Goal: Transaction & Acquisition: Obtain resource

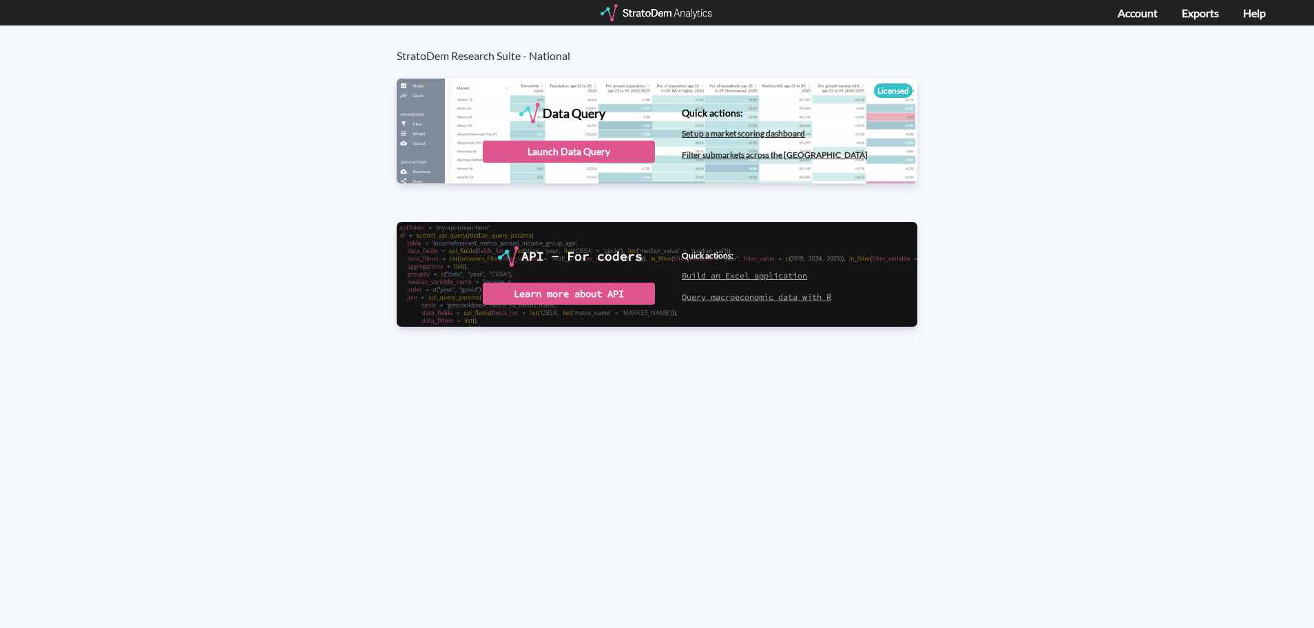
click at [583, 165] on div "Data Query" at bounding box center [657, 130] width 521 height 103
click at [585, 148] on div "Launch Data Query" at bounding box center [569, 152] width 172 height 22
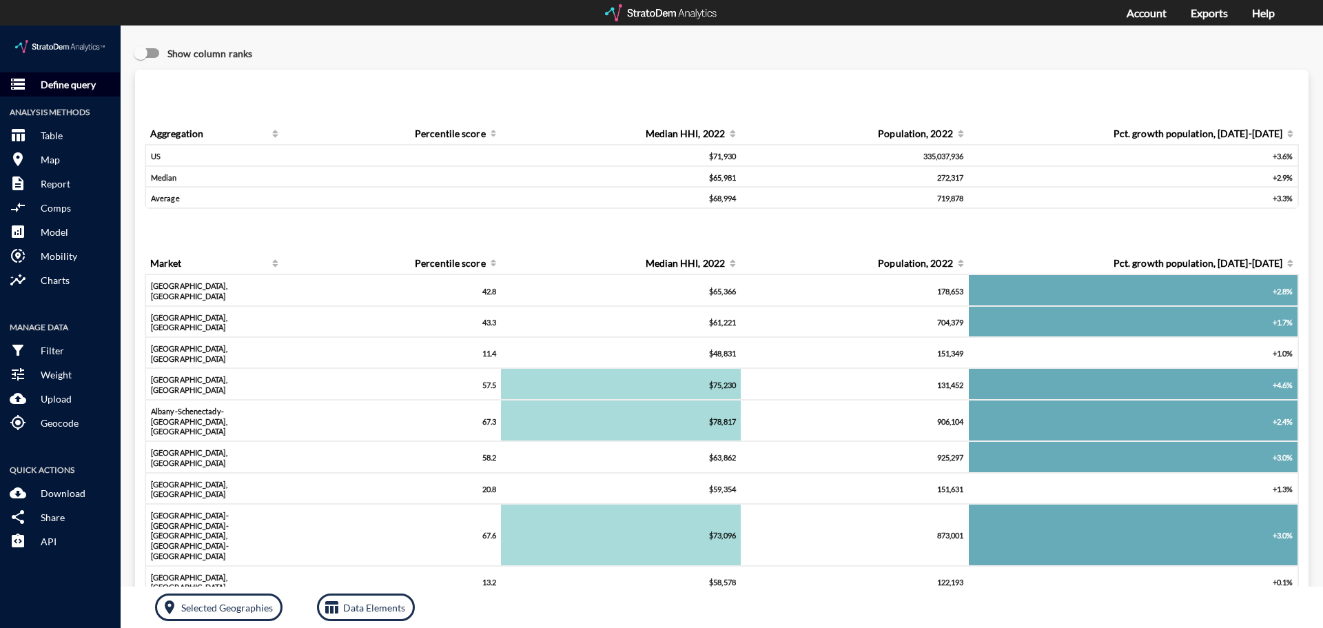
click p "Define query"
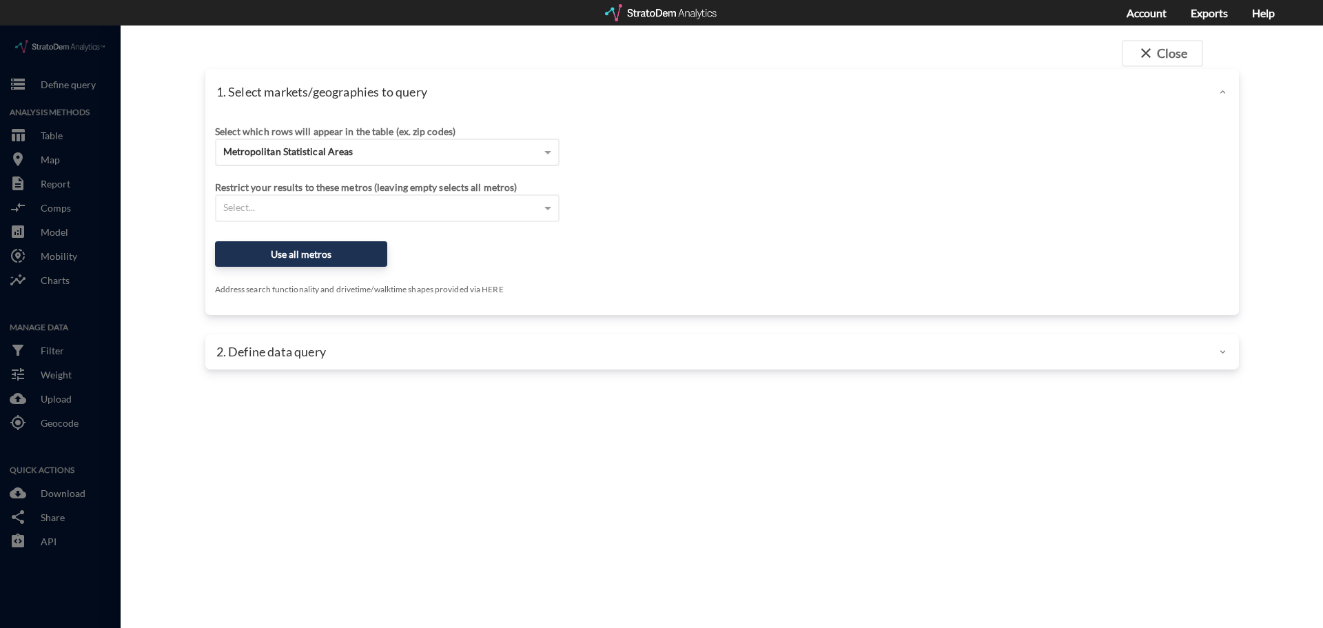
click div "Metropolitan Statistical Areas"
click div "close Close 1. Select markets/geographies to query Select which rows will appea…"
click div "Metropolitan Statistical Areas"
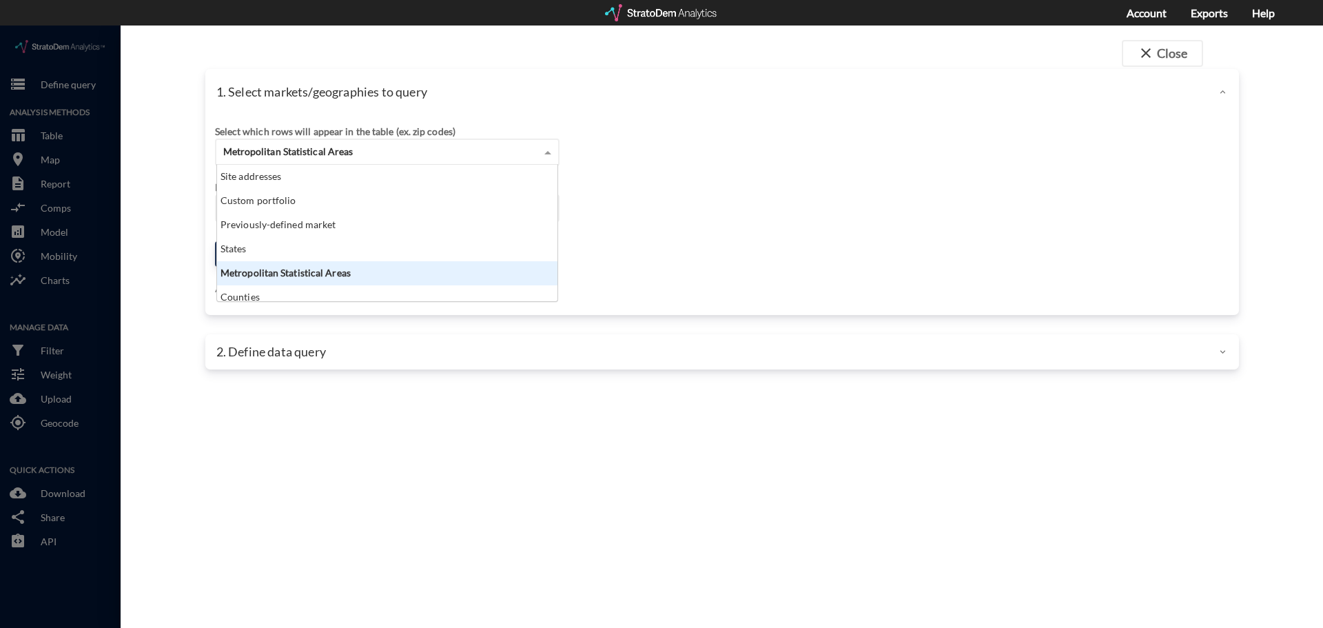
scroll to position [126, 332]
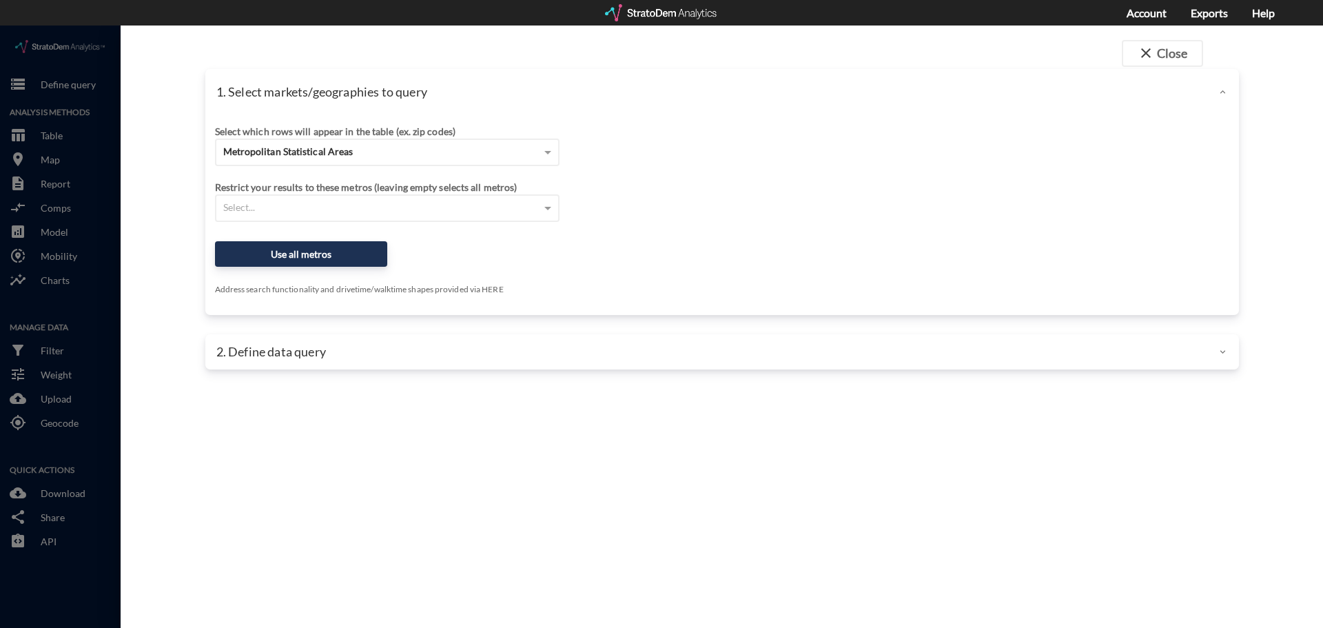
click div "Select which rows will appear in the table (ex. zip codes)"
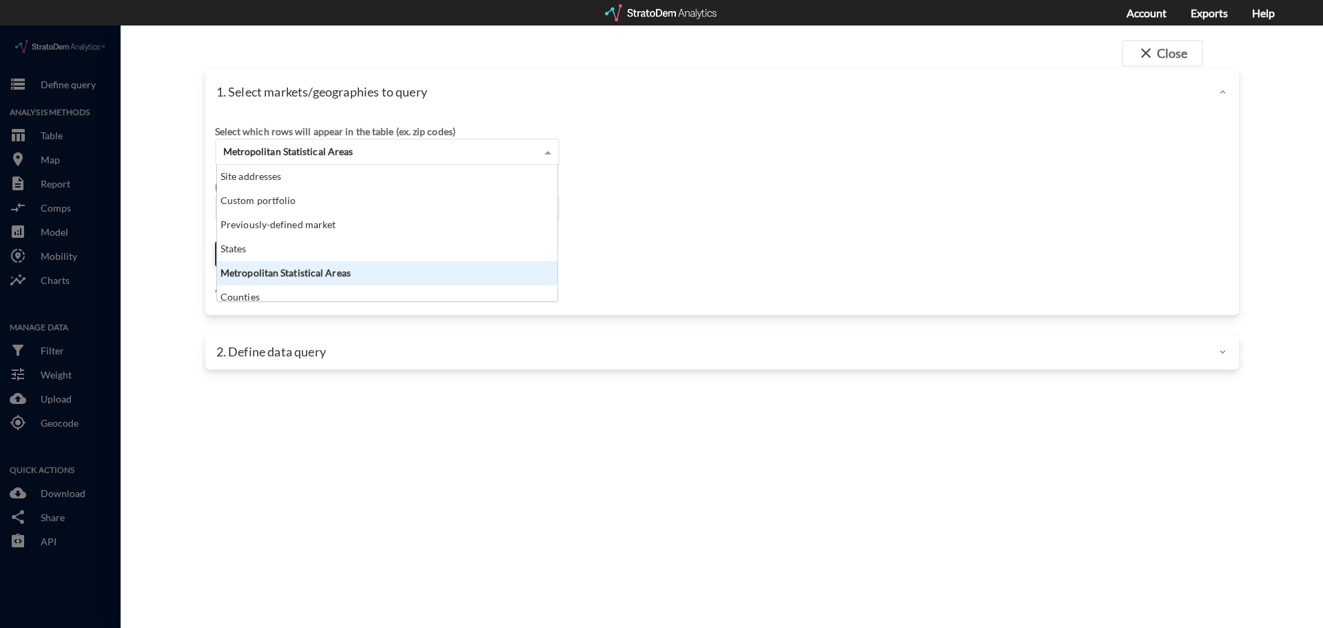
click div "Metropolitan Statistical Areas"
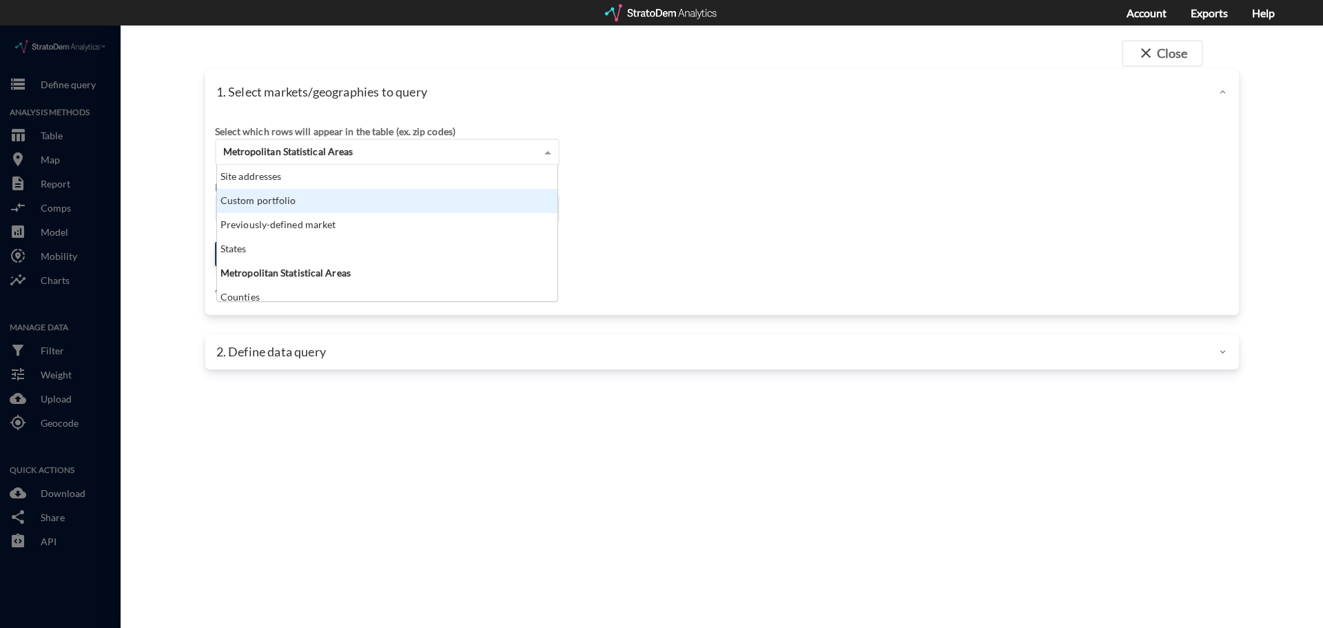
click div "Custom portfolio"
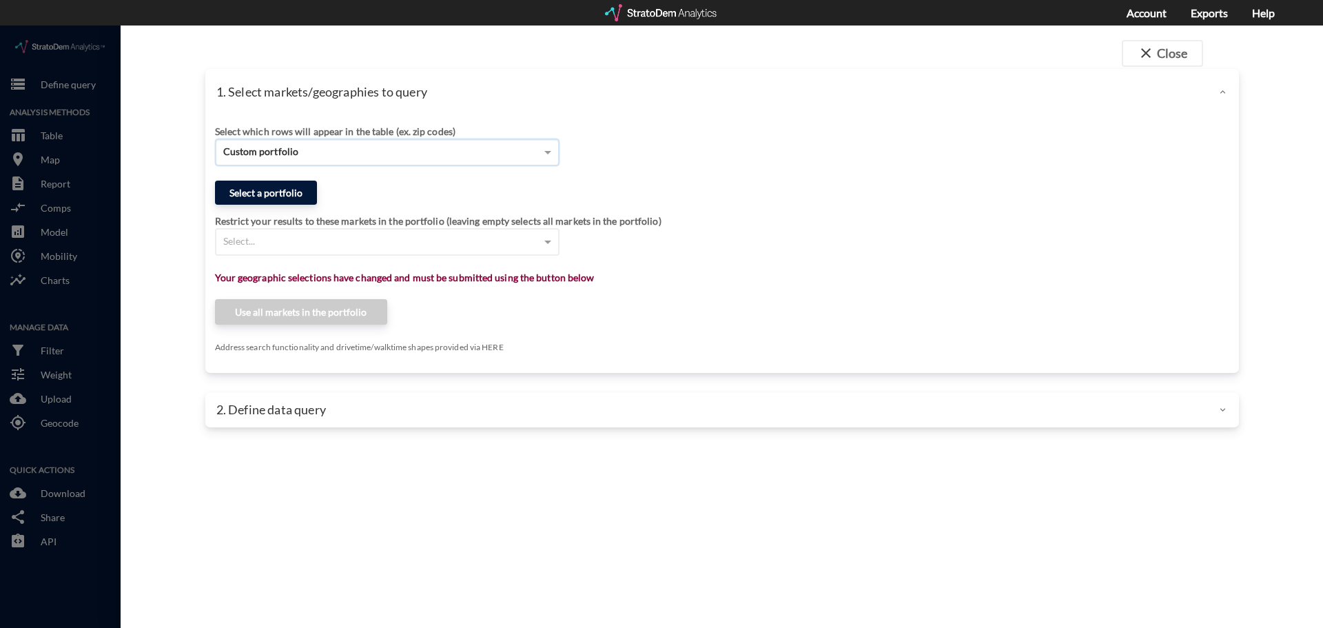
click button "Select a portfolio"
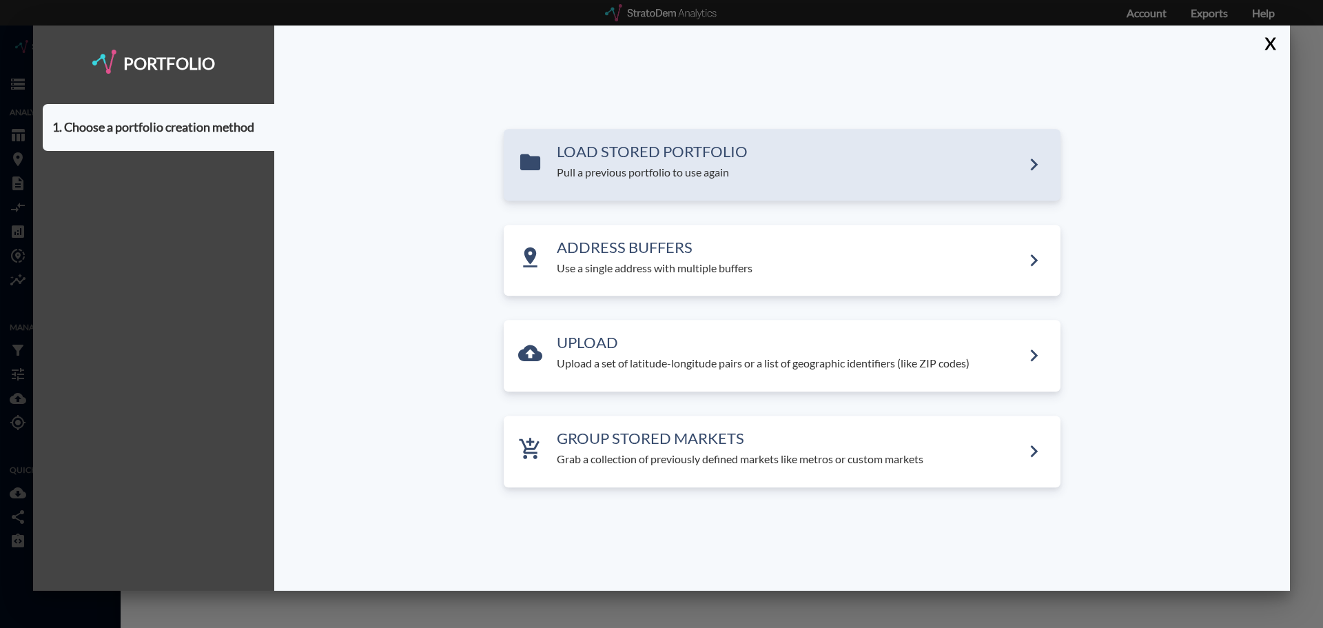
click at [947, 194] on div "LOAD STORED PORTFOLIO Pull a previous portfolio to use again" at bounding box center [782, 165] width 557 height 72
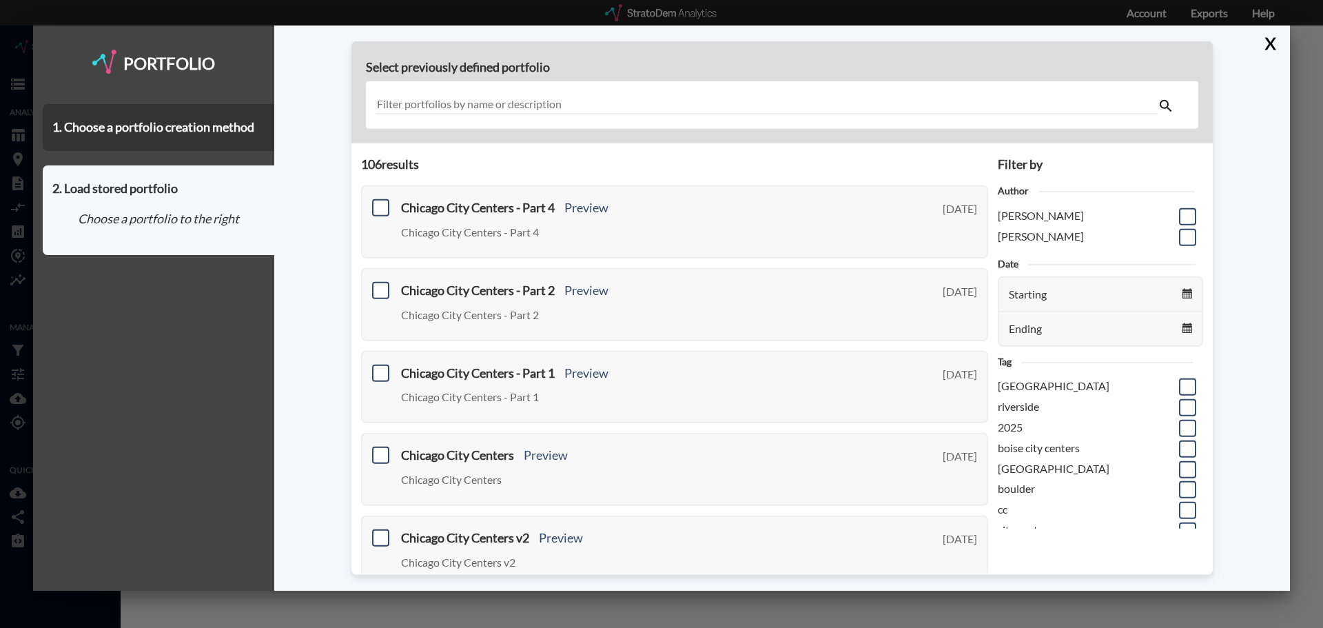
click at [500, 101] on input "text" at bounding box center [766, 105] width 782 height 19
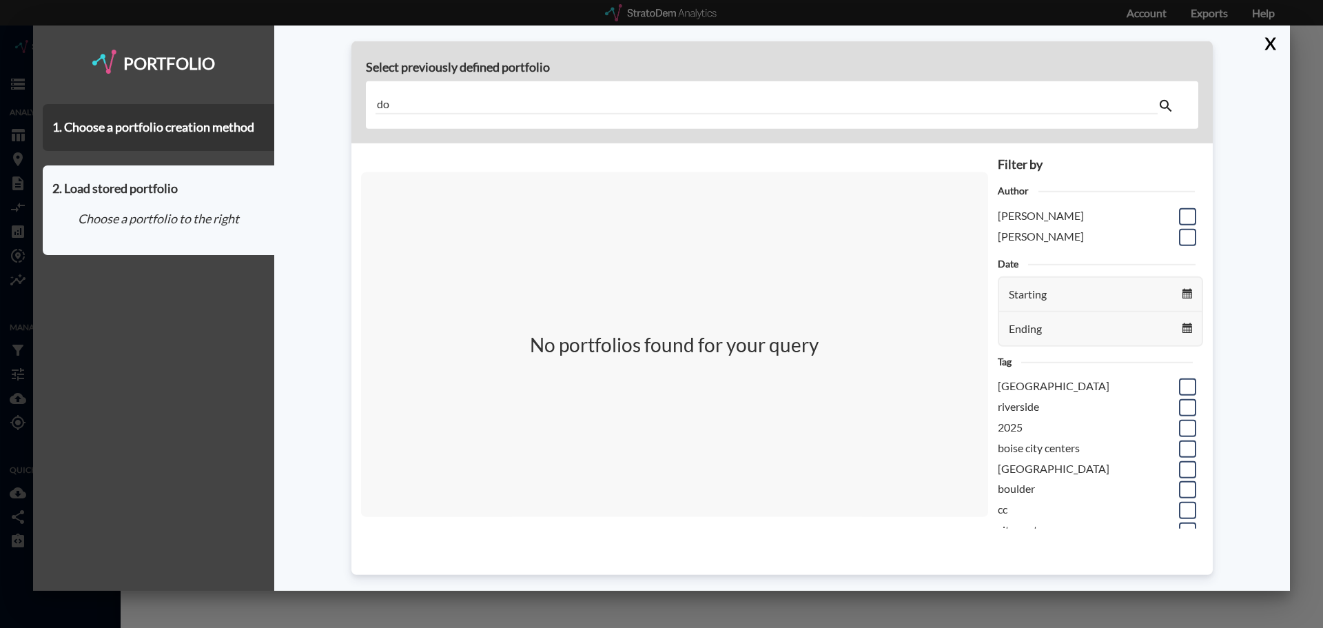
type input "d"
type input "f"
type input "m"
type input "f"
type input "g"
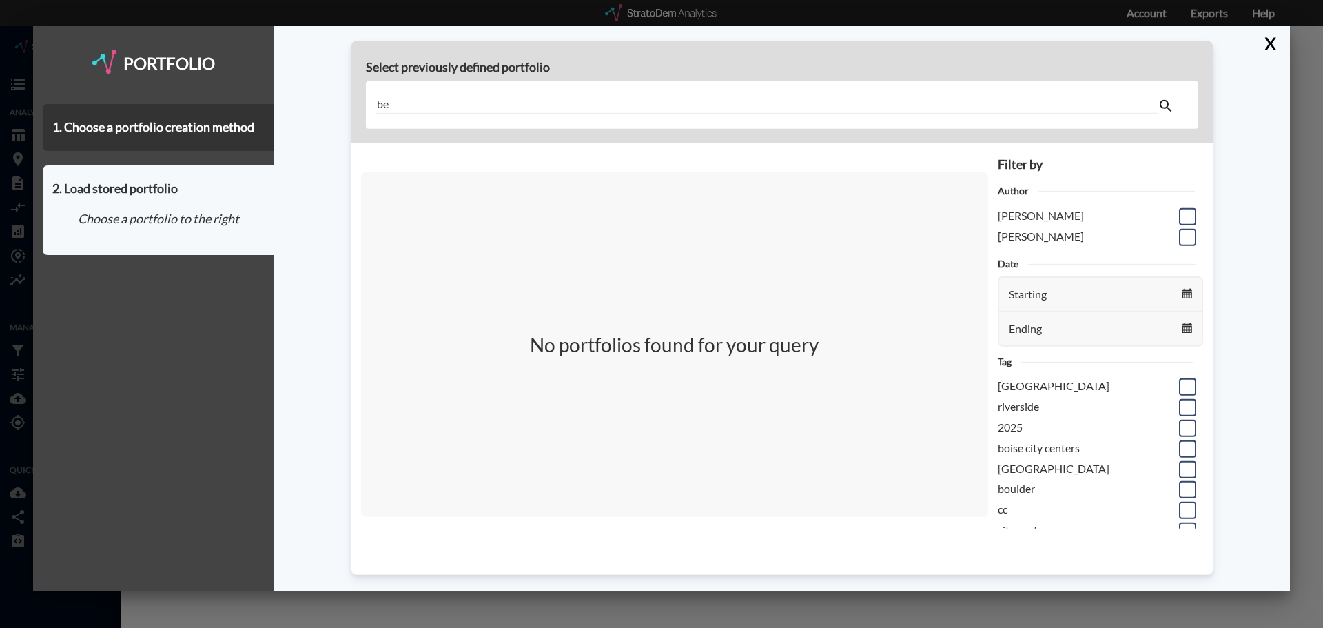
type input "b"
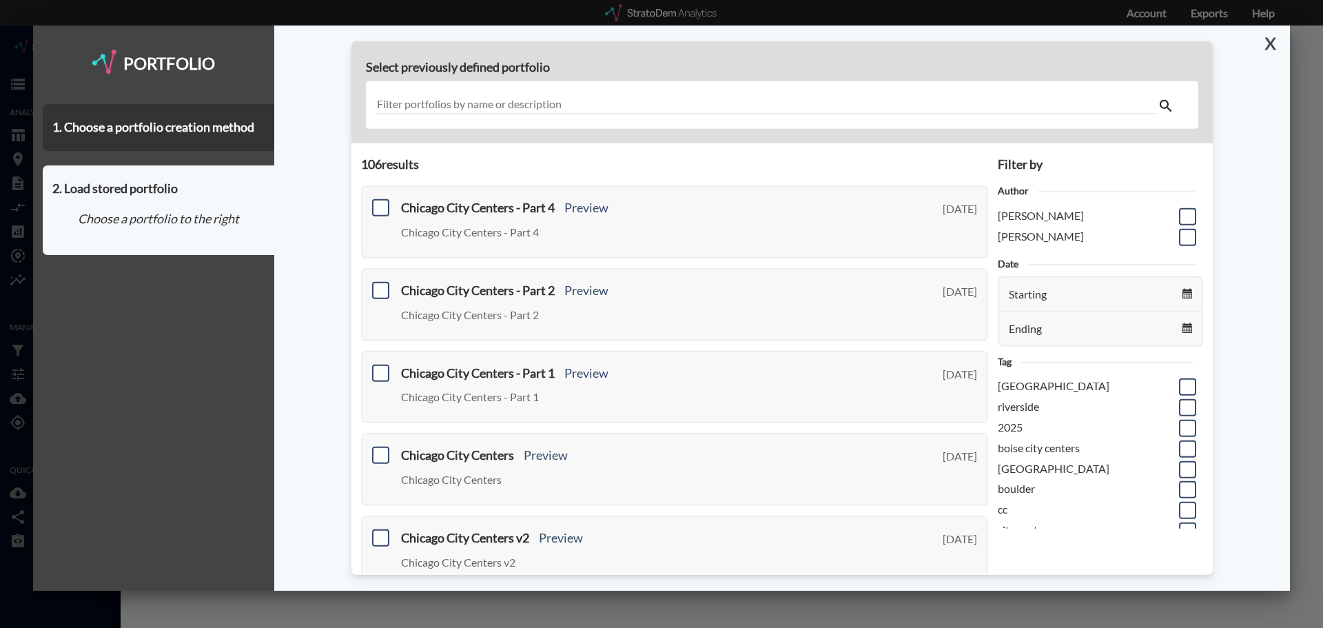
click at [1274, 45] on button "X" at bounding box center [1267, 43] width 24 height 36
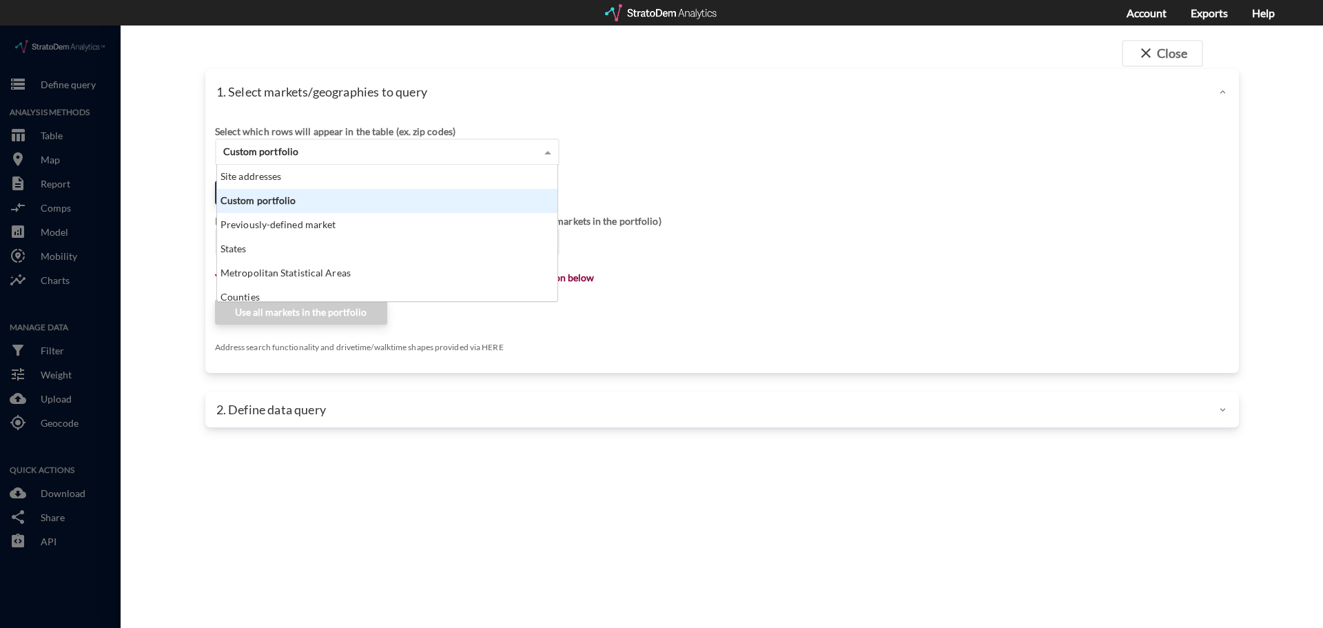
click div "Custom portfolio"
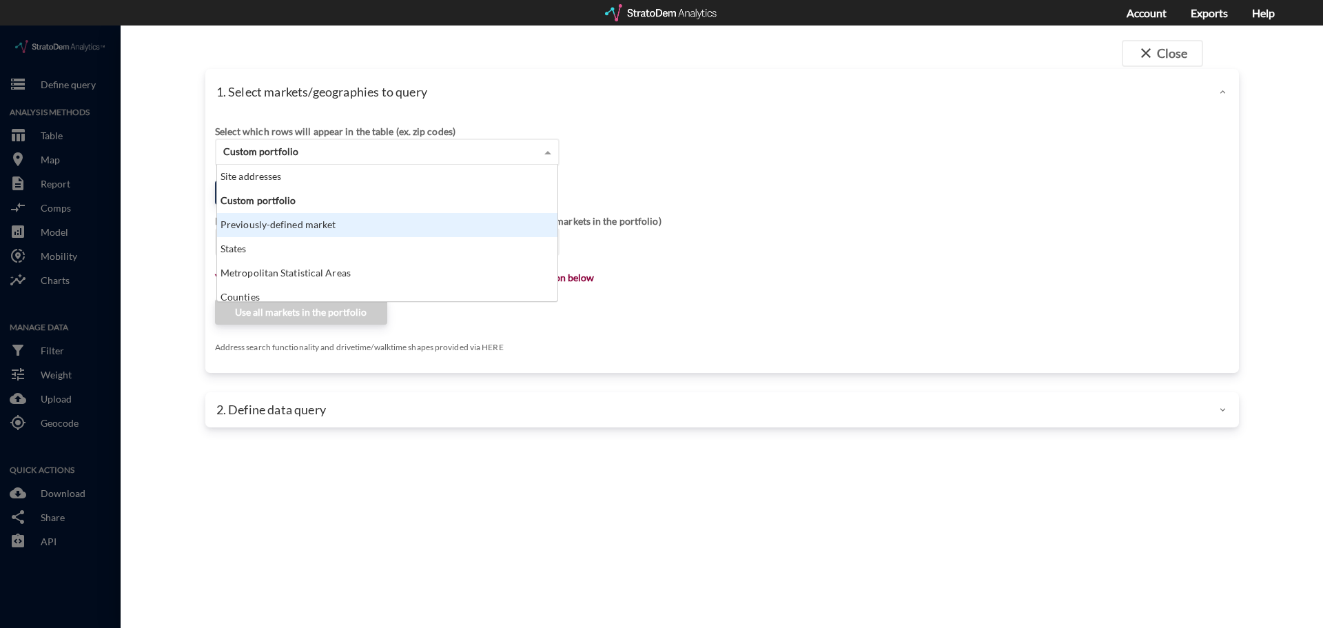
click div "Previously-defined market"
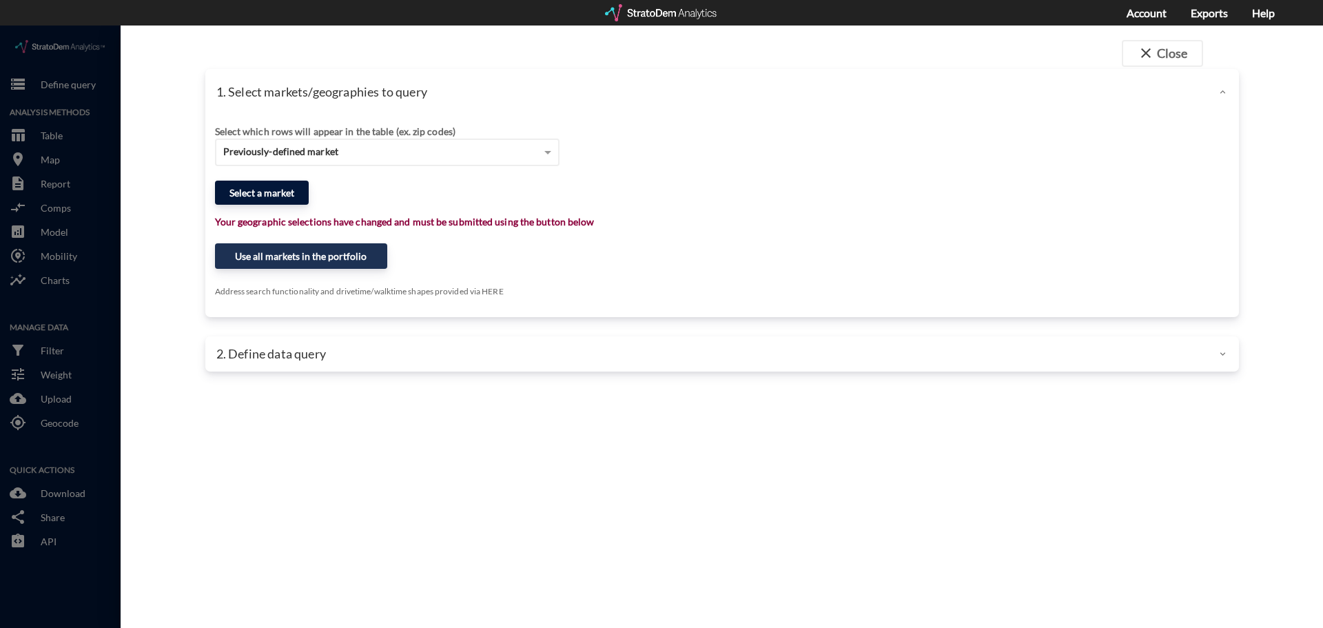
click button "Select a market"
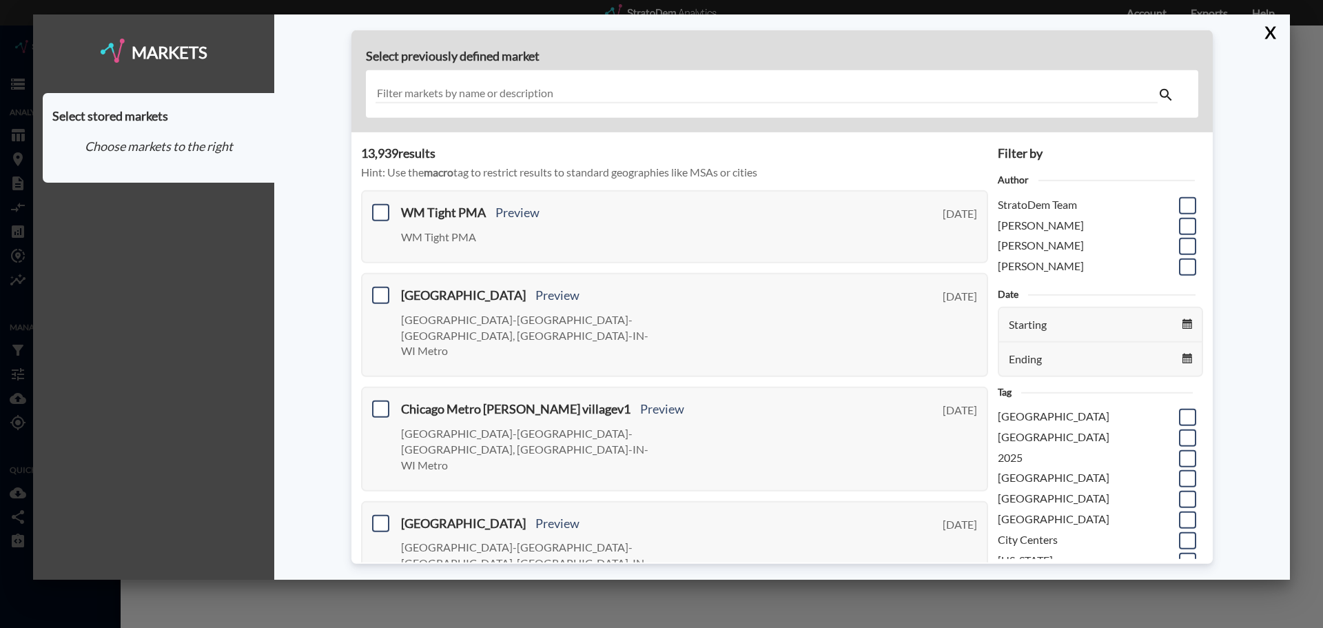
click at [447, 101] on input "text" at bounding box center [766, 94] width 782 height 19
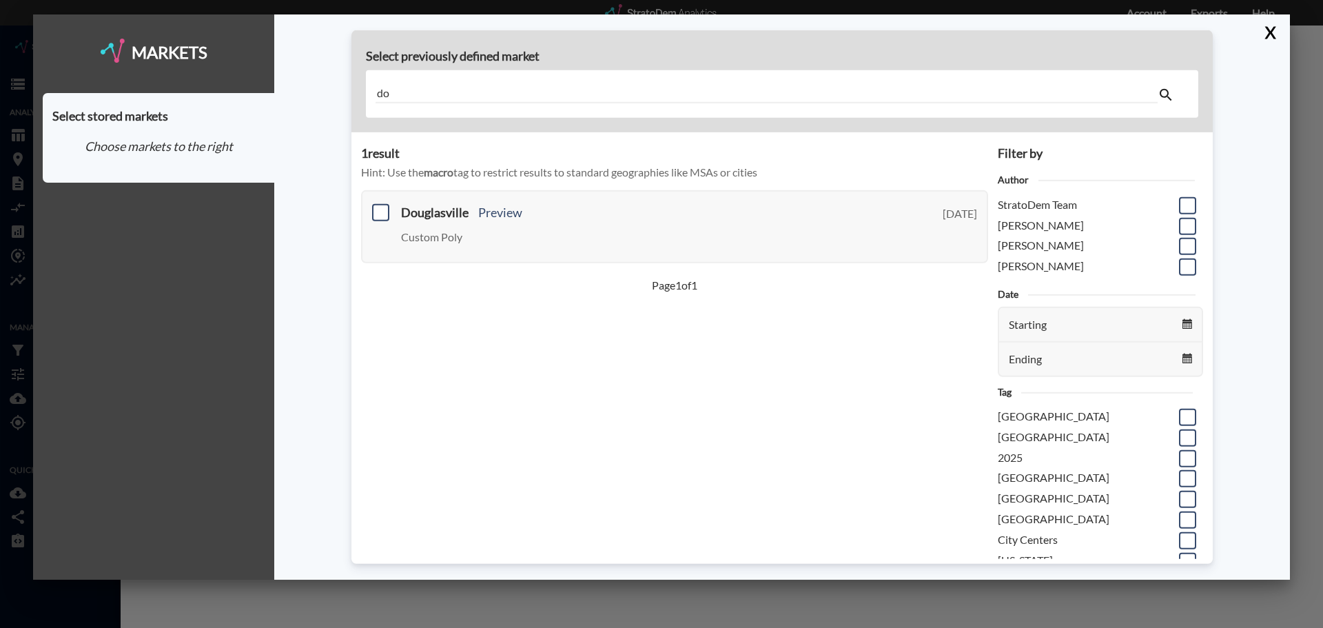
type input "d"
type input "f"
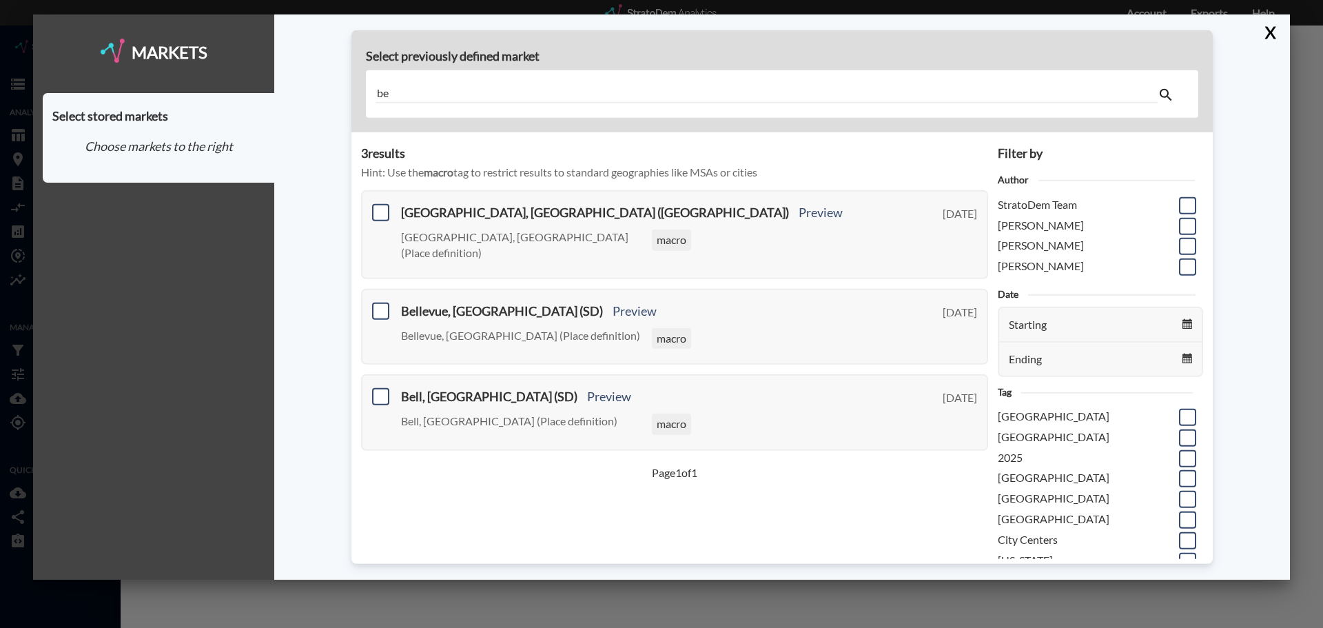
type input "b"
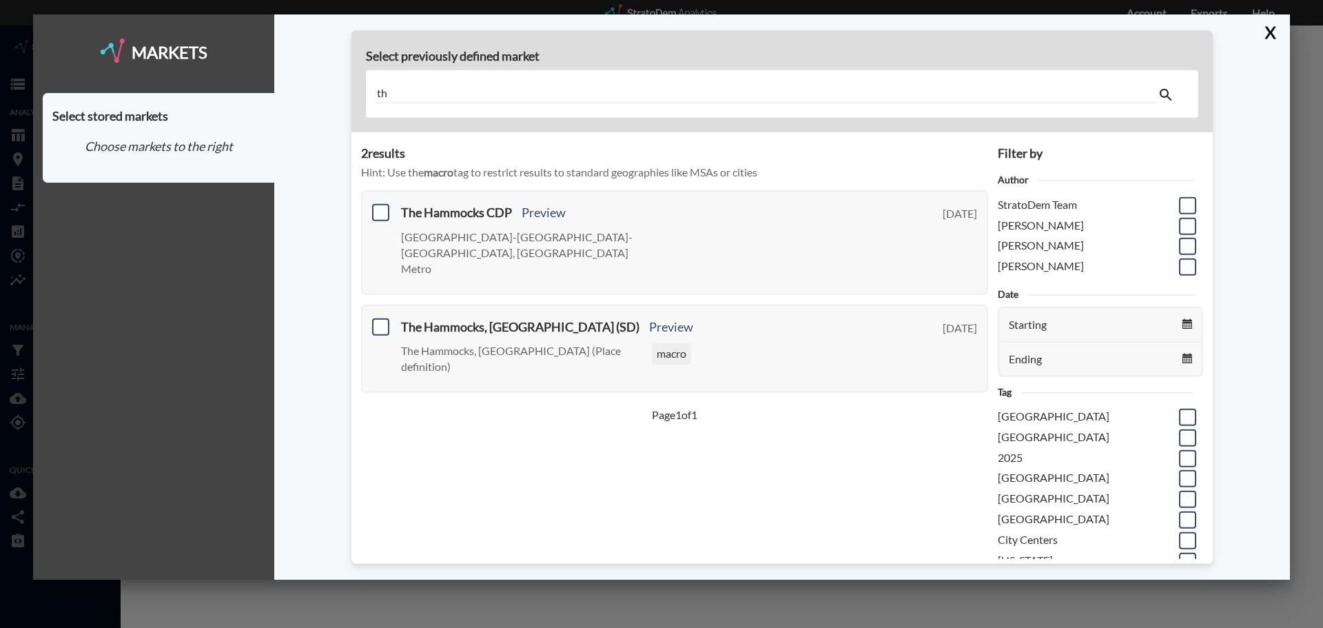
type input "t"
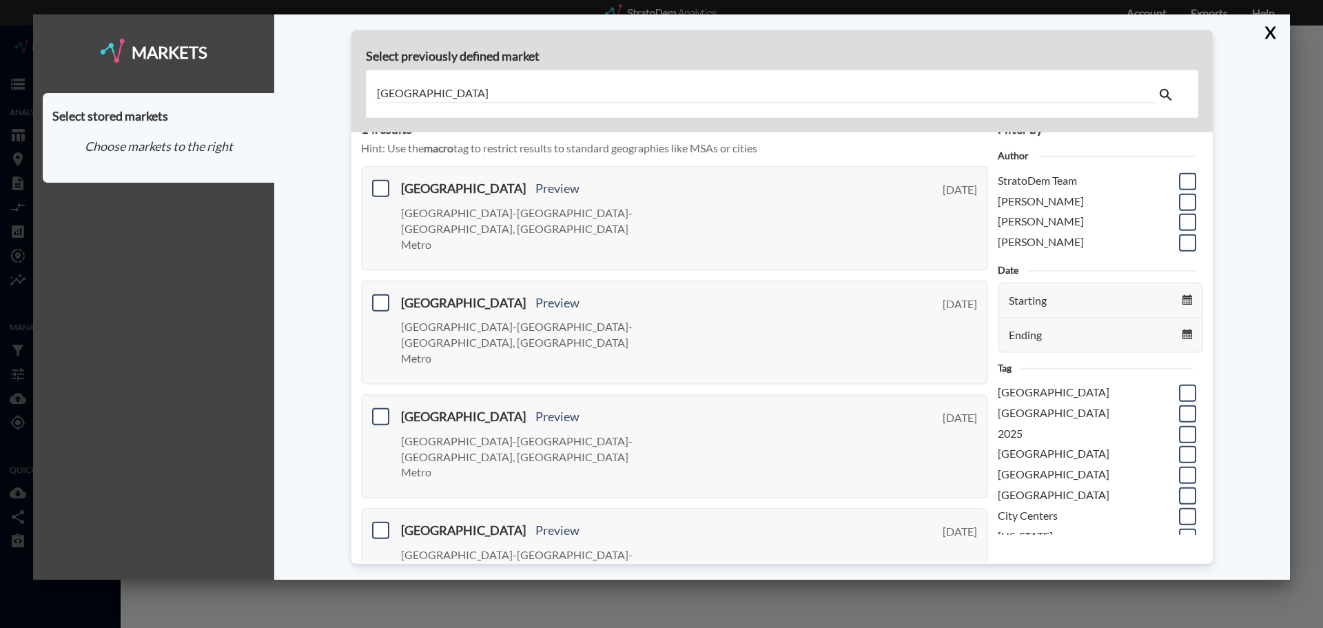
scroll to position [0, 0]
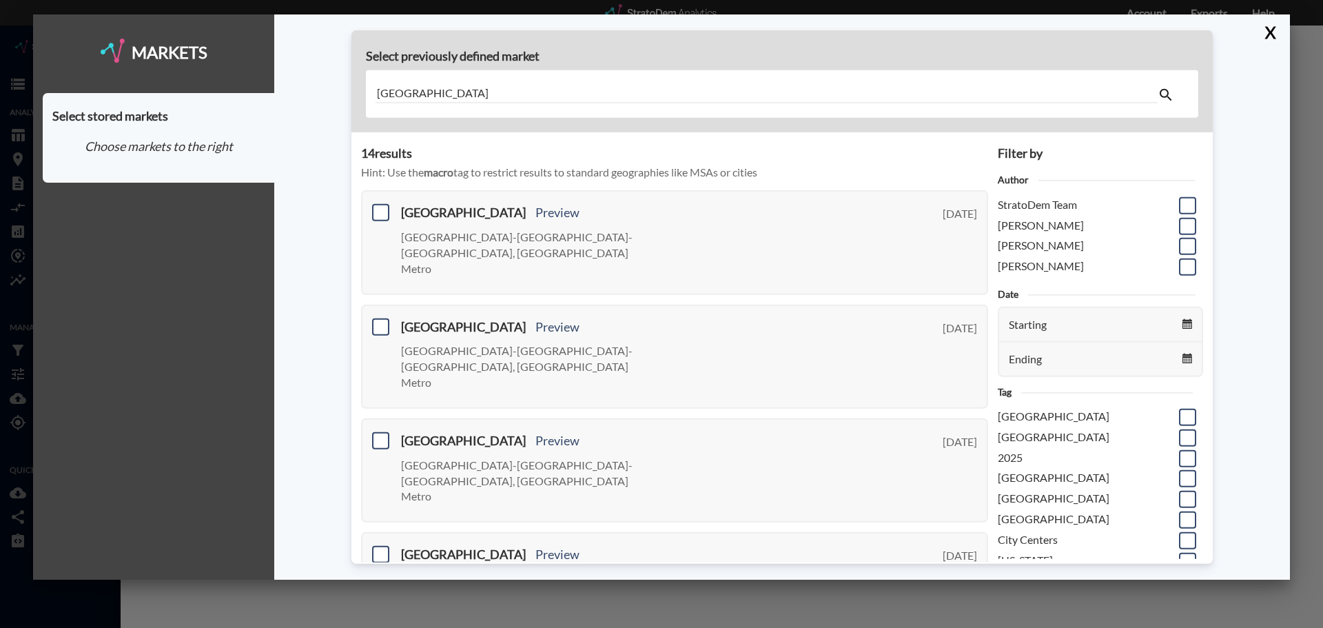
click at [447, 90] on input "miami lakes" at bounding box center [766, 94] width 782 height 19
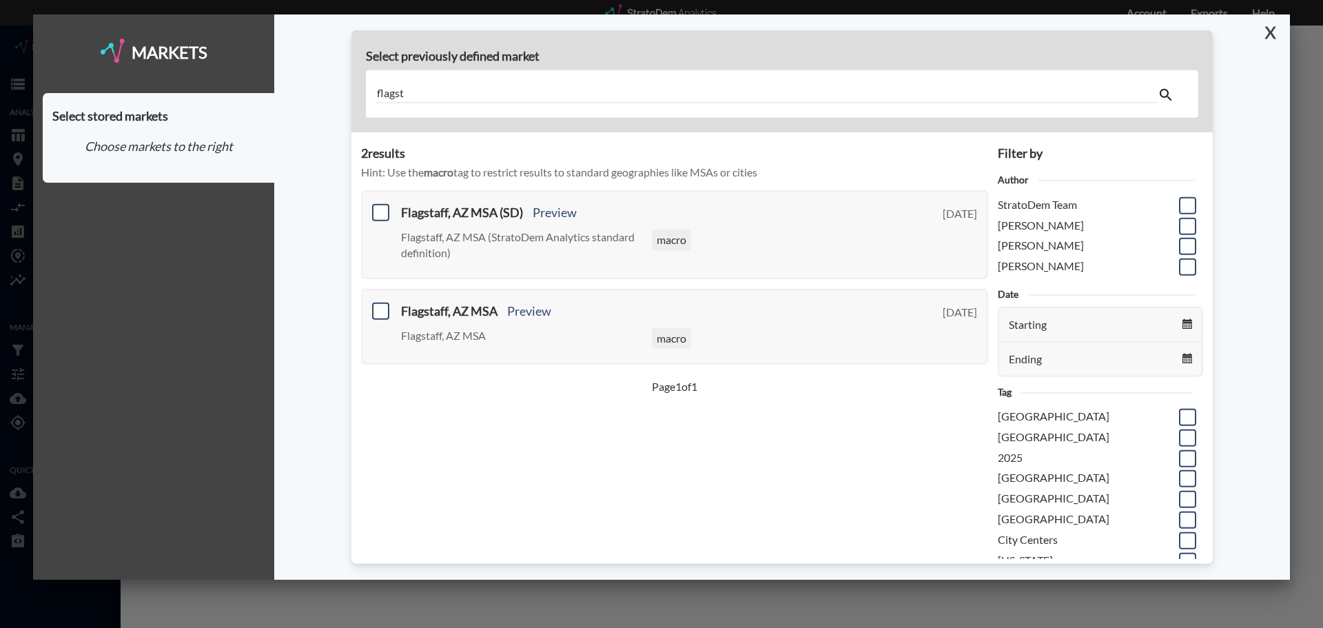
type input "flagst"
click at [1275, 34] on button "X" at bounding box center [1267, 32] width 24 height 36
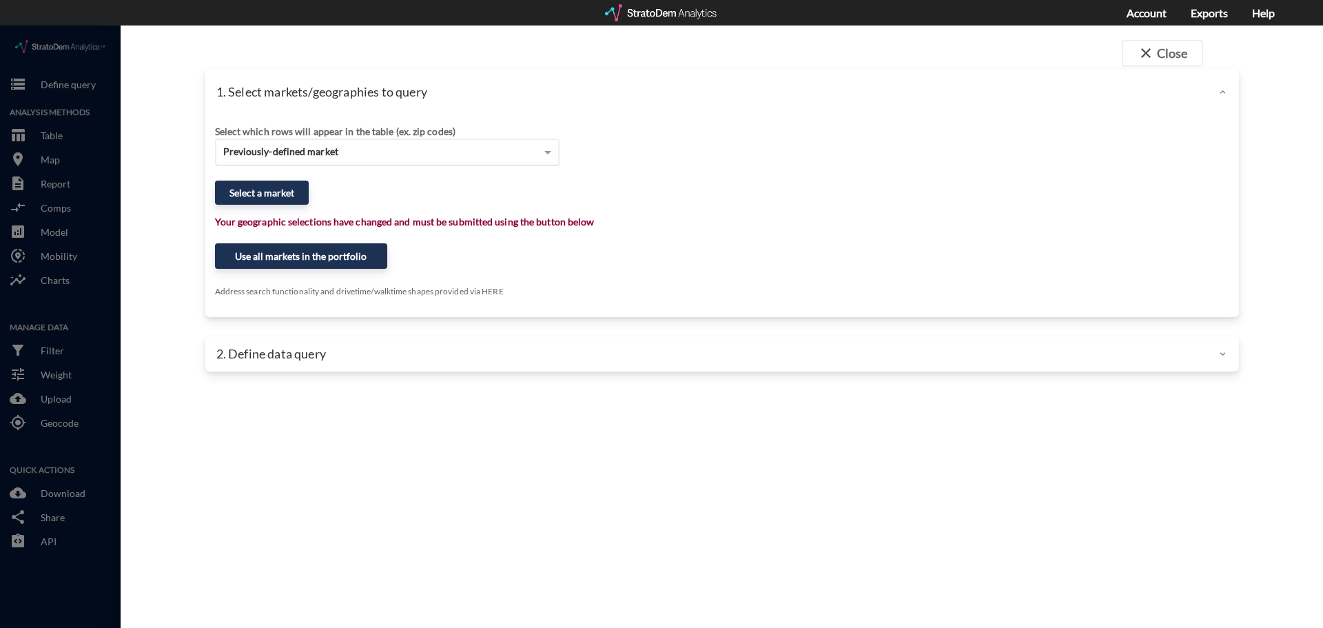
click div "Previously-defined market"
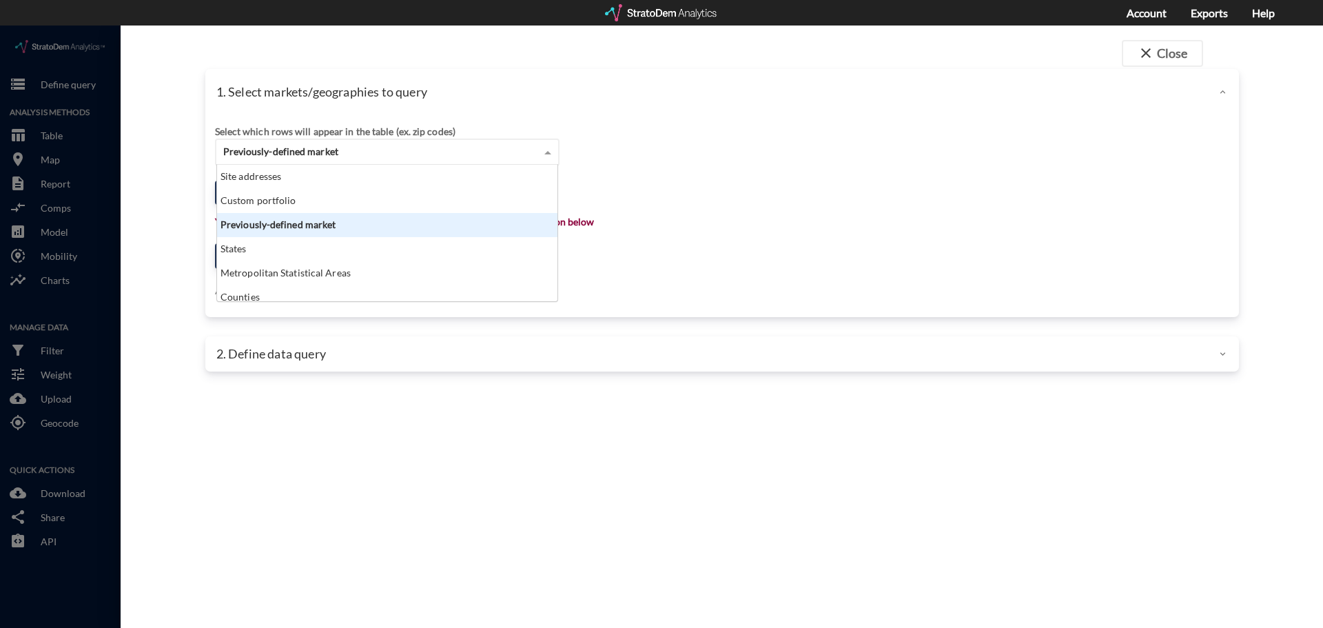
scroll to position [126, 332]
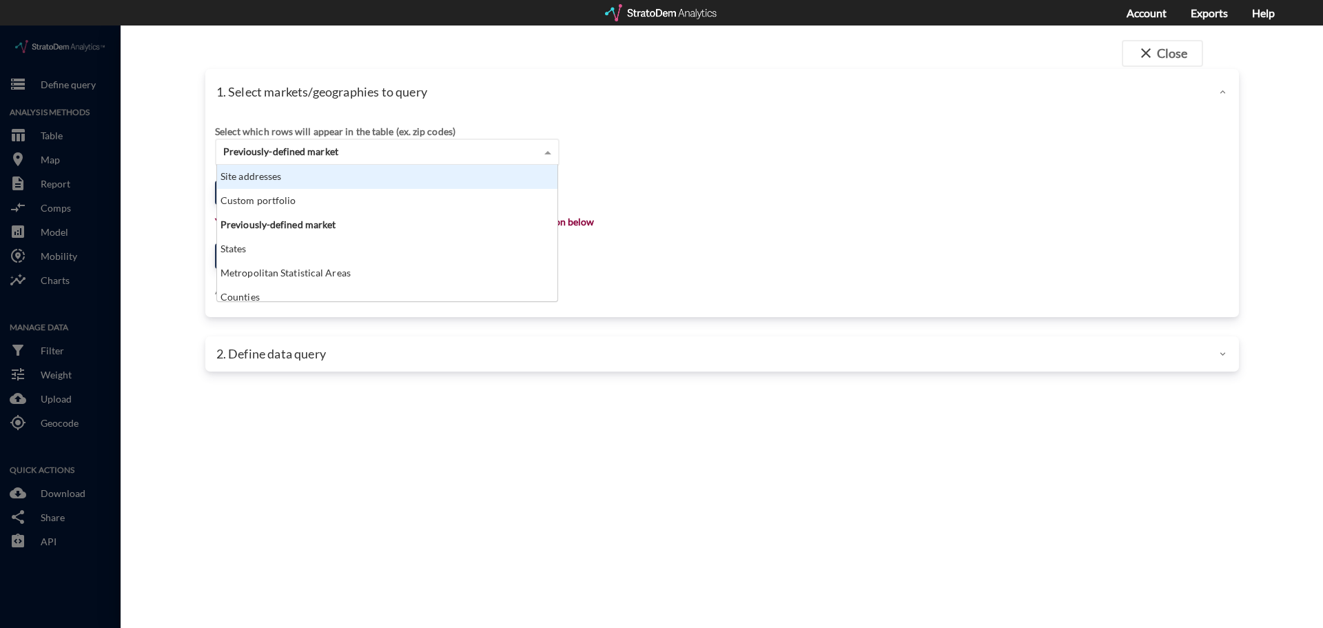
click div "Site addresses"
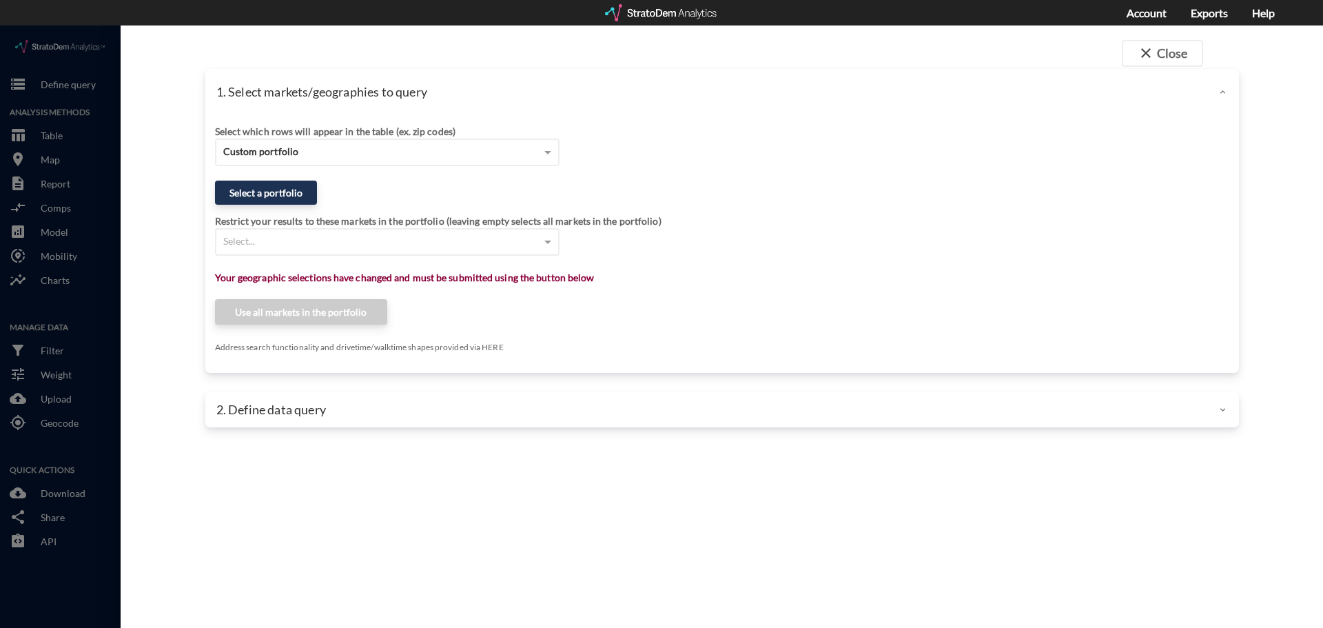
click div "Restrict your results to these markets in the portfolio (leaving empty selects …"
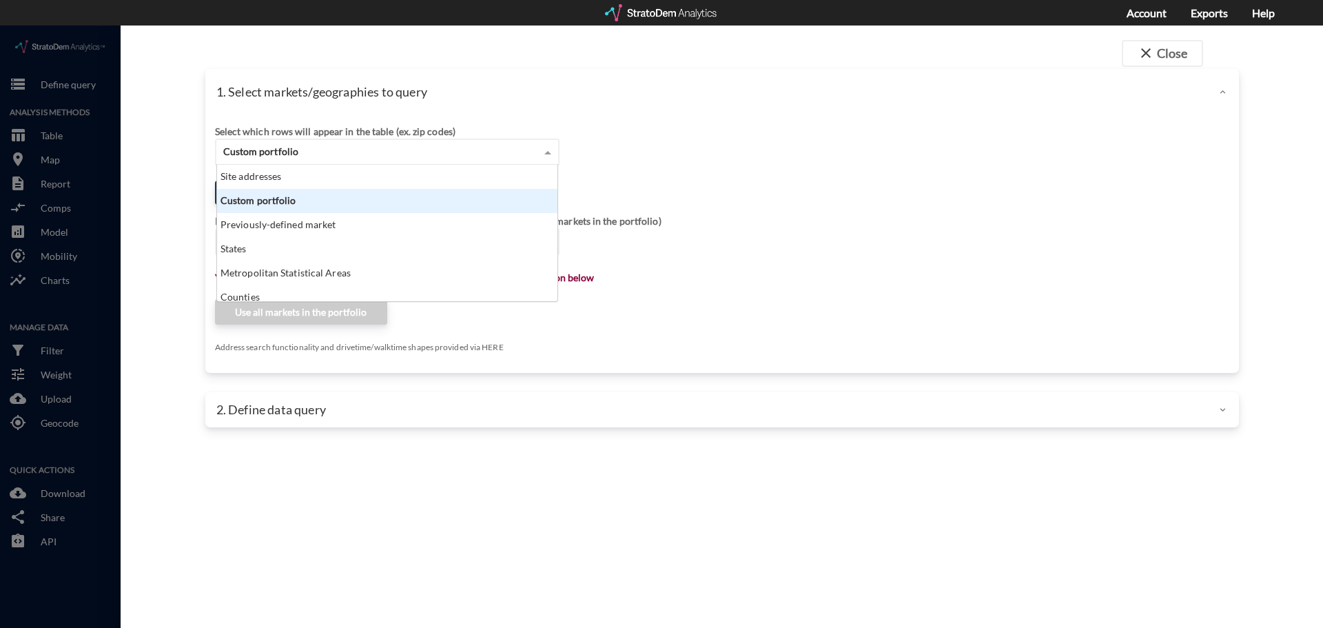
click div "Custom portfolio"
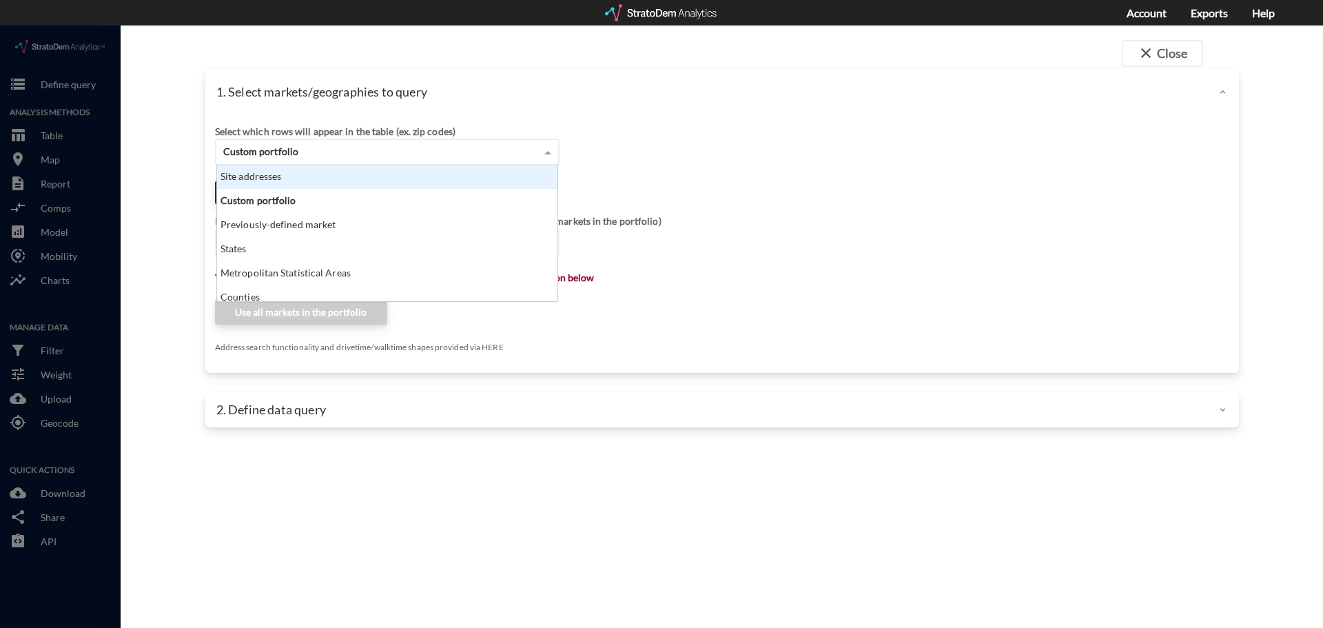
click div "Site addresses"
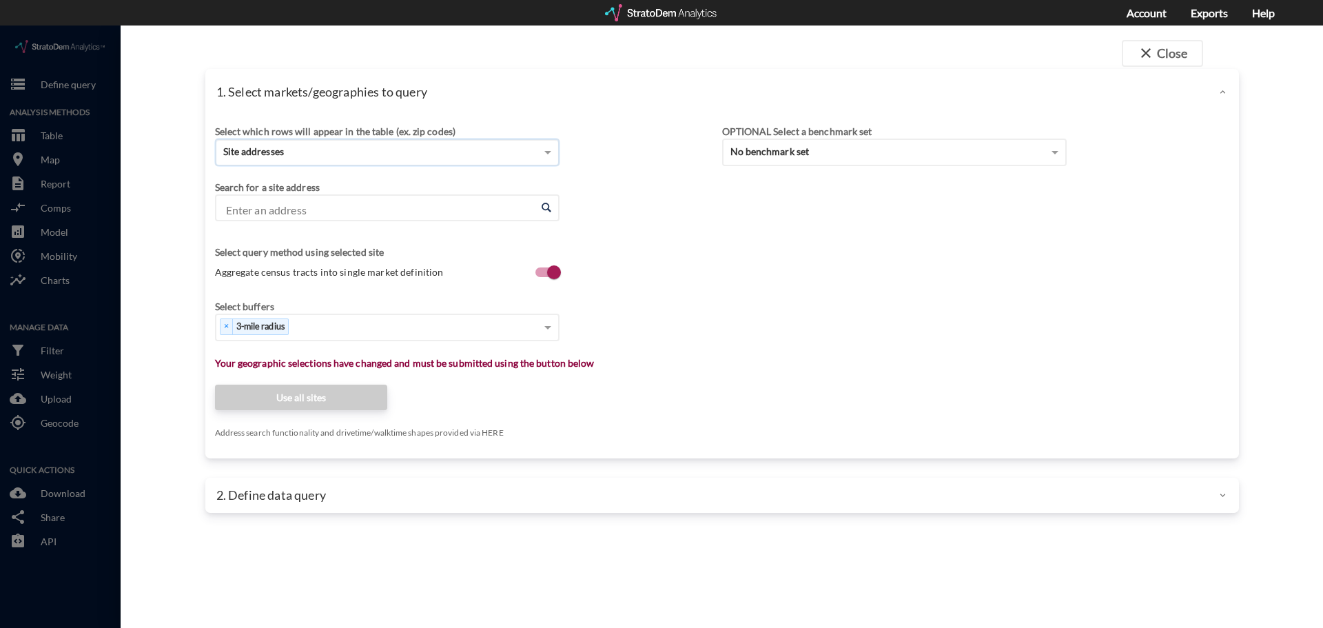
click input "Enter an address"
paste input "1155 Lincoln St, Bellingham, WA"
click li "1155 Lincoln St, Bellingham, Washington"
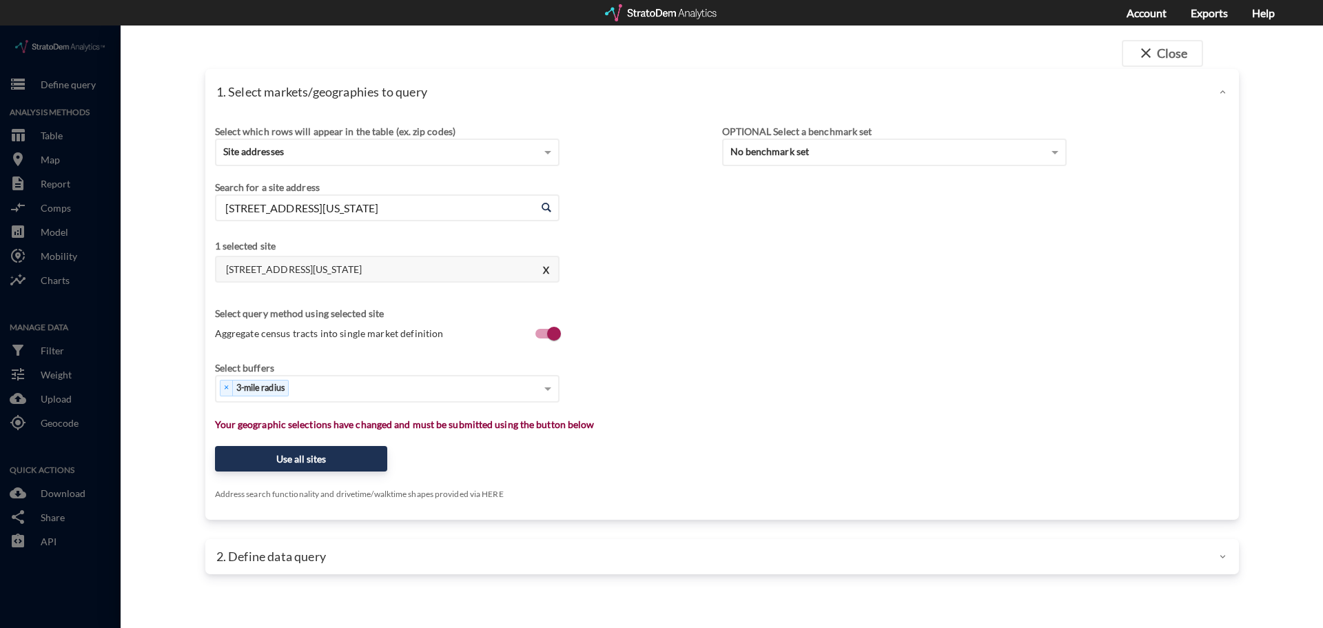
type input "1155 Lincoln St, Bellingham, Washington"
click div "2. Define data query"
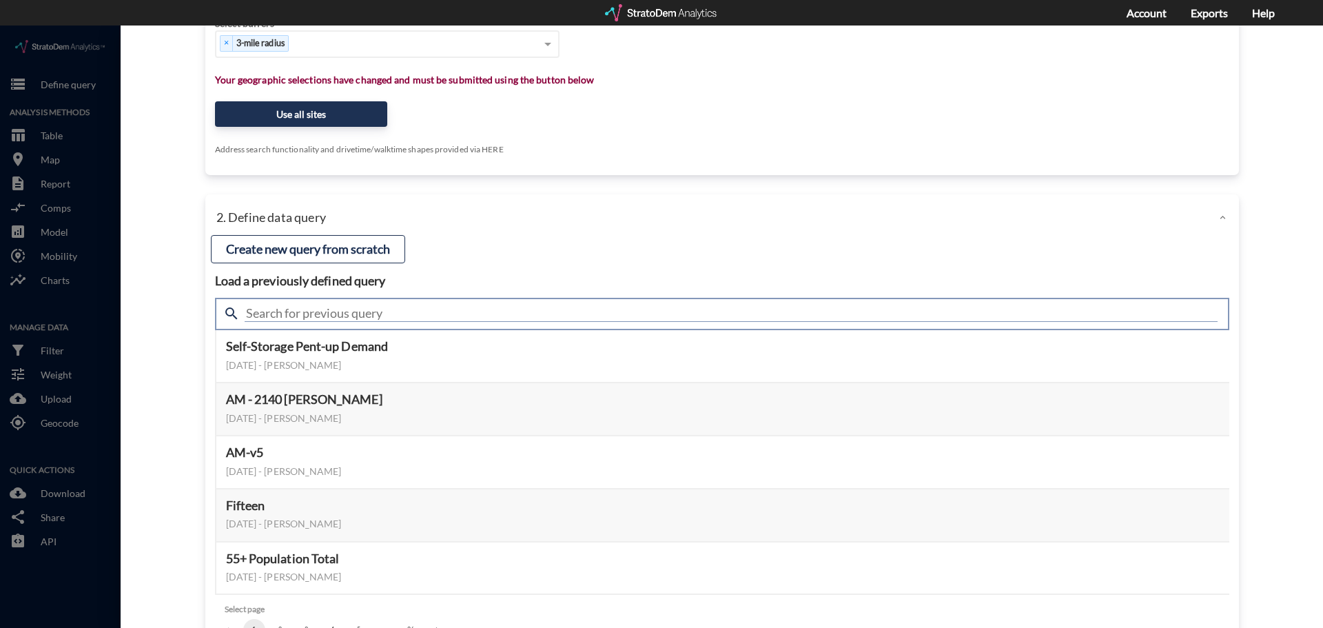
click input "text"
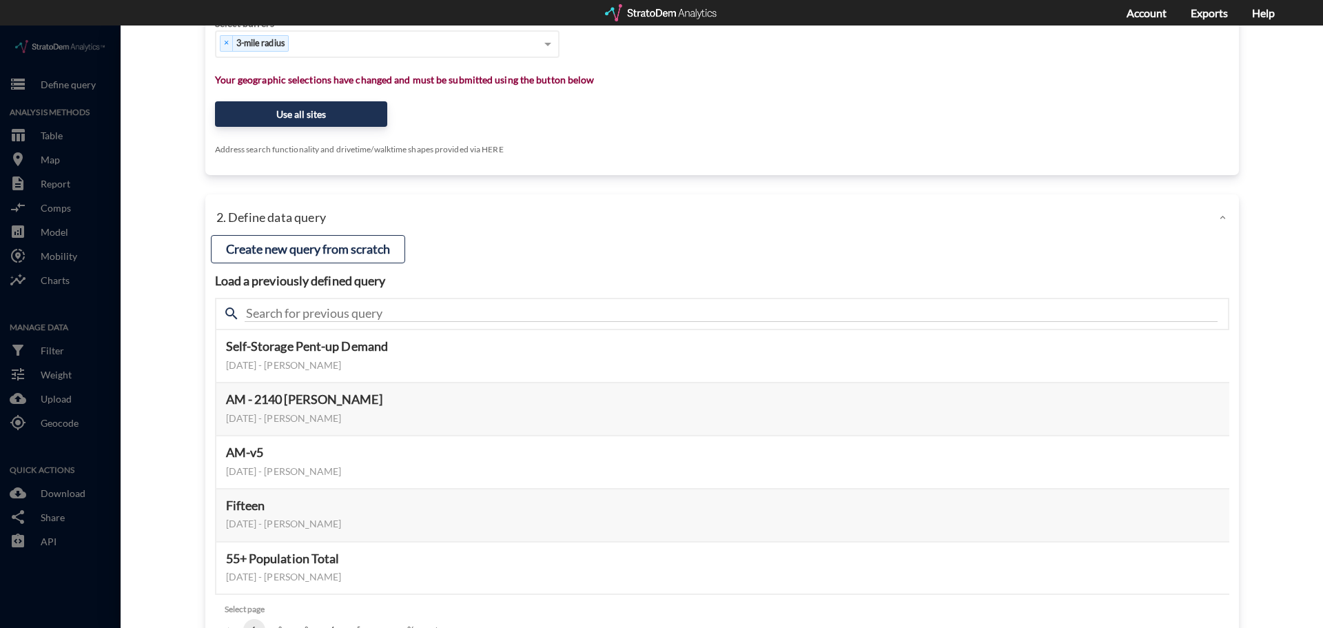
click div "close Close 1. Select markets/geographies to query Select which rows will appea…"
click button "Select this query"
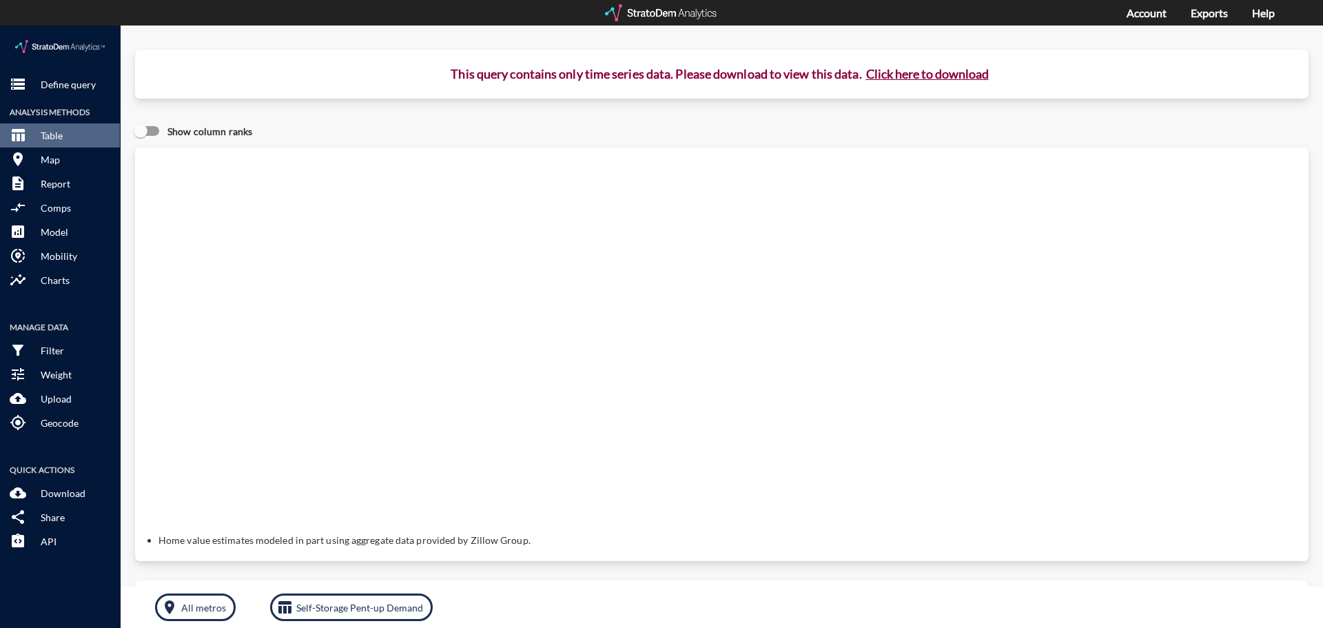
click button "Click here to download"
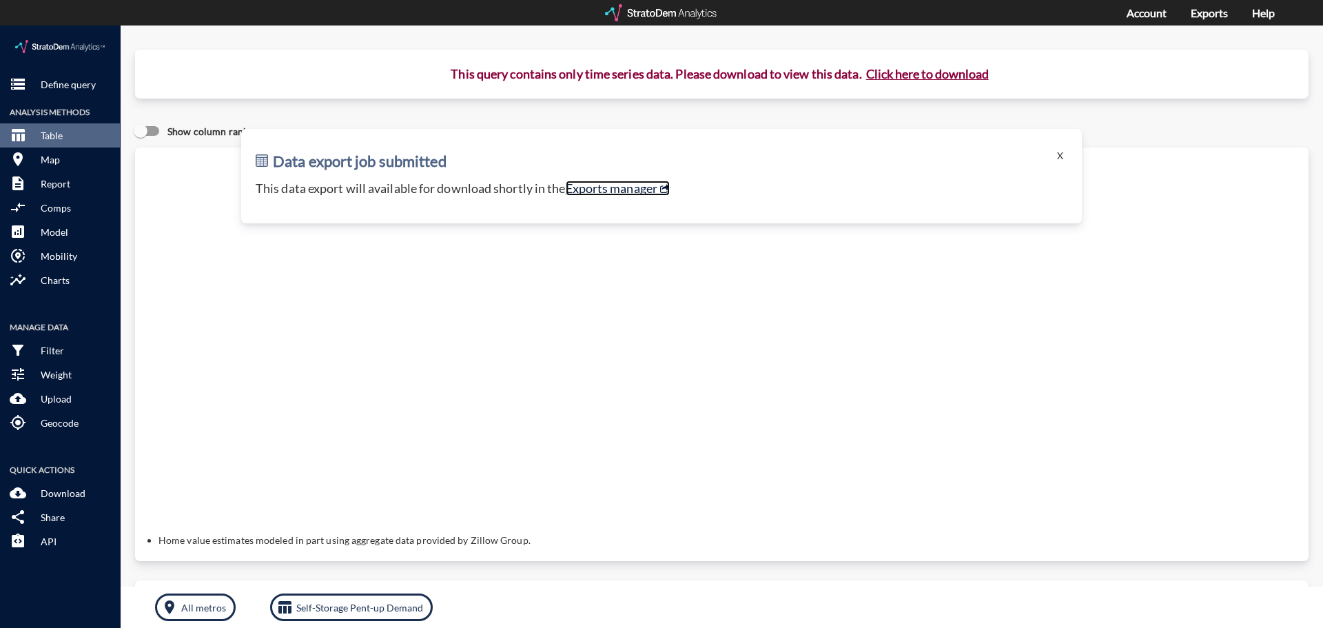
click link "Exports manager"
click div "Data export job submitted X This data export will available for download shortl…"
click button "X"
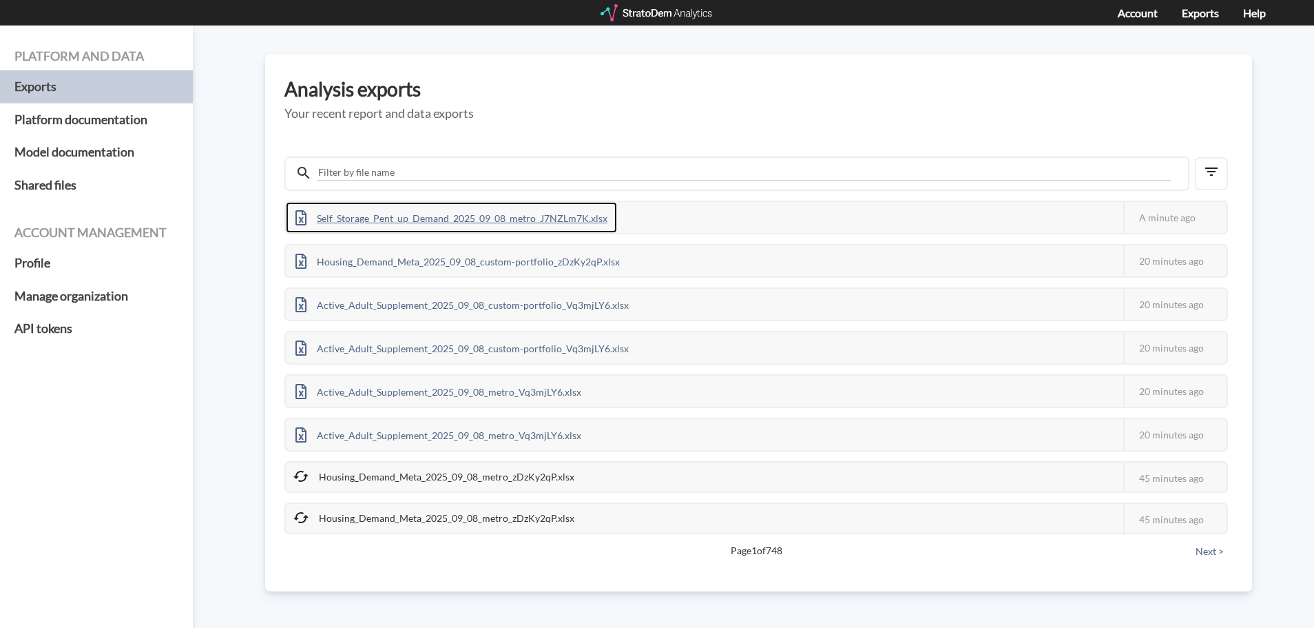
click at [592, 225] on div "Self_Storage_Pent_up_Demand_2025_09_08_metro_J7NZLm7K.xlsx" at bounding box center [451, 217] width 331 height 31
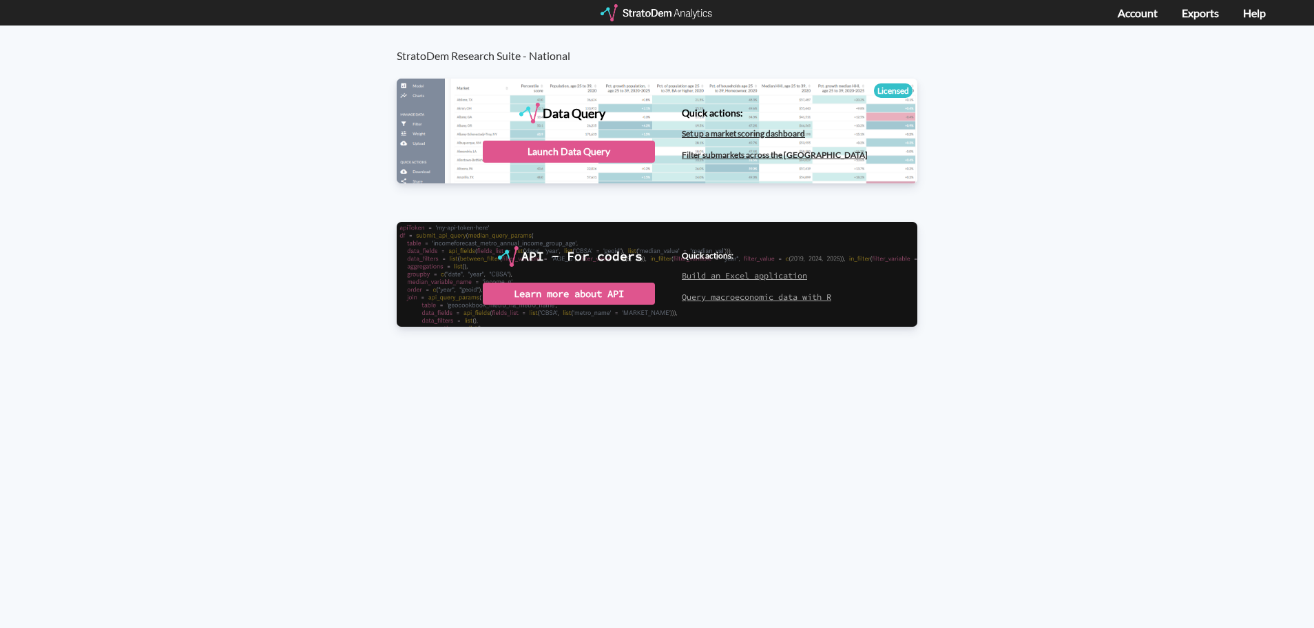
click at [595, 129] on div "Data Query" at bounding box center [657, 130] width 521 height 103
click at [569, 157] on div "Launch Data Query" at bounding box center [569, 152] width 172 height 22
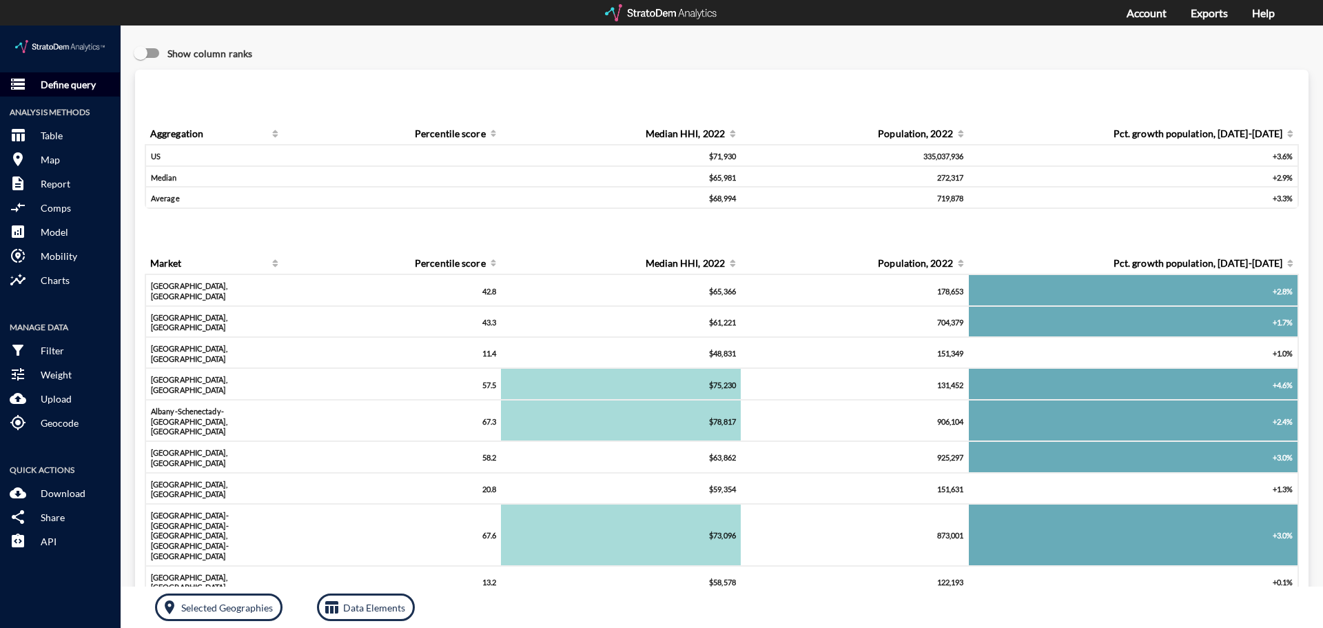
click p "Define query"
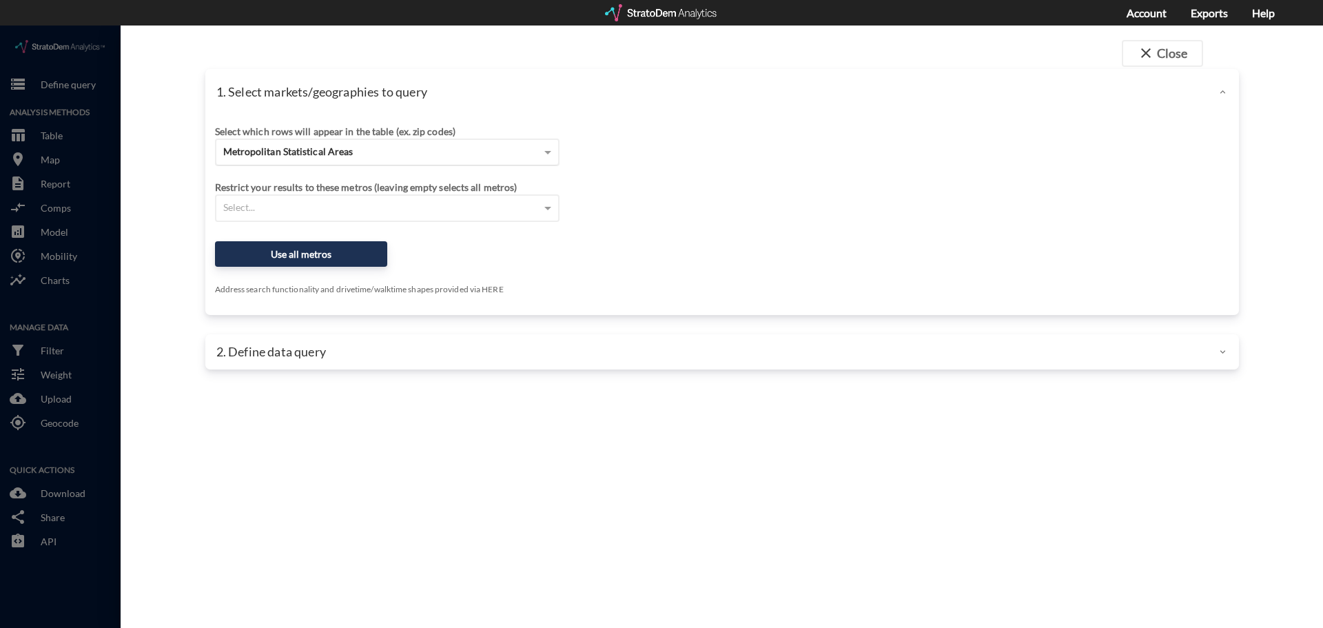
click span "Metropolitan Statistical Areas"
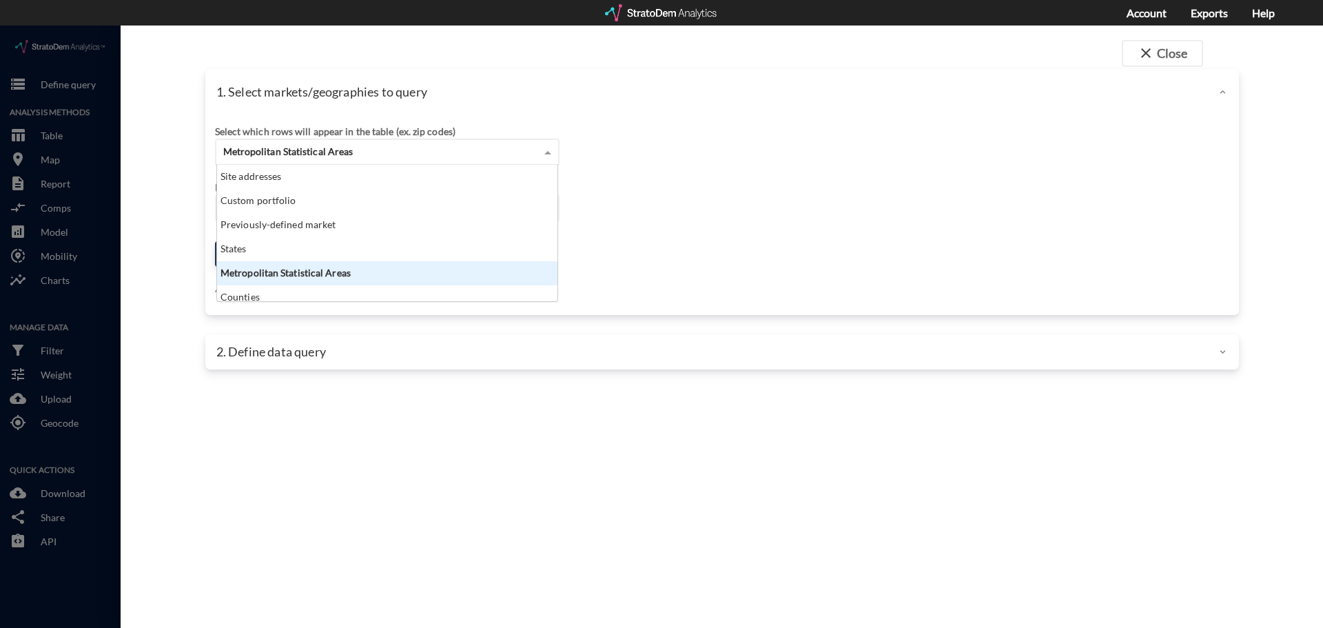
scroll to position [126, 332]
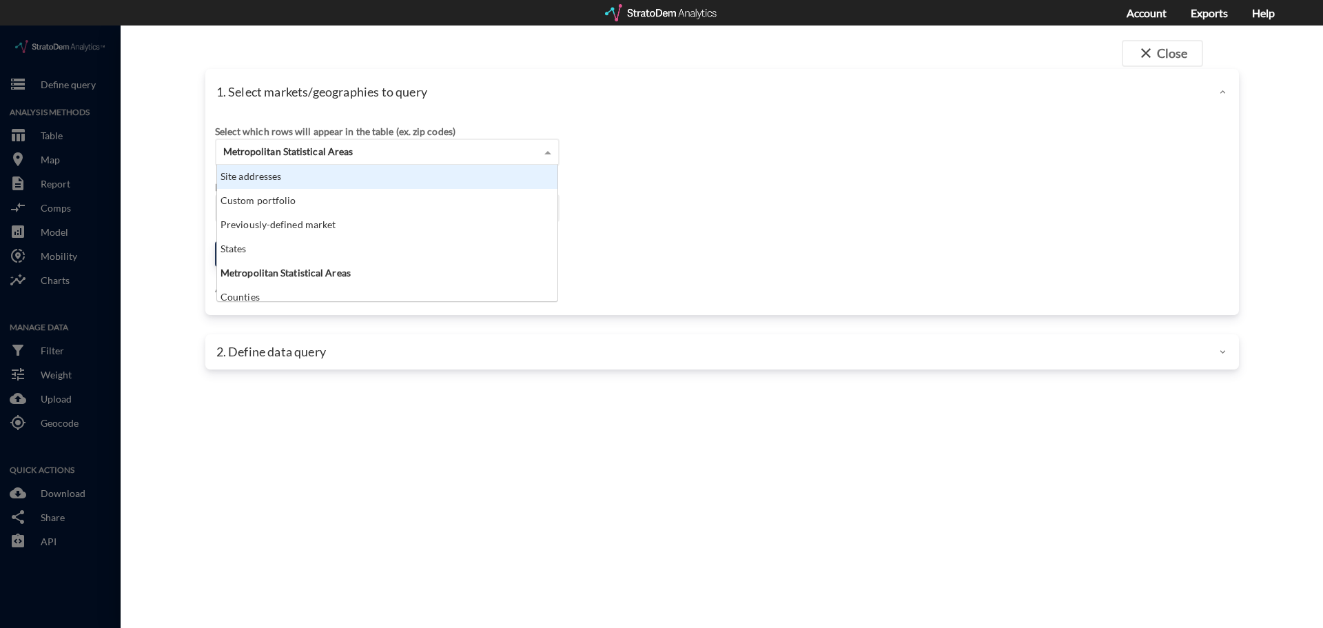
click div "Site addresses"
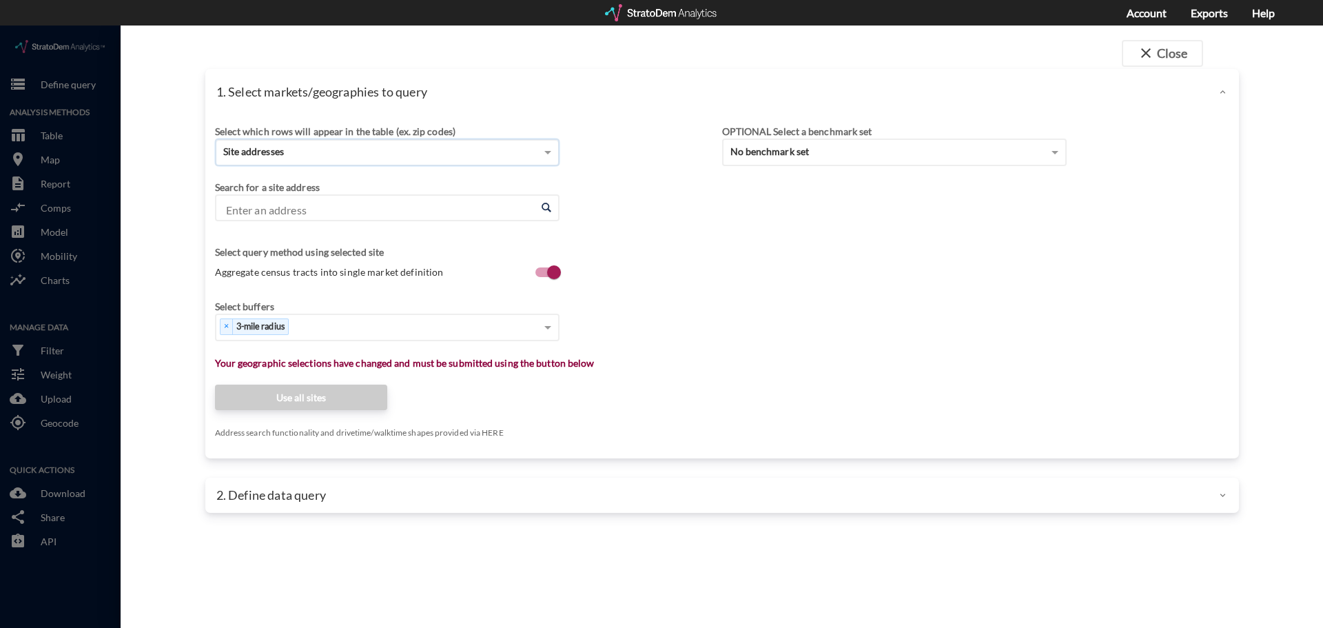
click input "Enter an address"
paste input "1155 Lincoln St, Bellingham, WA"
click li "1155 Lincoln St, Bellingham, Washington"
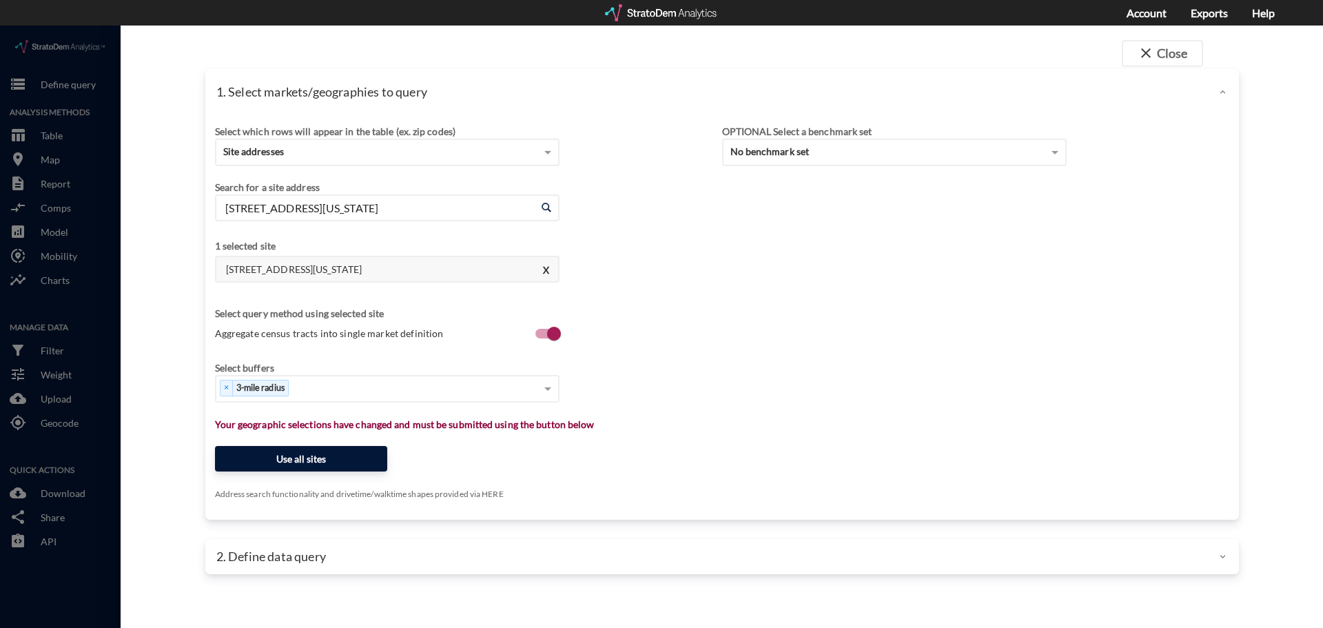
type input "1155 Lincoln St, Bellingham, Washington"
click button "Use all sites"
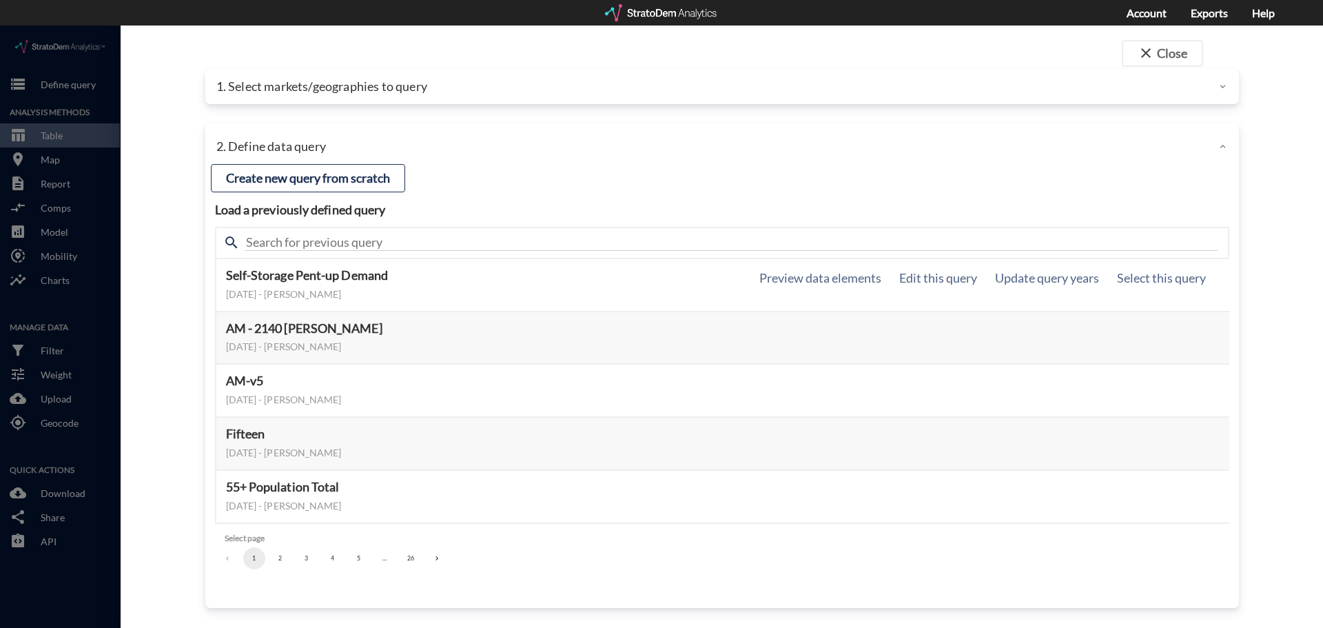
click h5 "Self-Storage Pent-up Demand"
click button "Select this query"
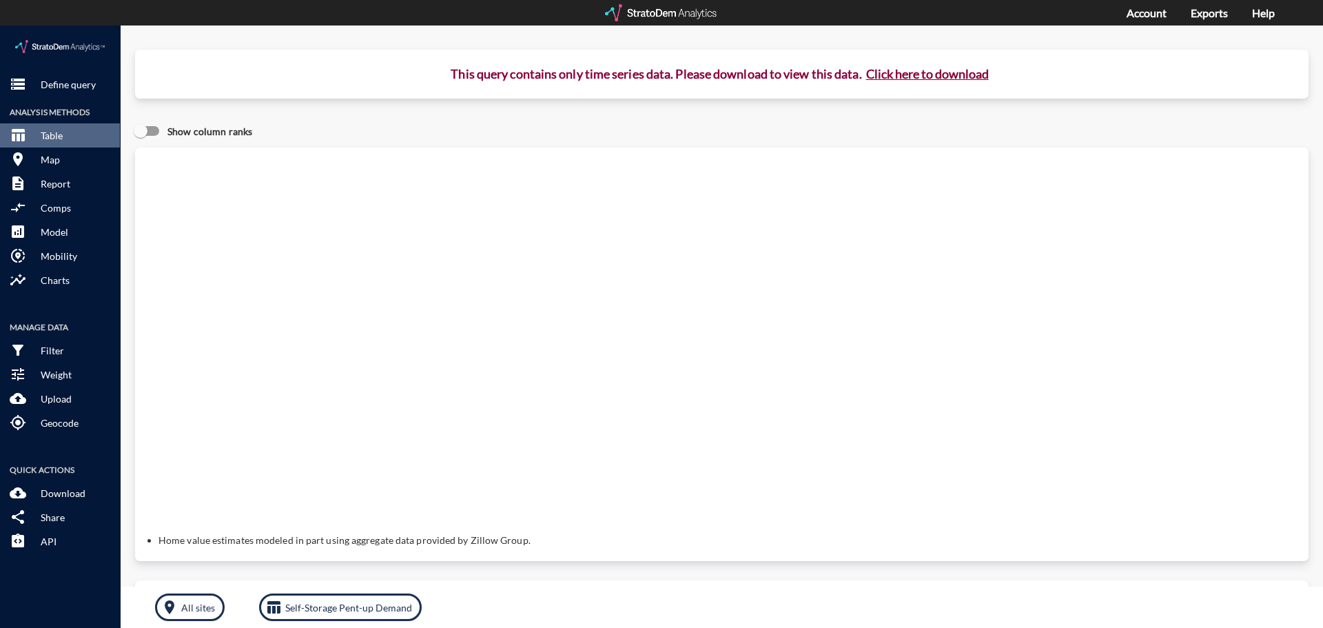
click button "Click here to download"
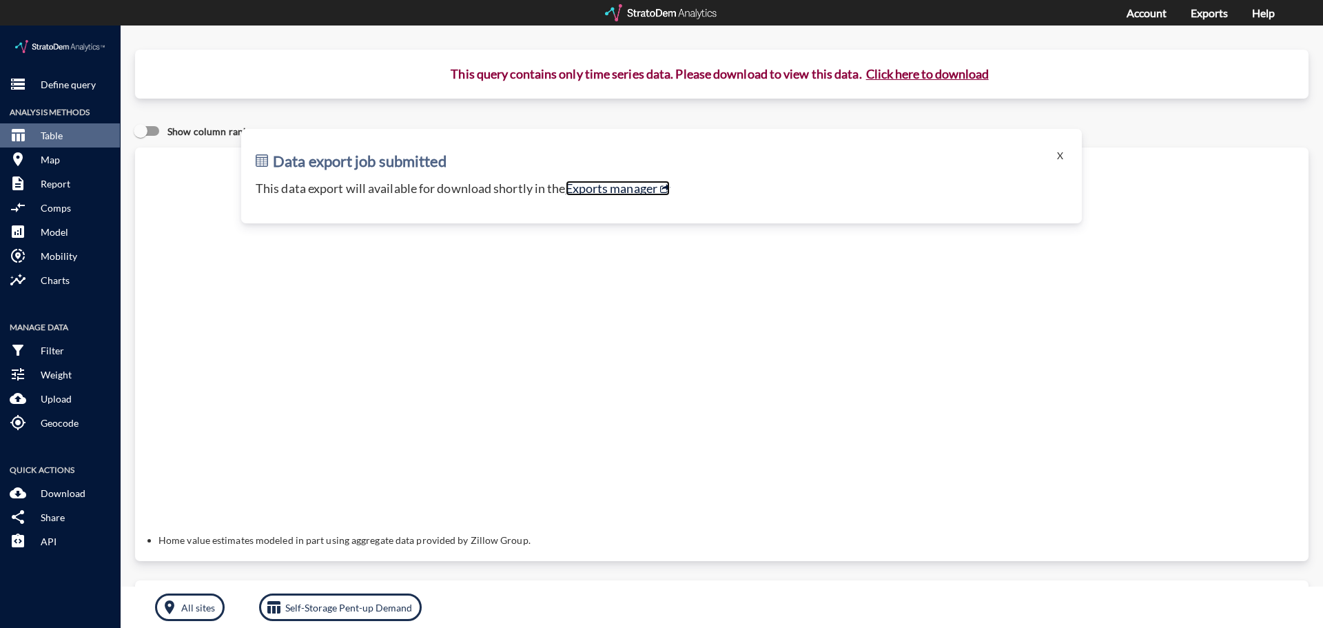
click link "Exports manager"
click button "X"
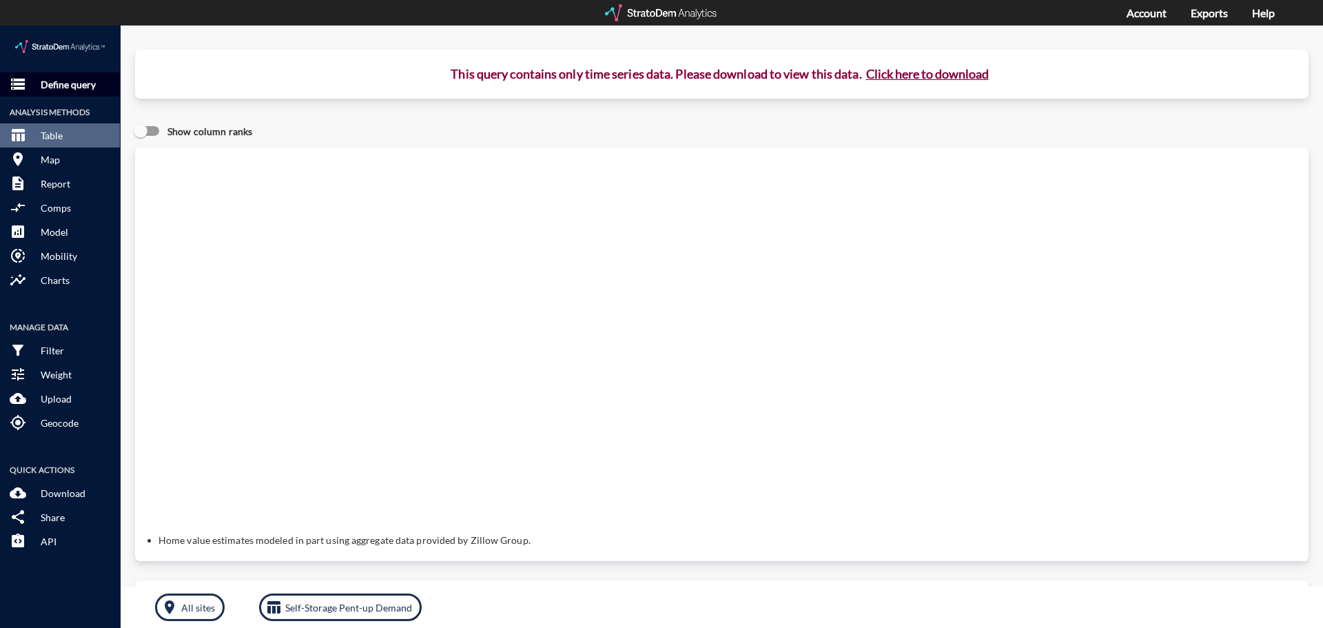
click p "Define query"
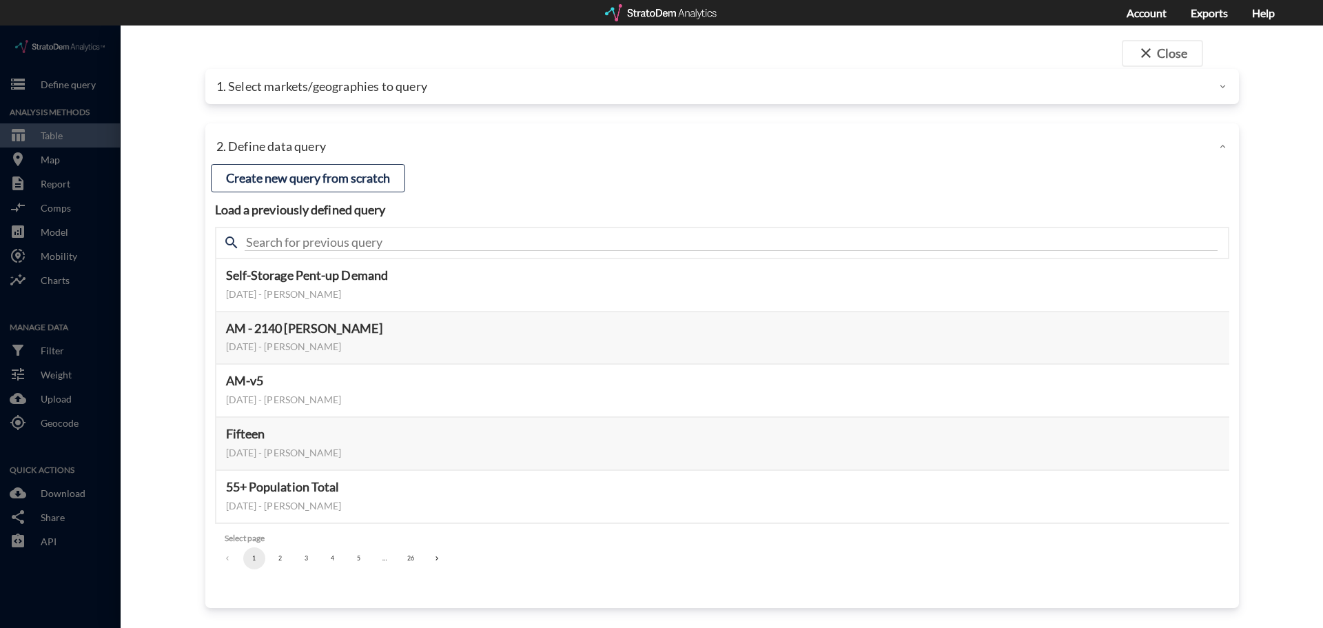
click div "1. Select markets/geographies to query"
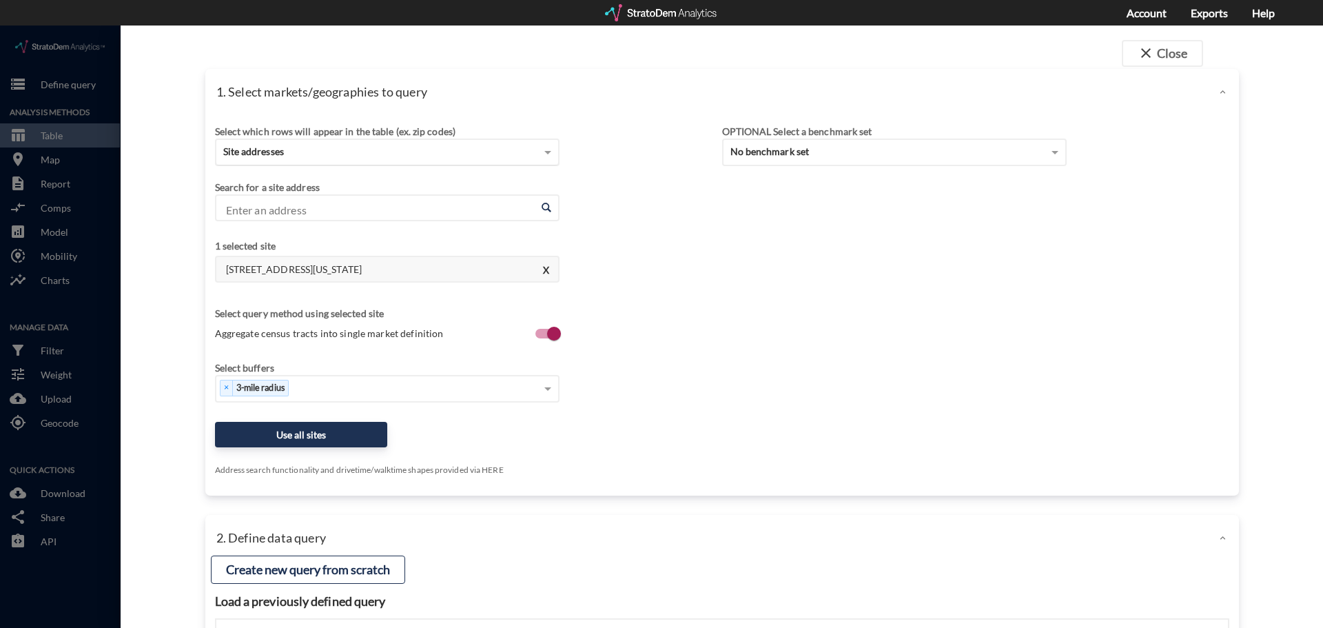
click div "Site addresses"
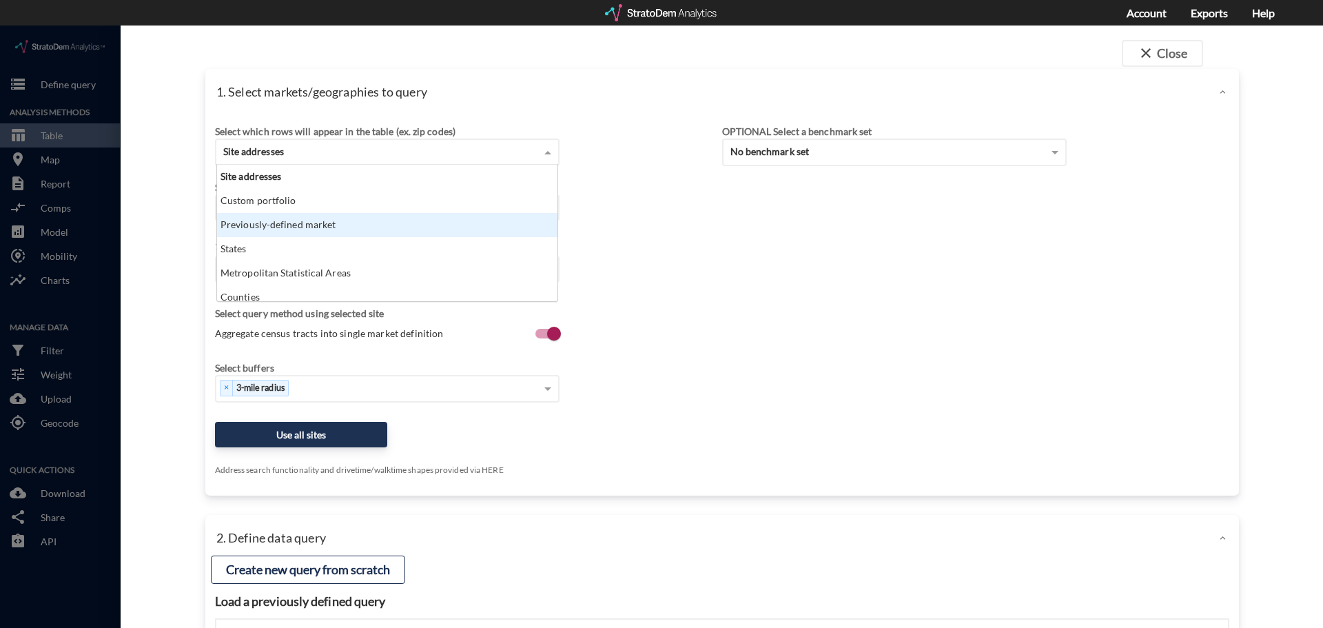
click div "Previously-defined market"
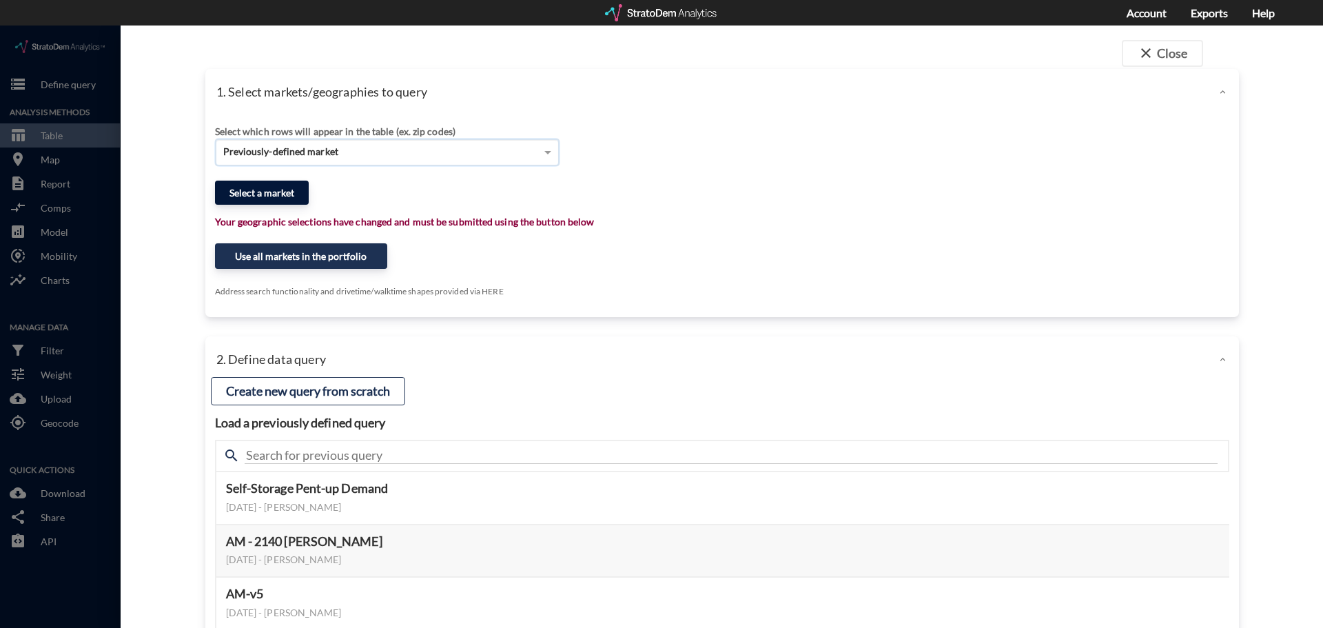
click button "Select a market"
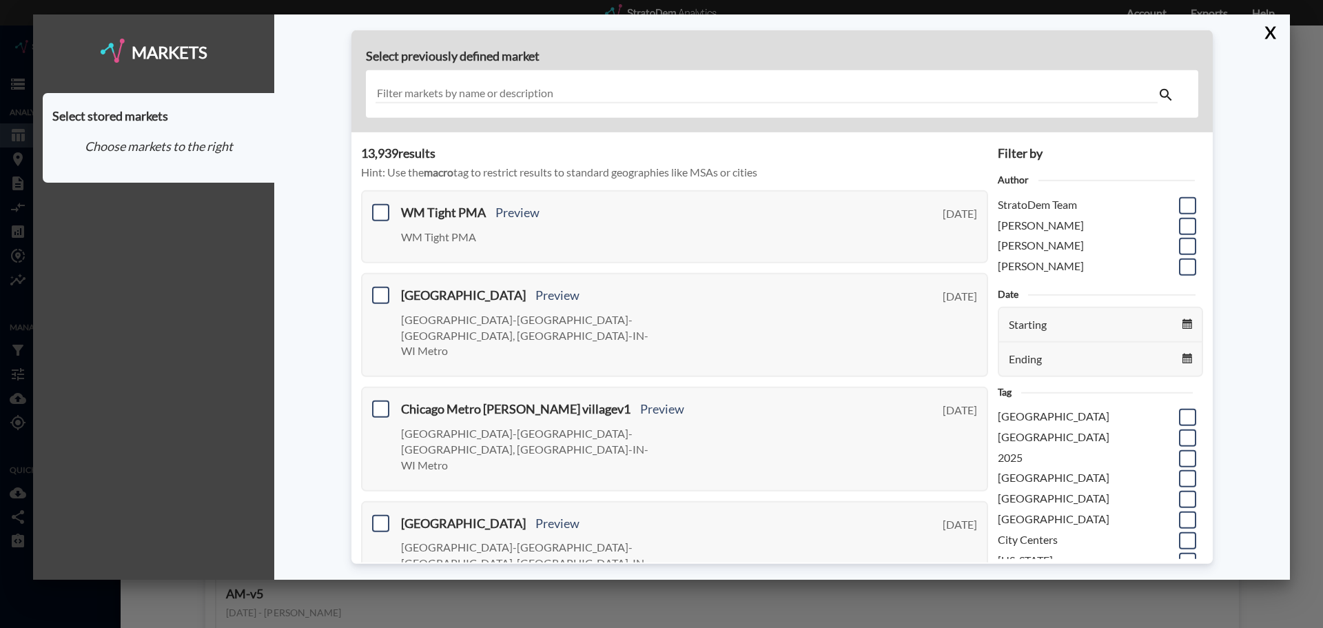
click at [411, 80] on div at bounding box center [782, 94] width 832 height 48
click at [412, 92] on input "text" at bounding box center [766, 94] width 782 height 19
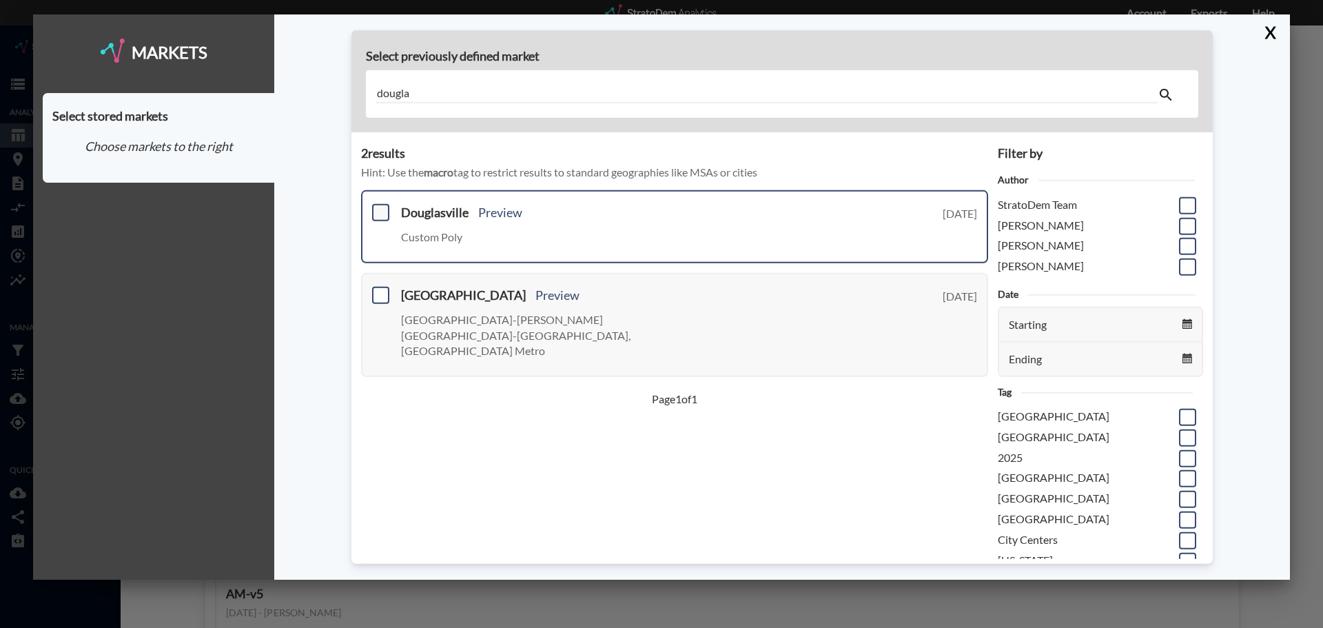
type input "dougla"
click at [384, 213] on span at bounding box center [380, 212] width 17 height 17
click at [379, 207] on input "checkbox" at bounding box center [379, 207] width 0 height 0
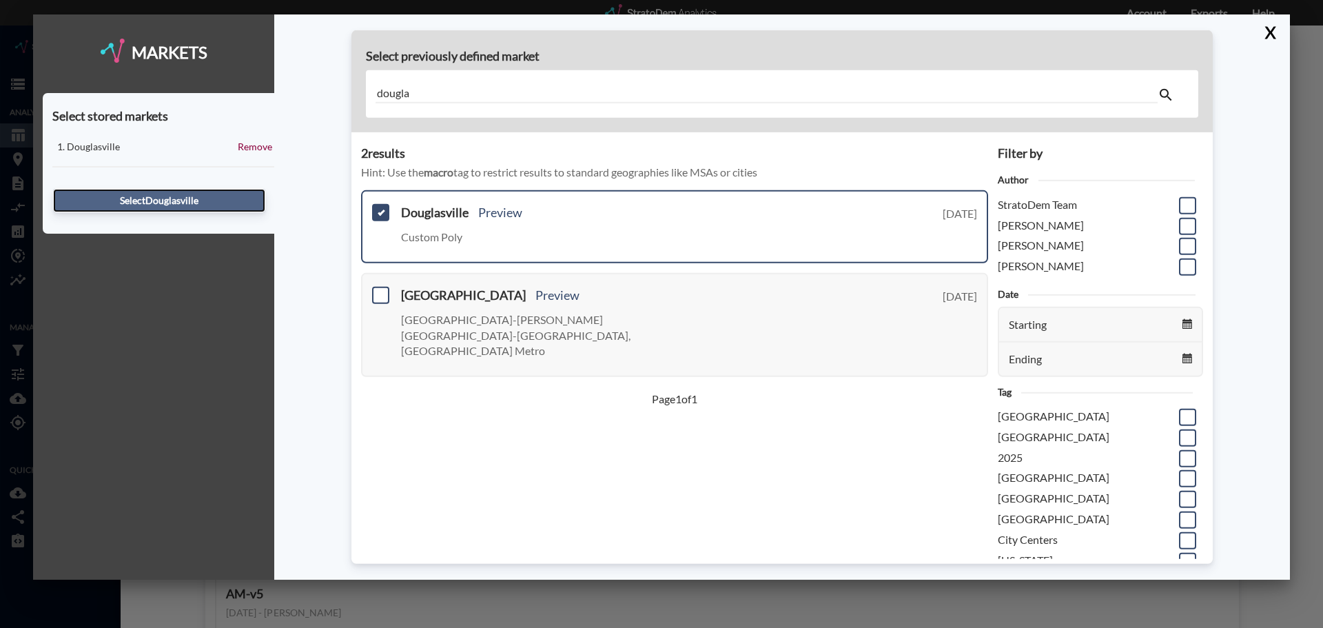
click at [237, 206] on button "Select Douglasville" at bounding box center [159, 200] width 212 height 23
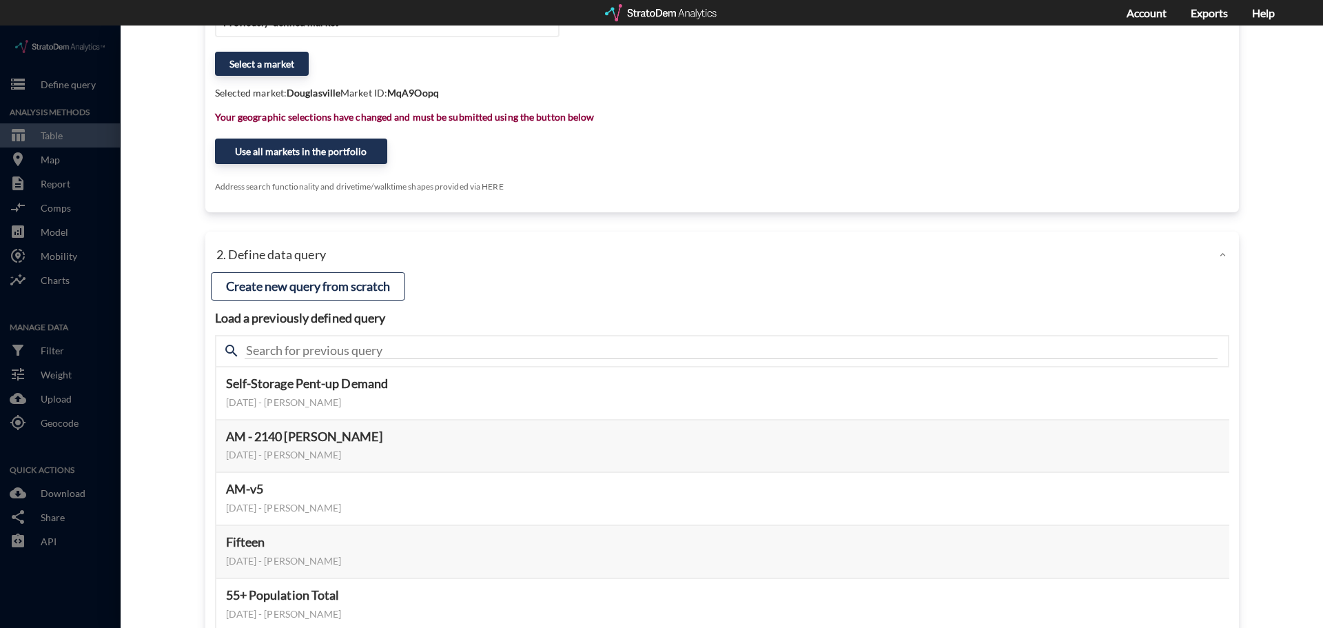
scroll to position [207, 0]
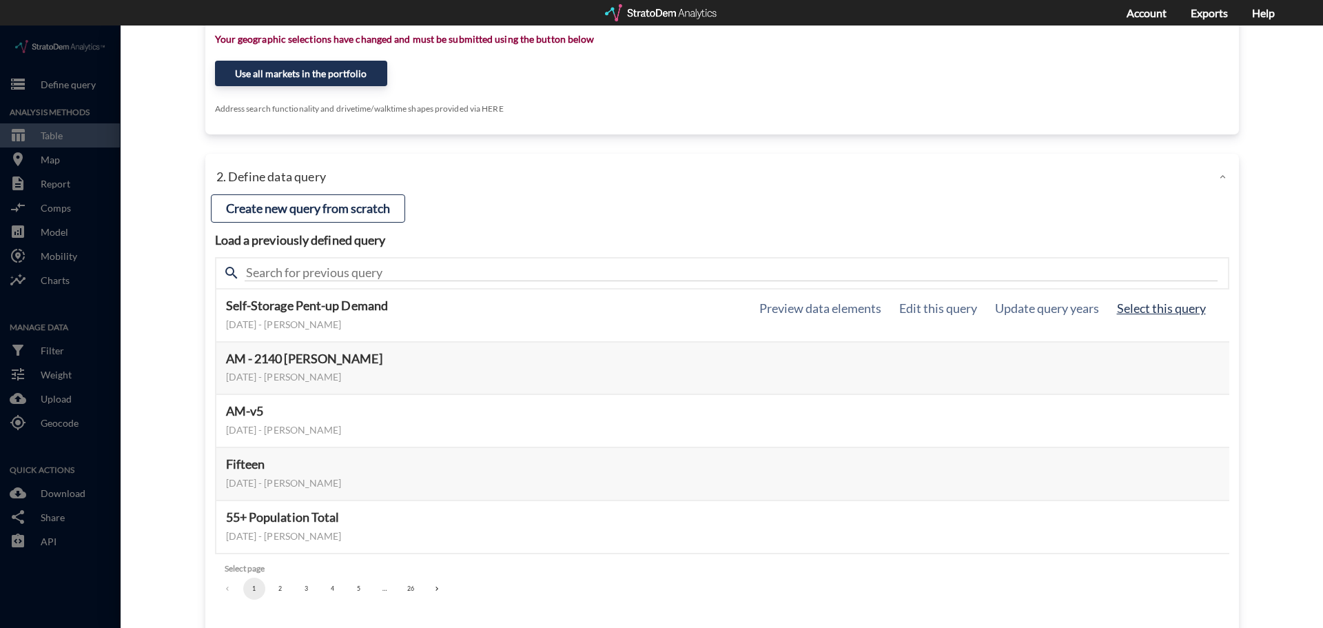
click button "Select this query"
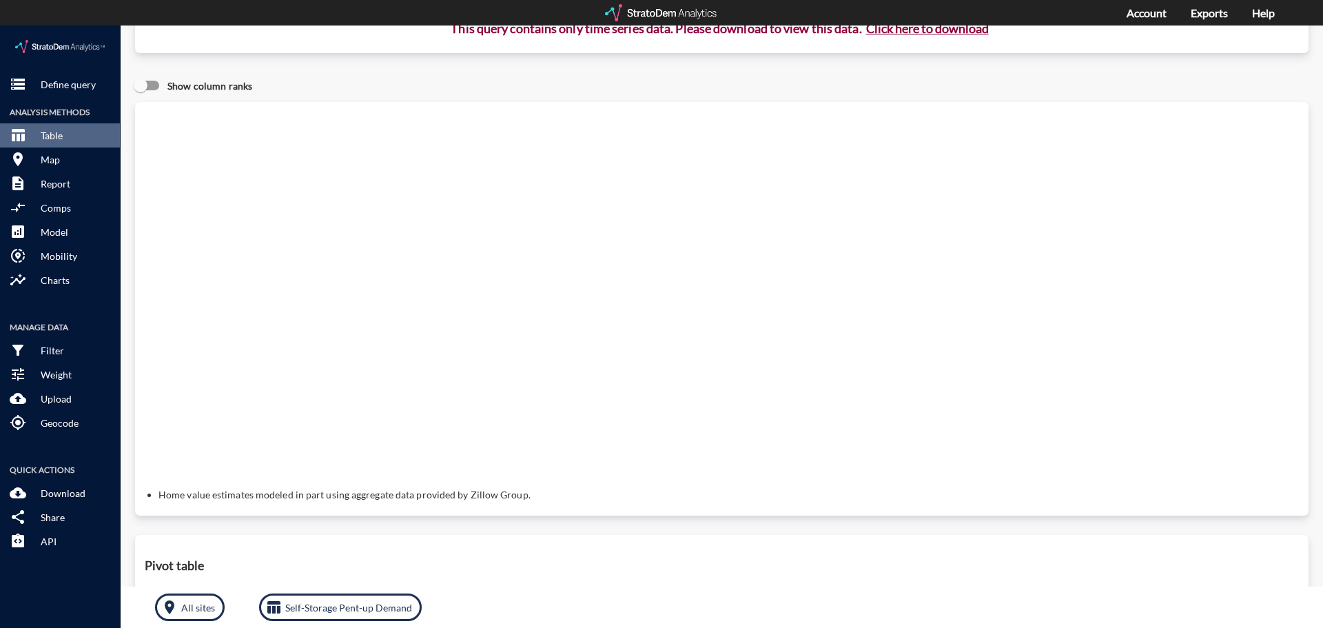
scroll to position [0, 0]
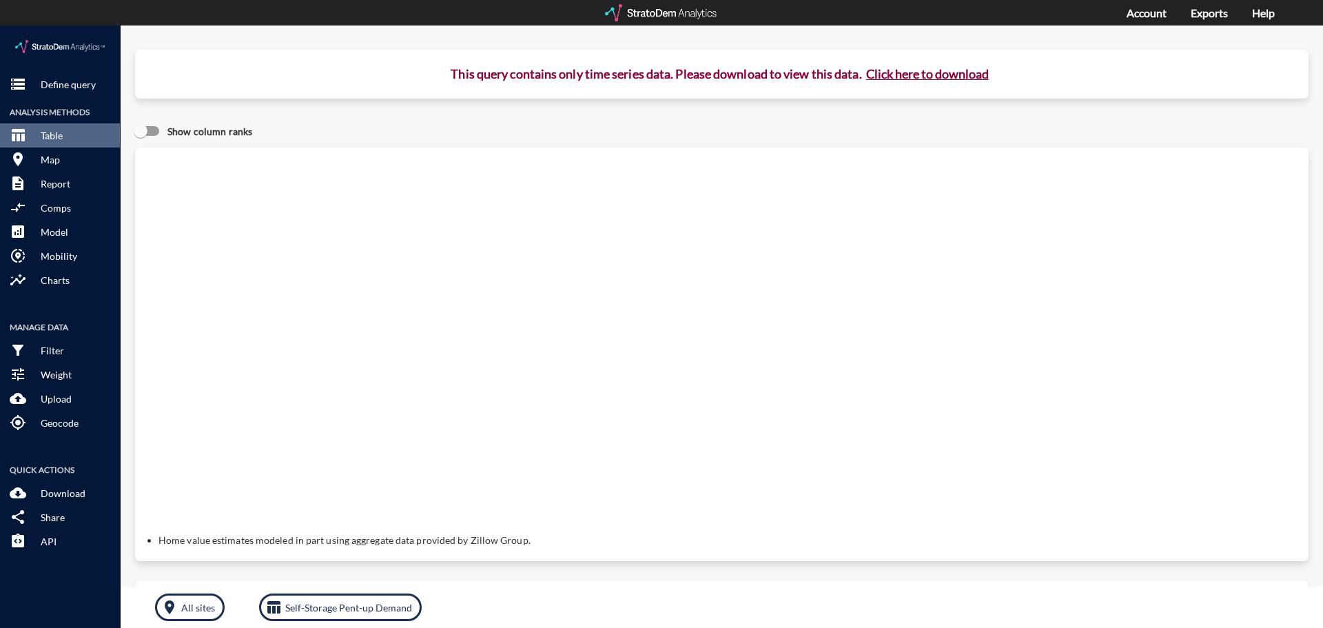
click button "Click here to download"
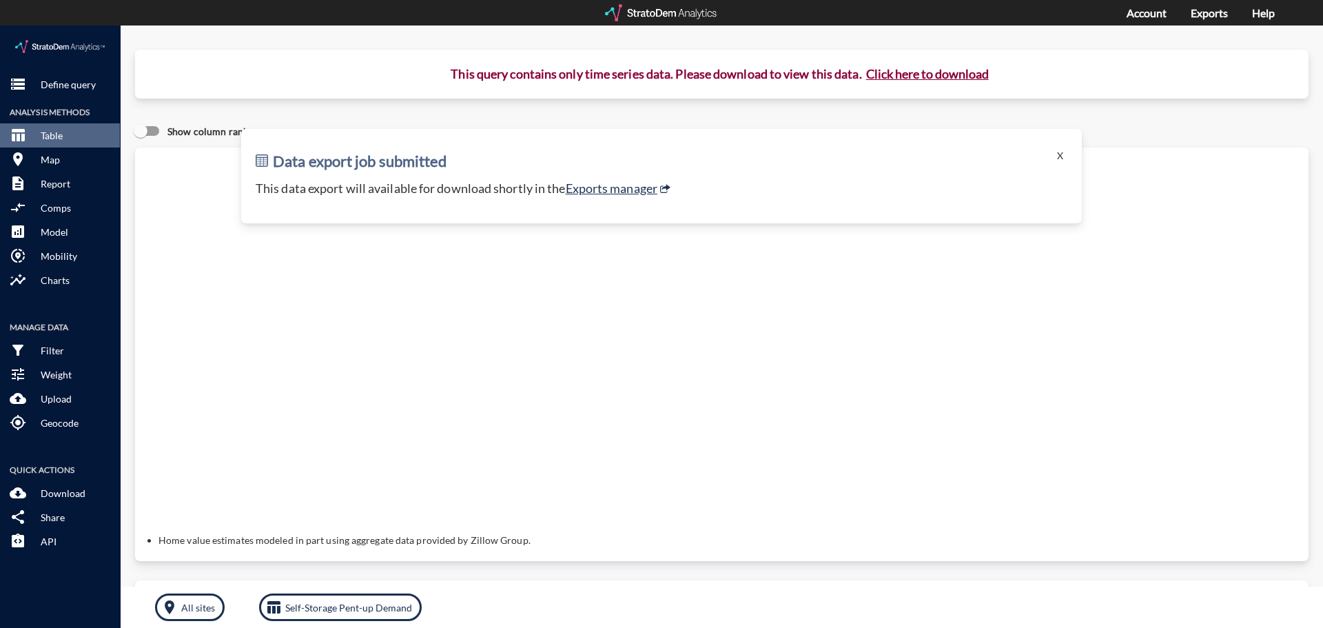
click p "This data export will available for download shortly in the Exports manager"
click link "Exports manager"
click button "storage Define query"
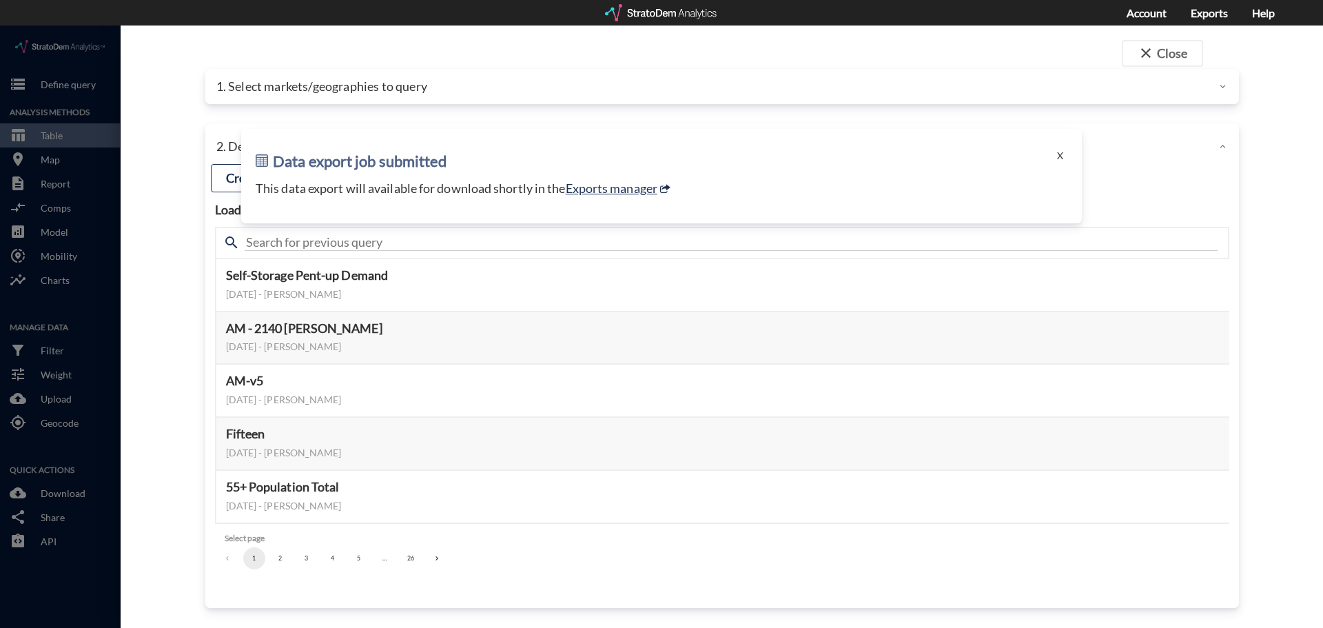
click div "1. Select markets/geographies to query"
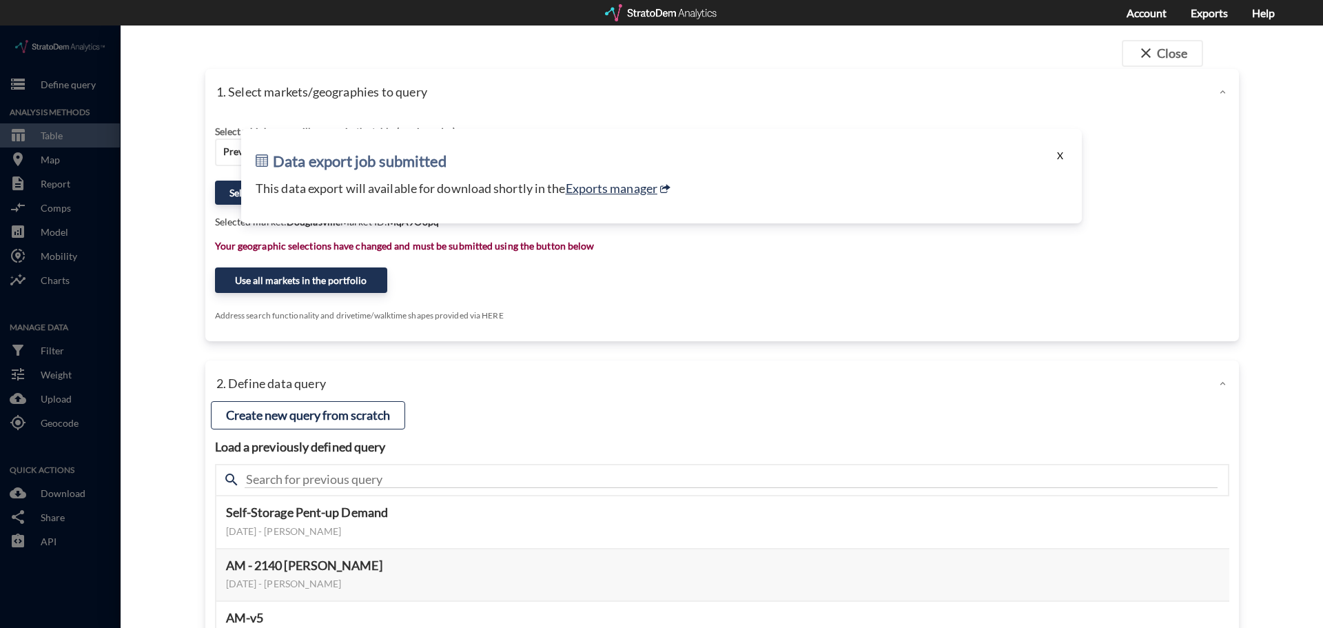
click button "X"
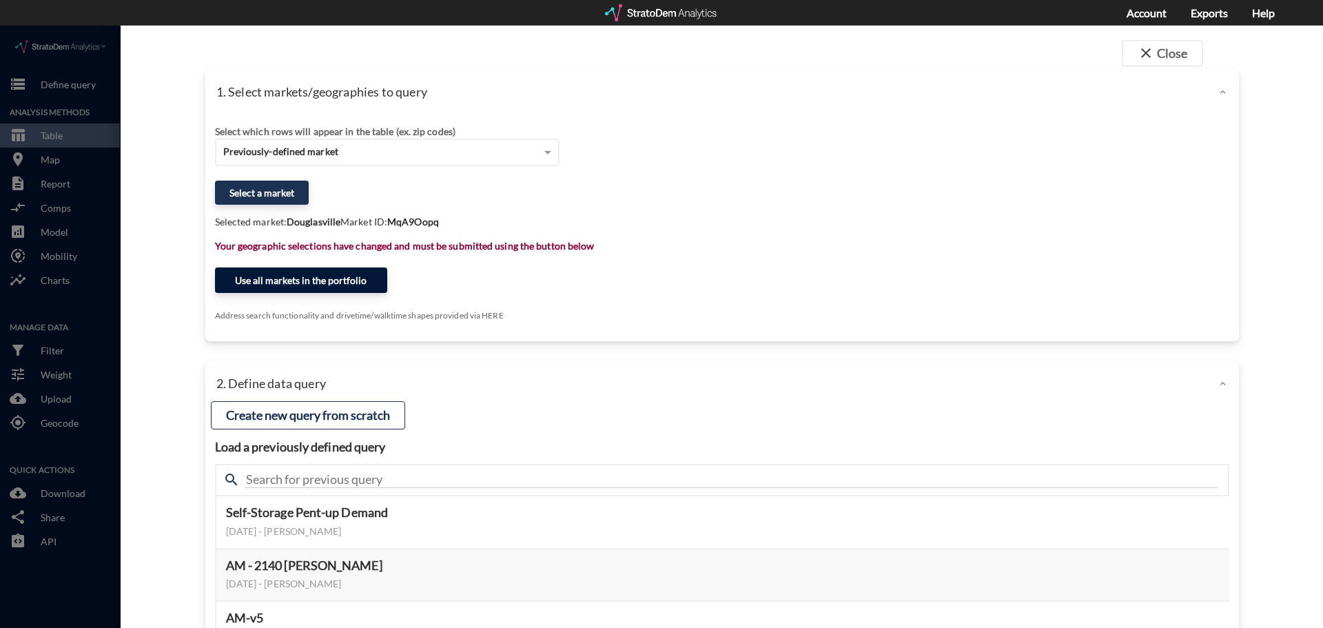
click button "Use all markets in the portfolio"
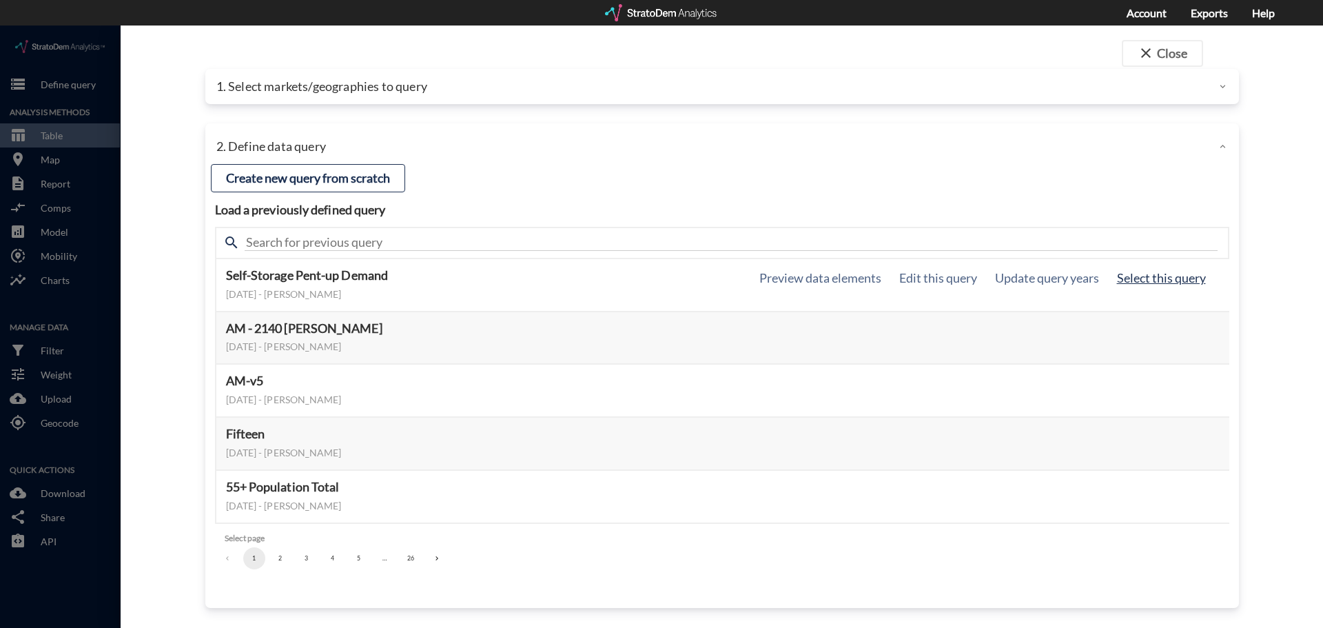
click button "Select this query"
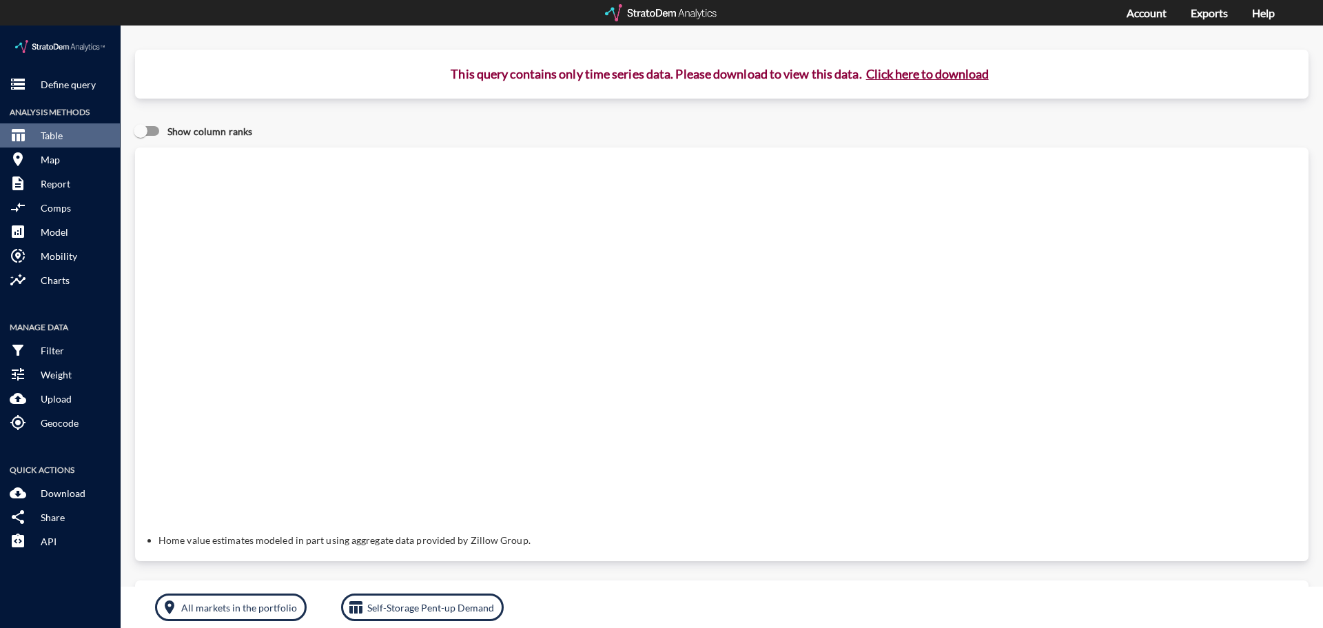
click button "Click here to download"
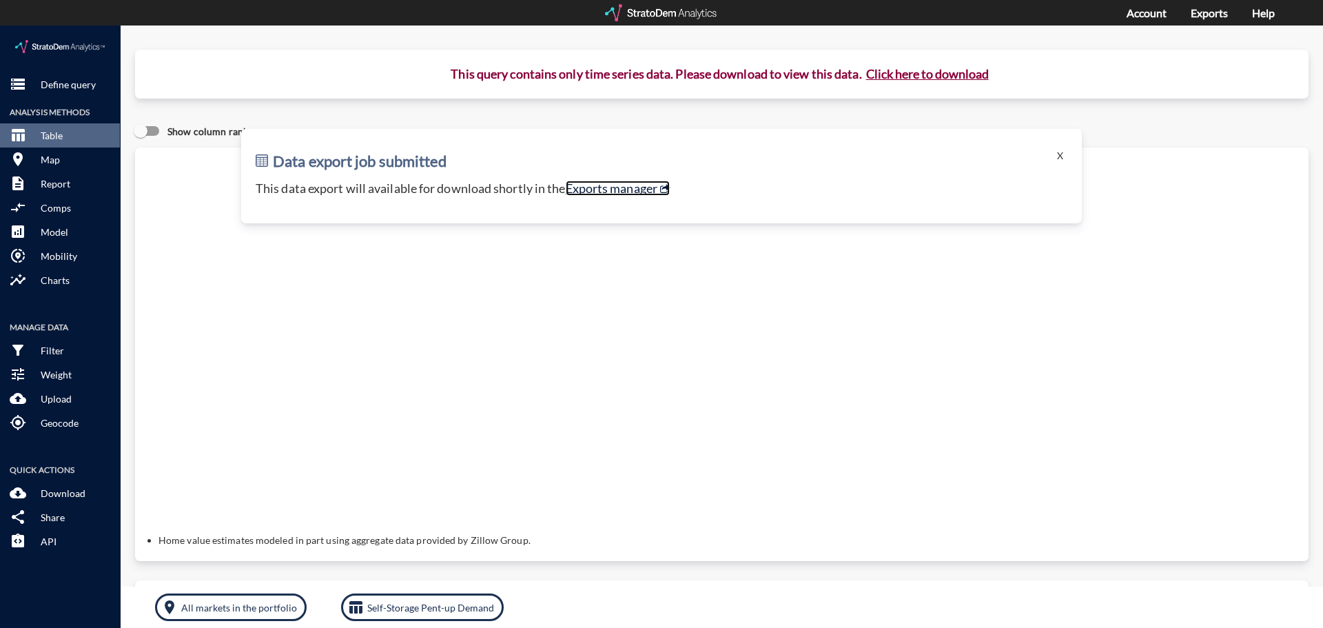
click link "Exports manager"
click p "Define query"
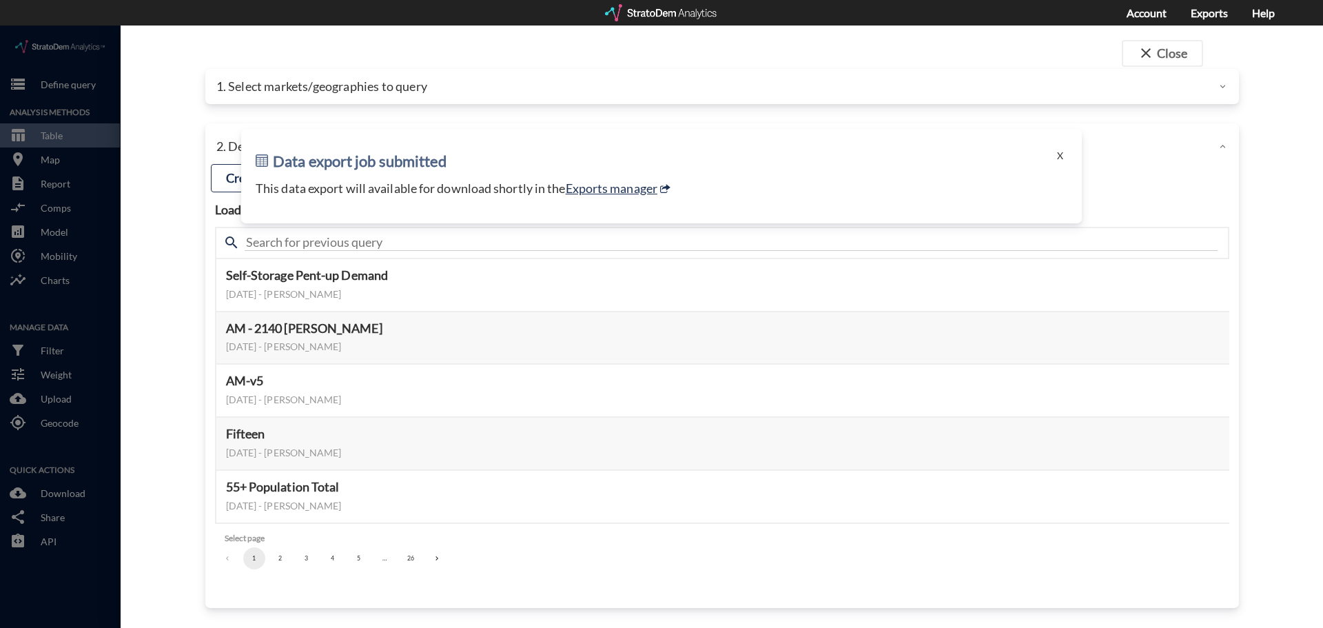
click h2 "Data export job submitted"
click button "X"
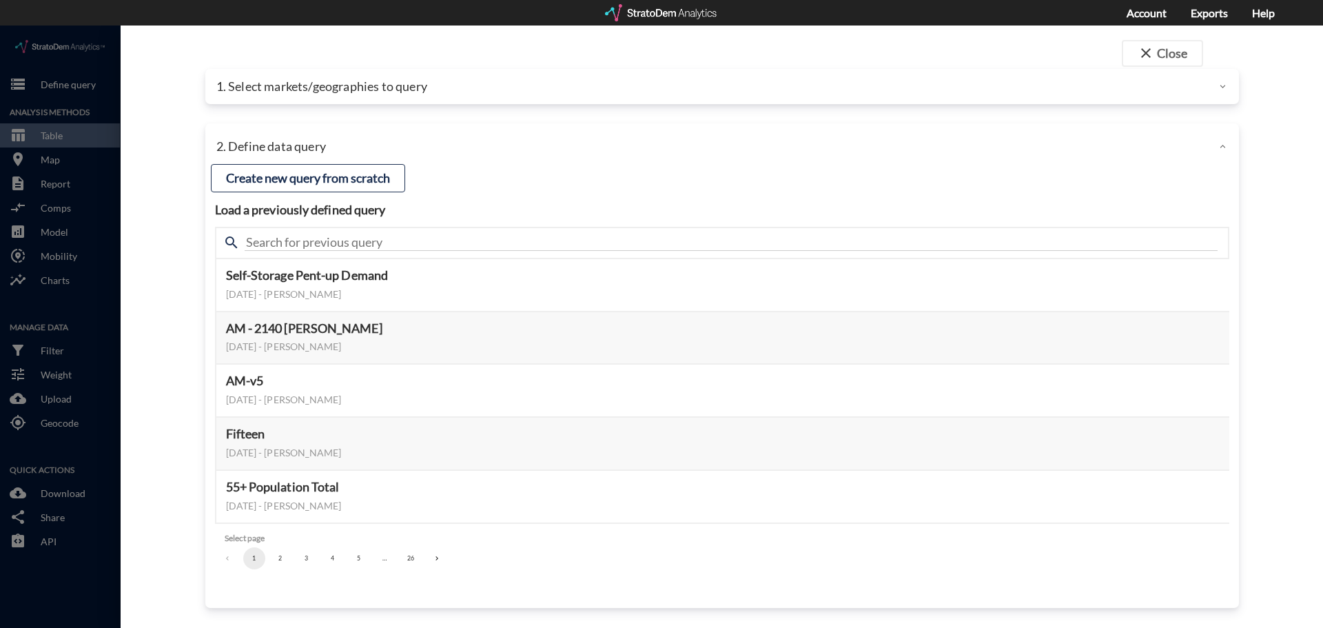
click p "1. Select markets/geographies to query"
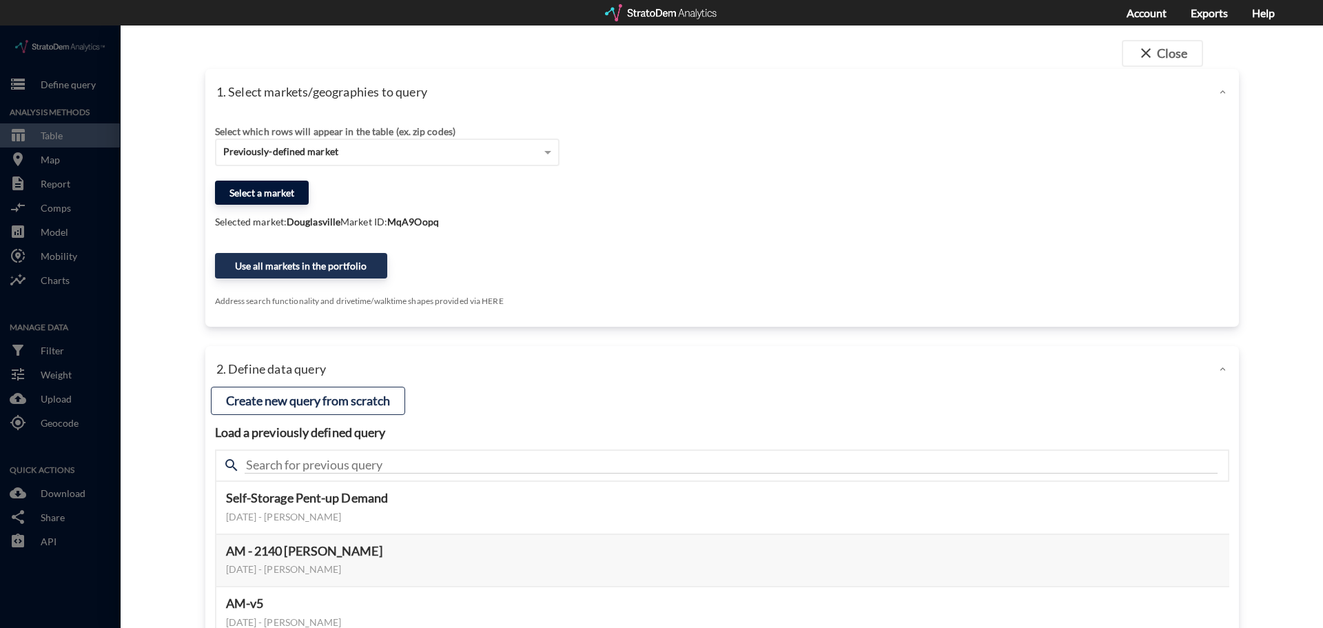
click button "Select a market"
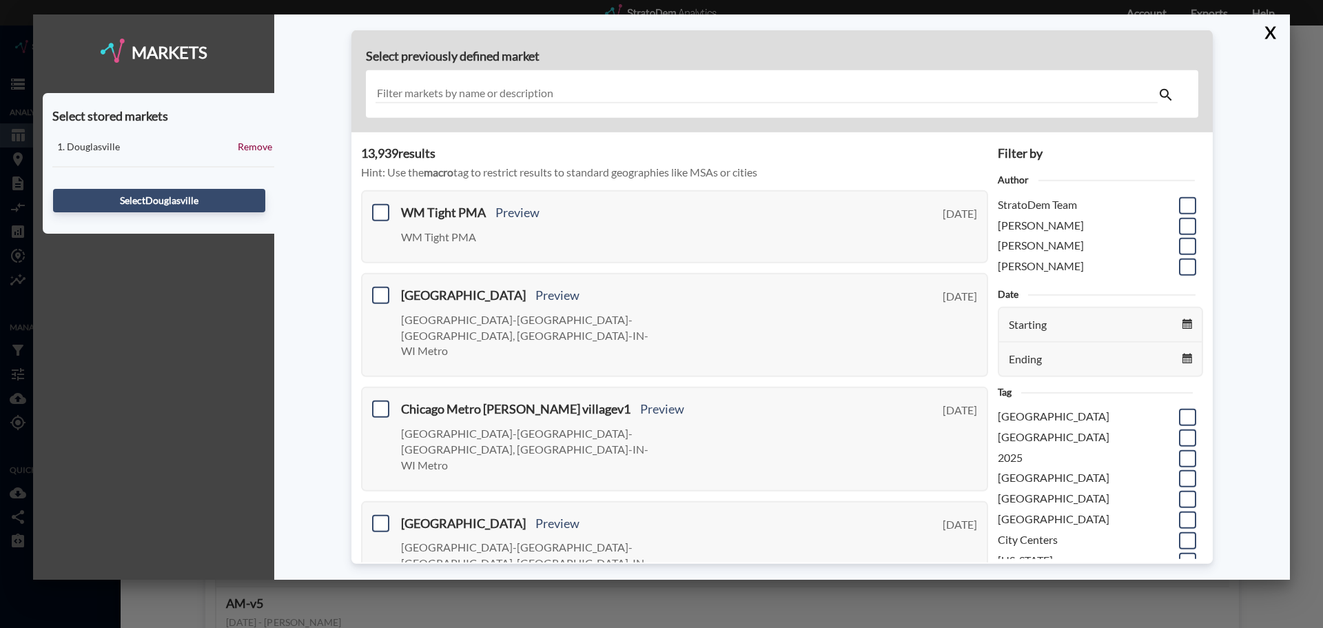
click at [75, 149] on div "Douglasville" at bounding box center [152, 147] width 171 height 14
click at [47, 65] on div "Markets Select stored markets Douglasville Remove Select Douglasville" at bounding box center [153, 296] width 241 height 565
click at [27, 48] on div at bounding box center [661, 314] width 1323 height 628
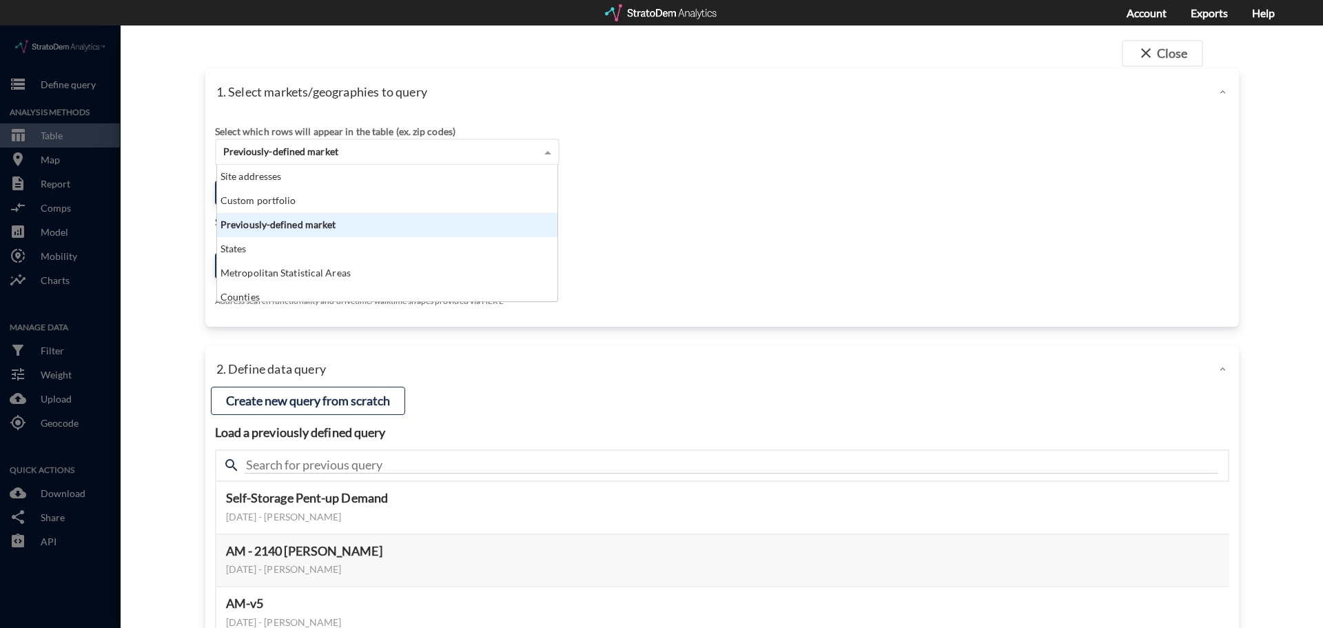
click span "Previously-defined market"
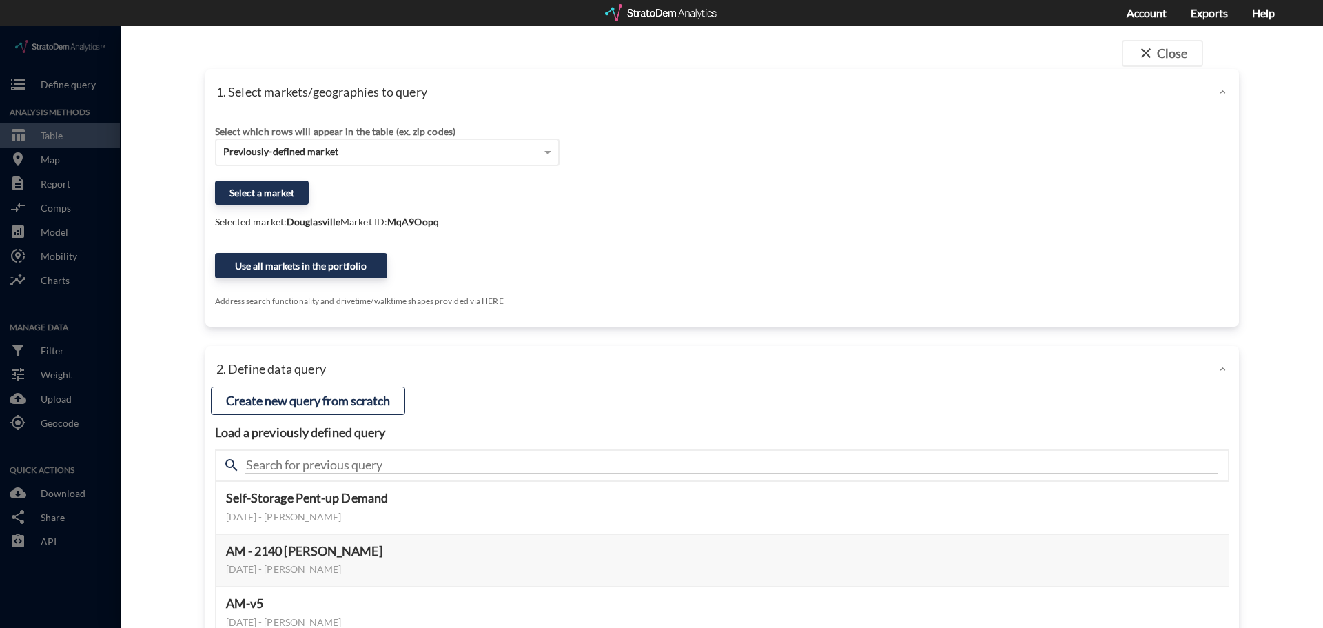
click div "Select which rows will appear in the table (ex. zip codes) Previously-defined m…"
click span "Previously-defined market"
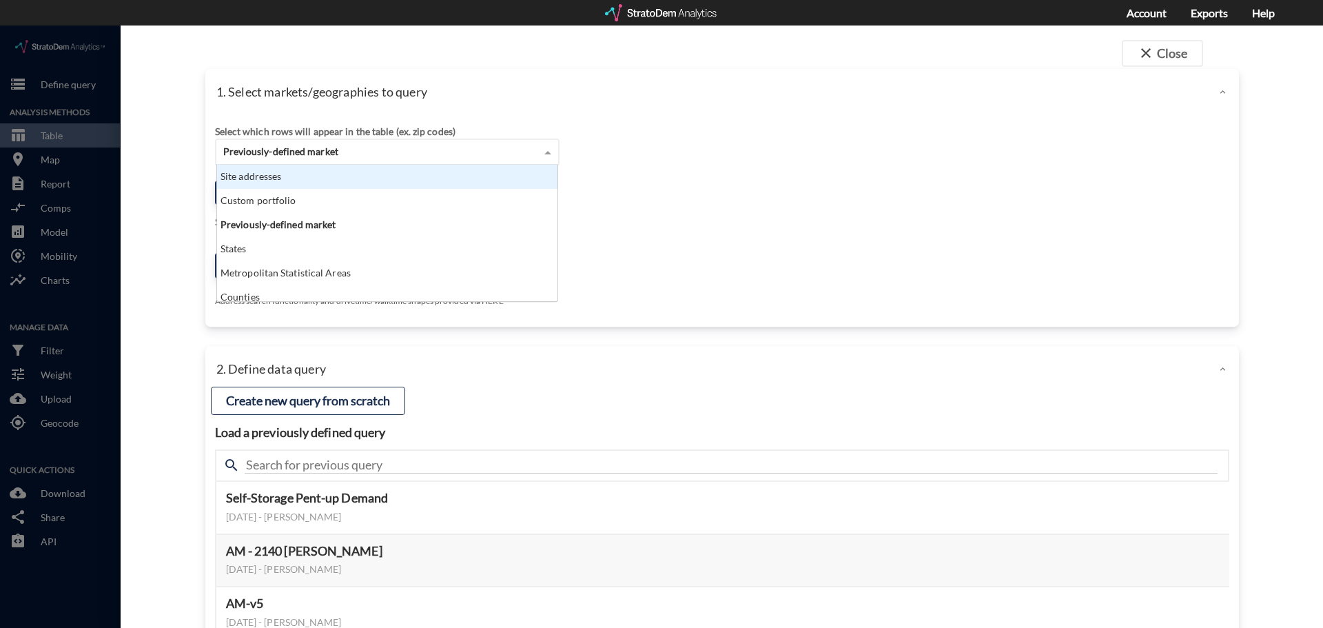
click div "Site addresses"
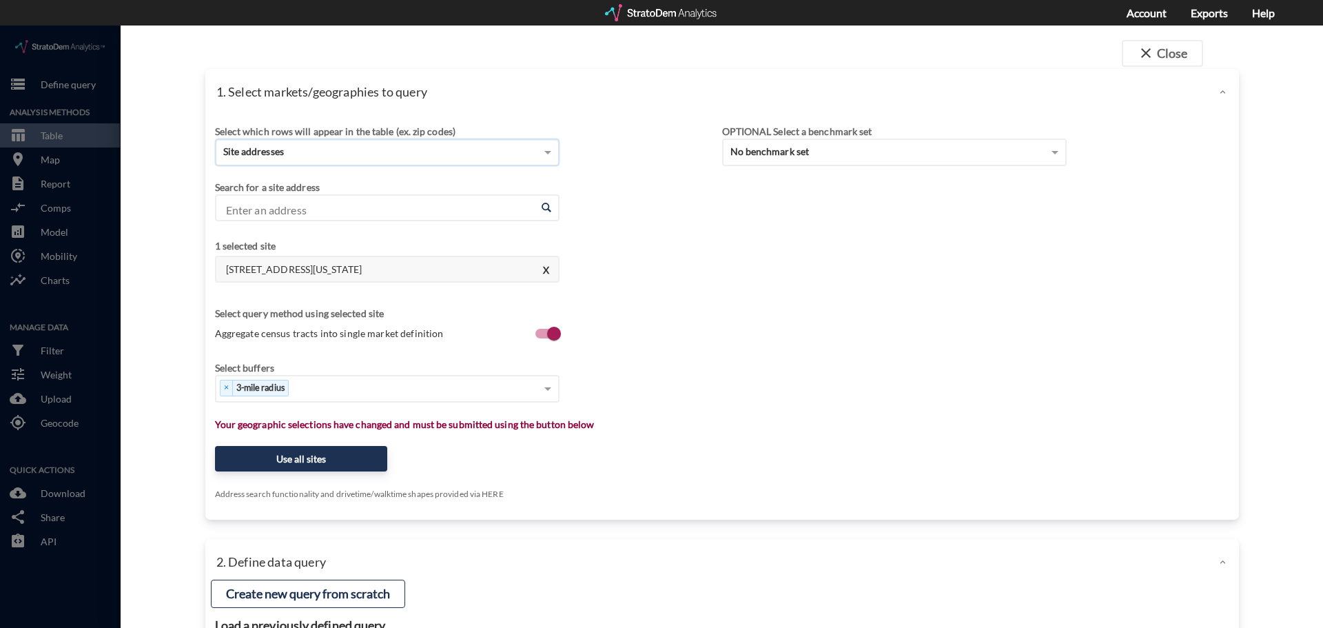
click input "Enter an address"
paste input "2690 E Huntington Dr, Flagstaff, AZ 86004"
click li "2690 E Huntington Dr, Flagstaff, Arizona"
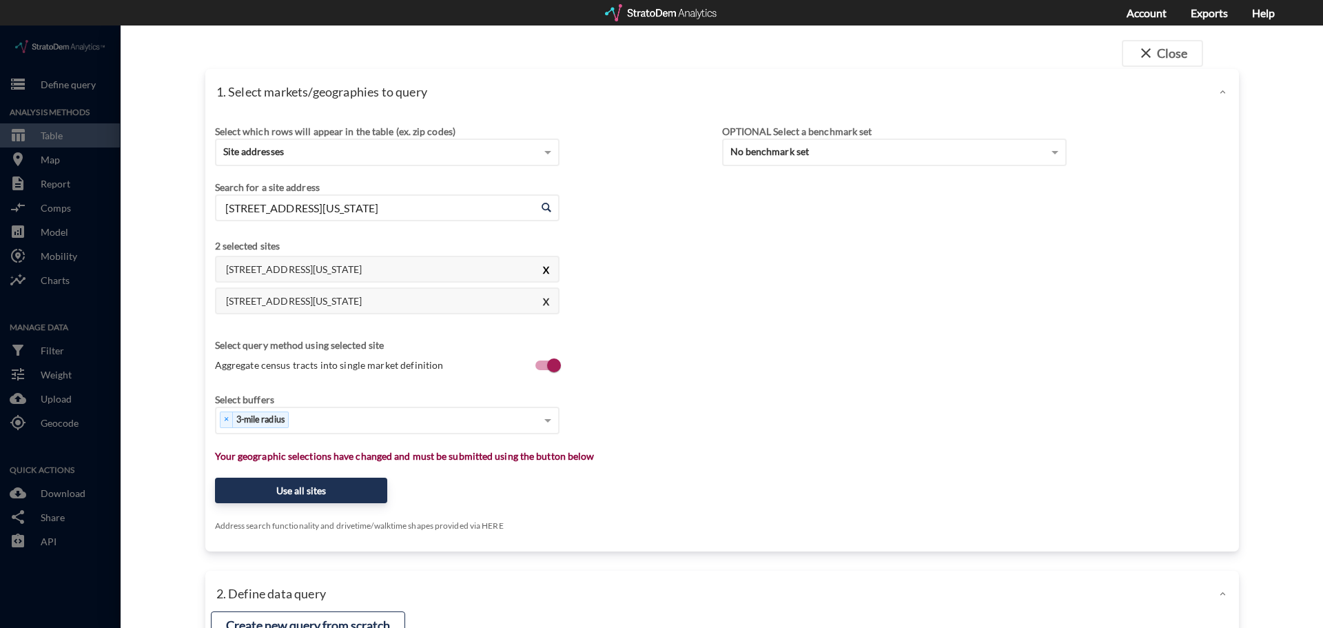
type input "2690 E Huntington Dr, Flagstaff, Arizona"
click button "X"
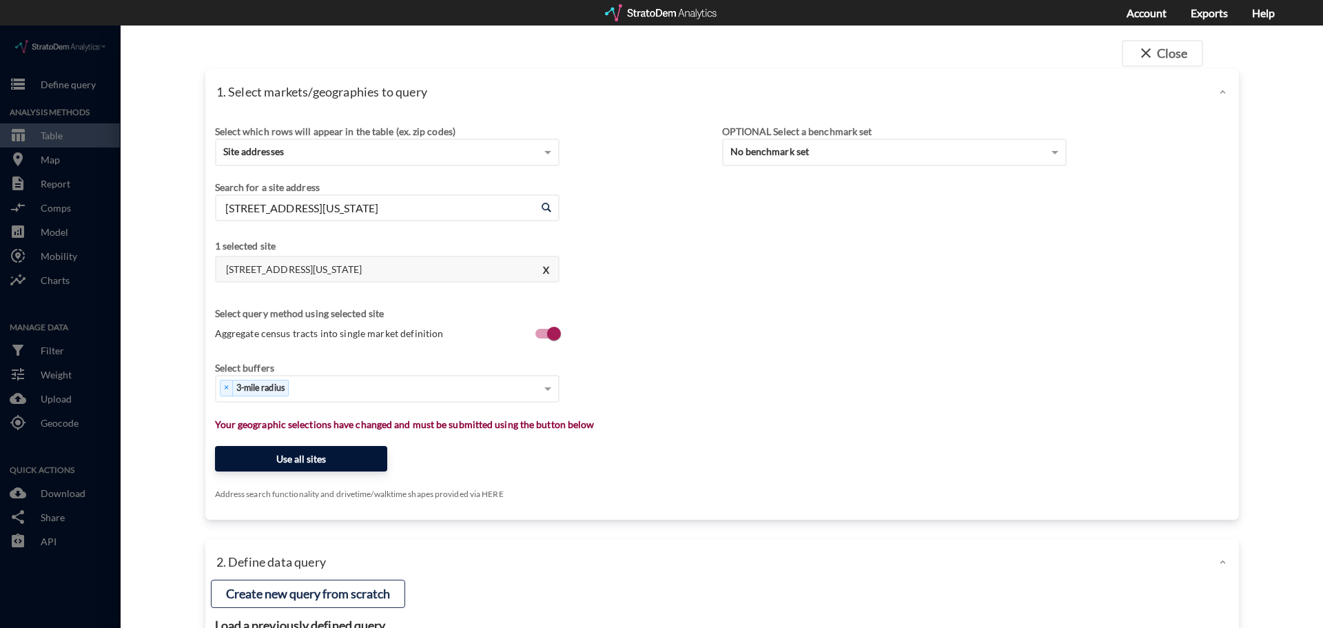
click button "Use all sites"
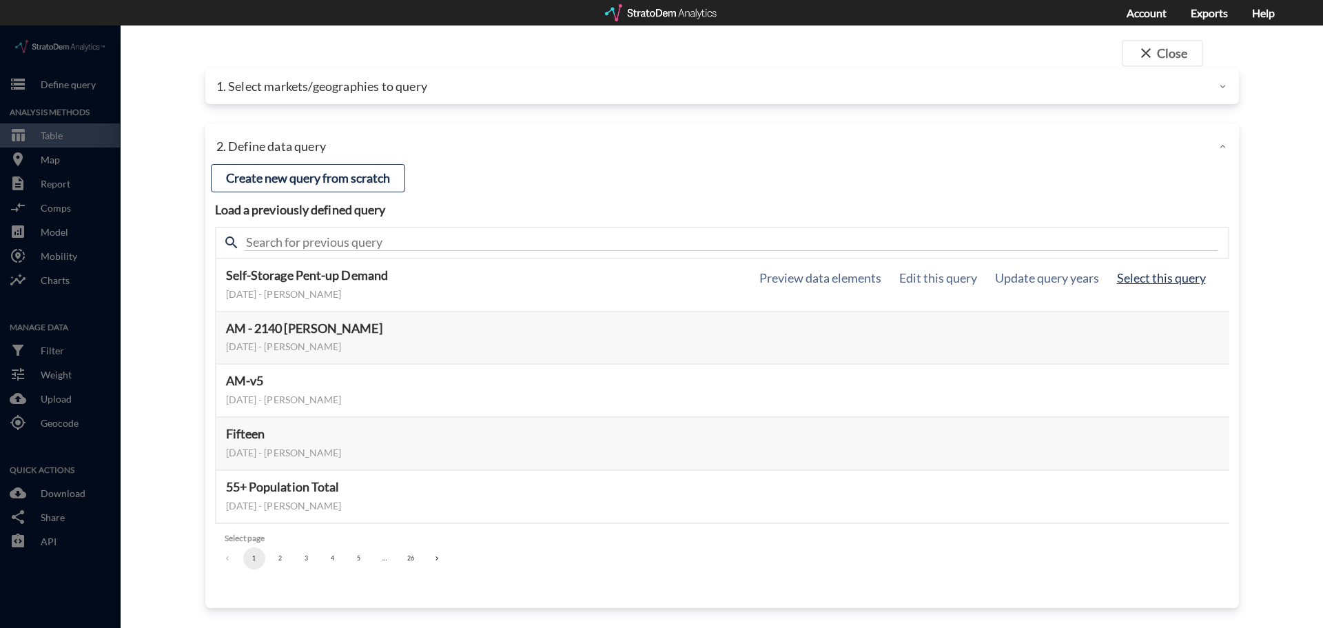
click button "Select this query"
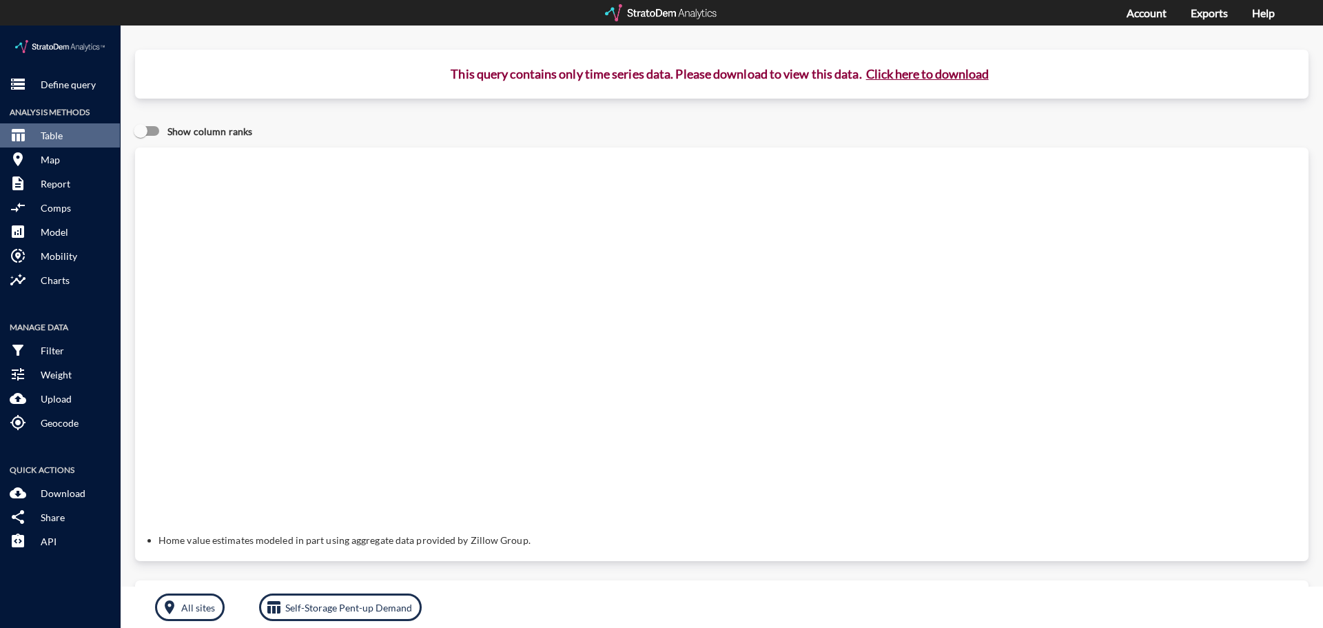
click button "Click here to download"
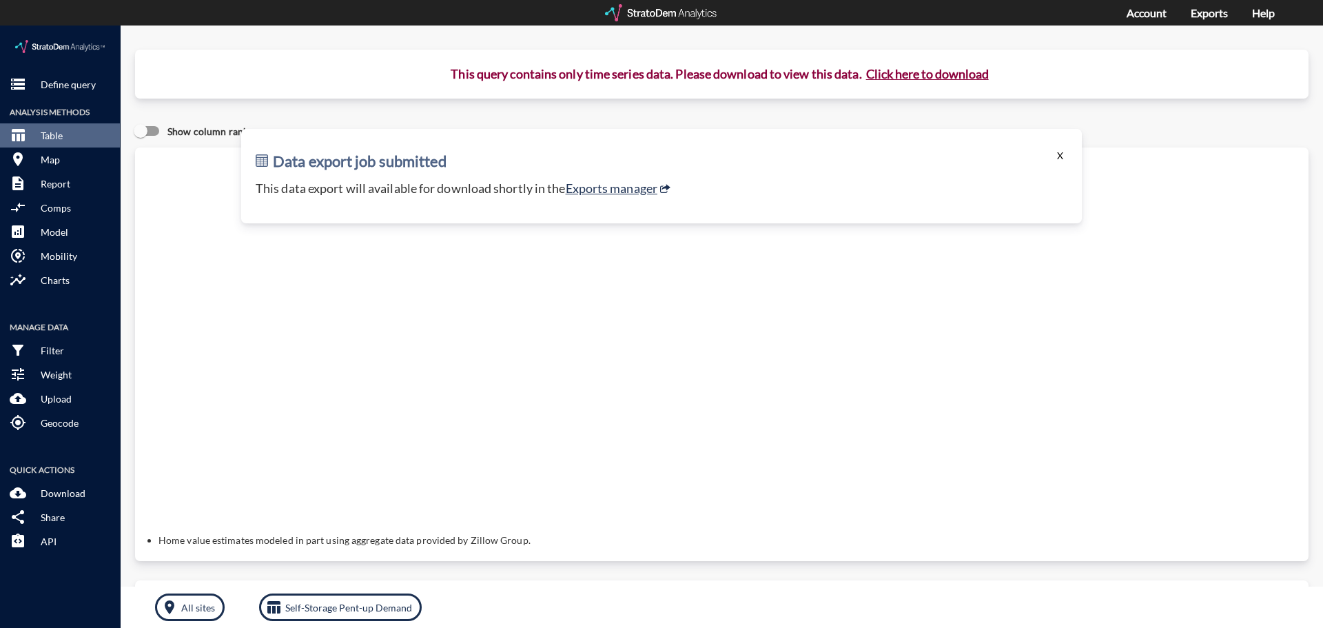
click button "X"
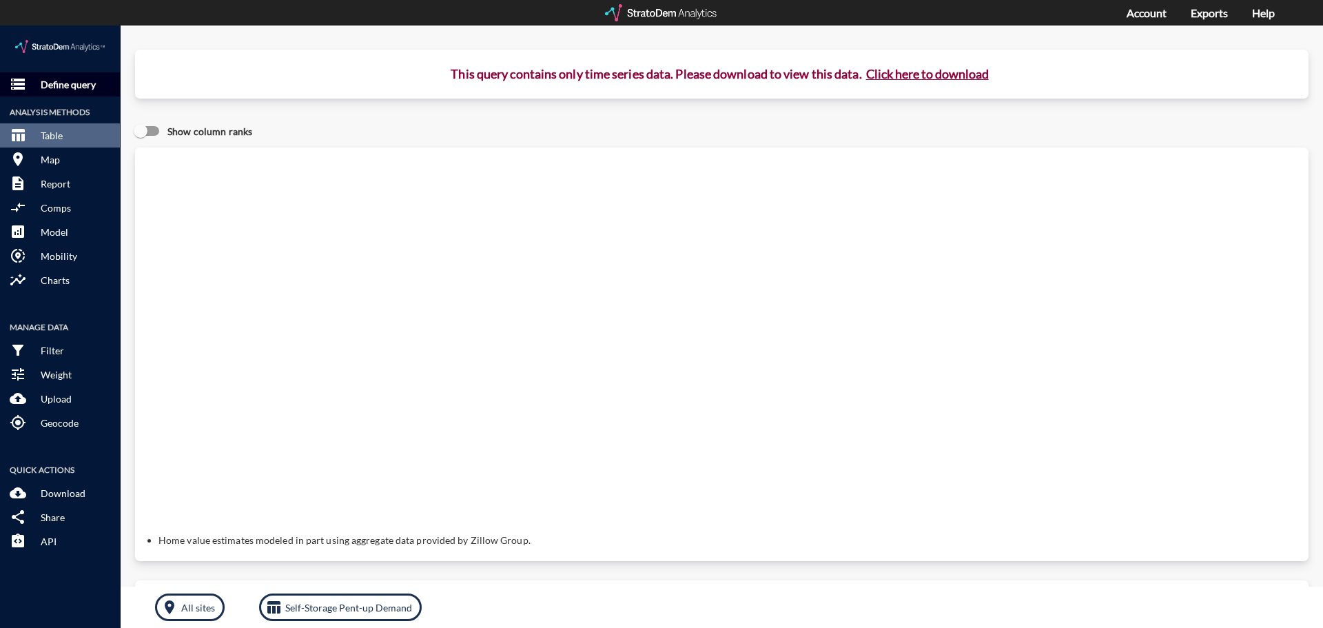
click button "storage Define query"
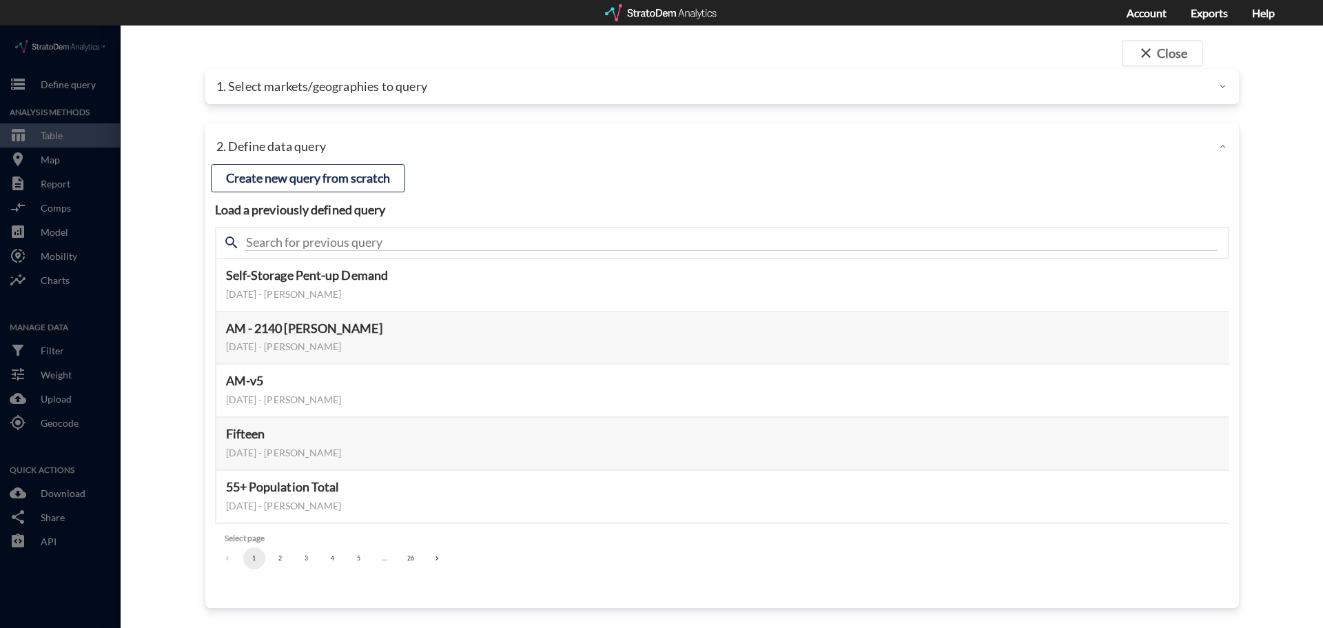
click div "1. Select markets/geographies to query"
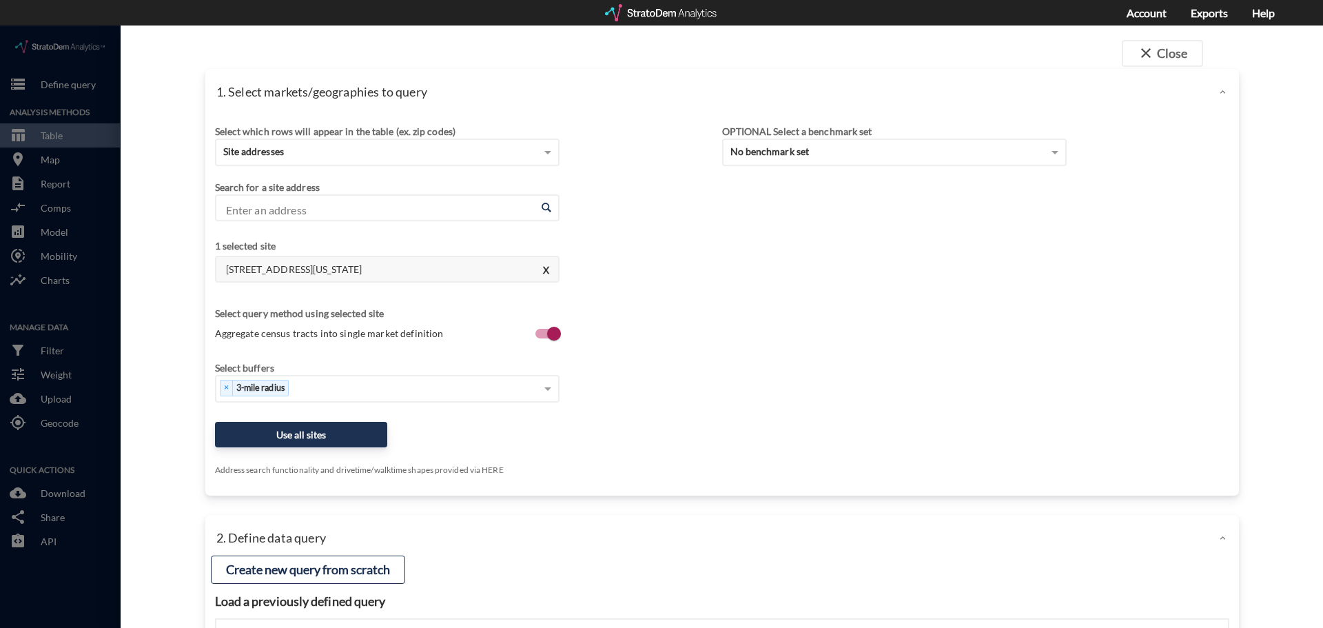
click input "Enter an address"
paste input "1775 Cavitt Drive, Folsom, CA 95630, USA"
click li "1775 Cavitt Dr, Folsom, California"
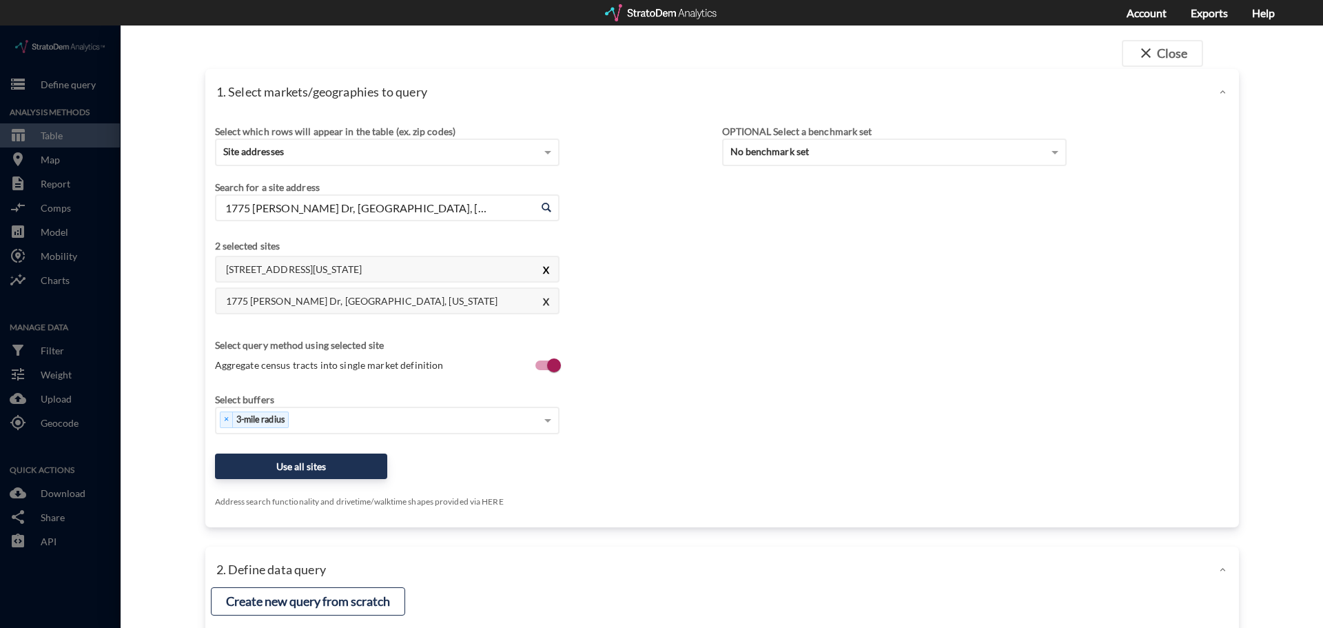
type input "1775 Cavitt Dr, Folsom, California"
click button "X"
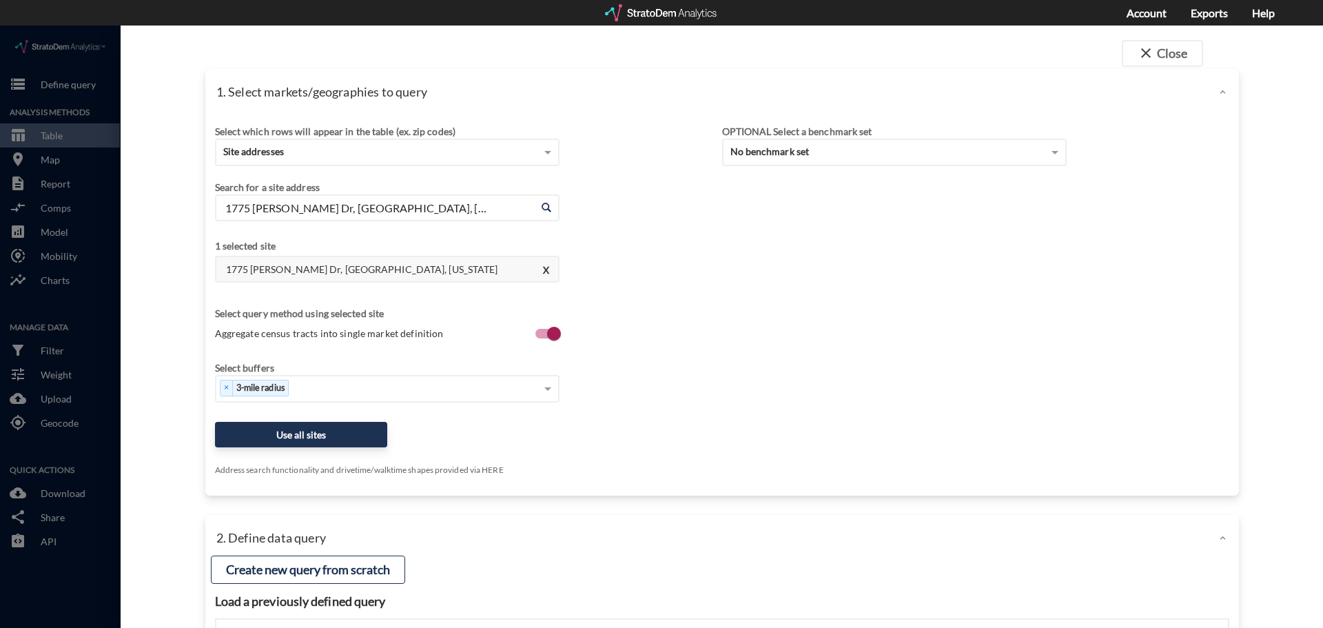
click div "Select which rows will appear in the table (ex. zip codes) Site addresses Selec…"
click button "Use all sites"
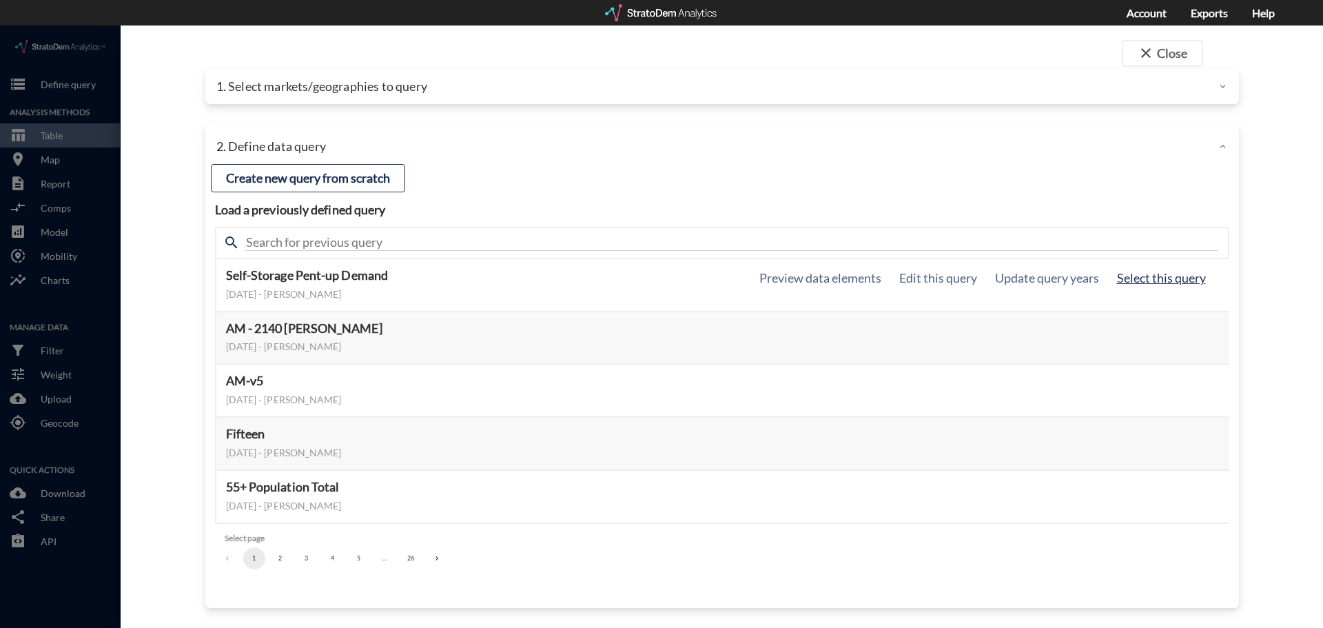
click button "Select this query"
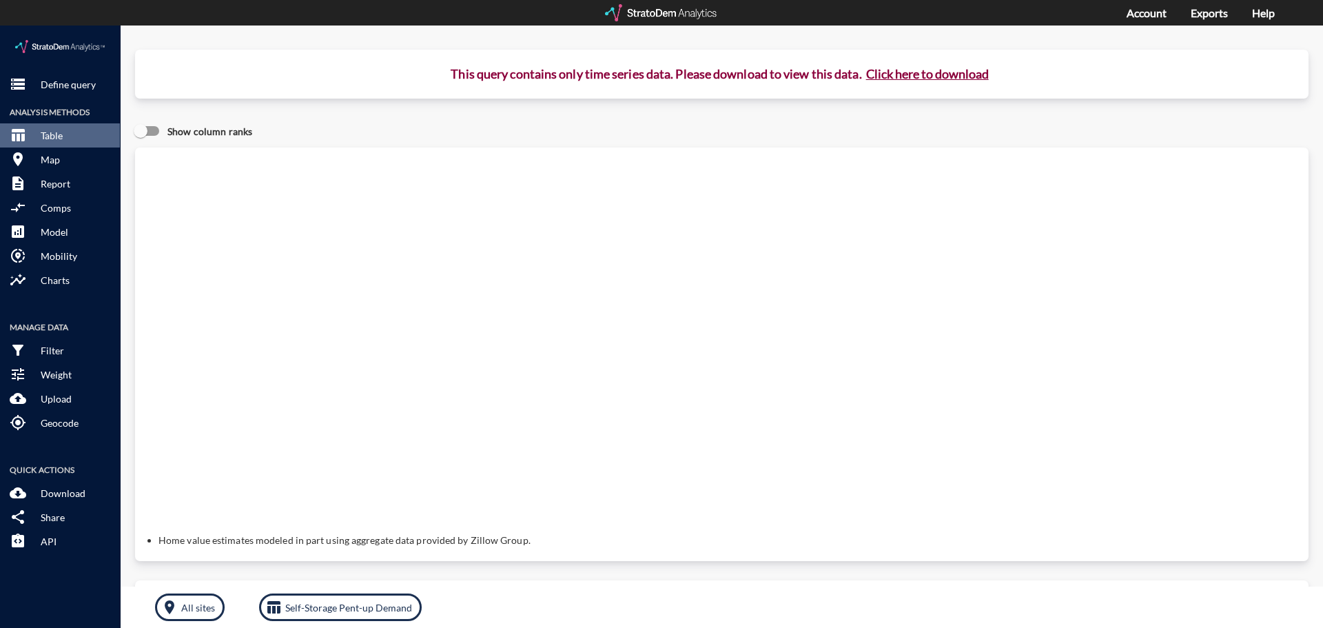
click button "Click here to download"
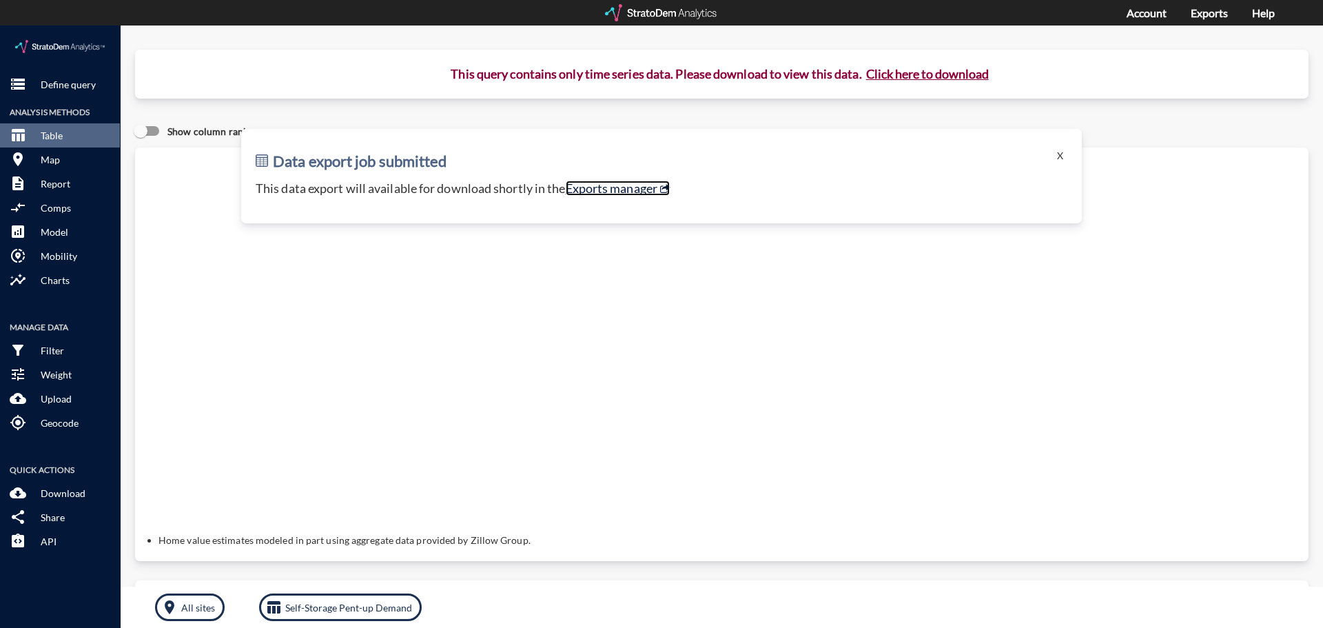
click link "Exports manager"
click p "Define query"
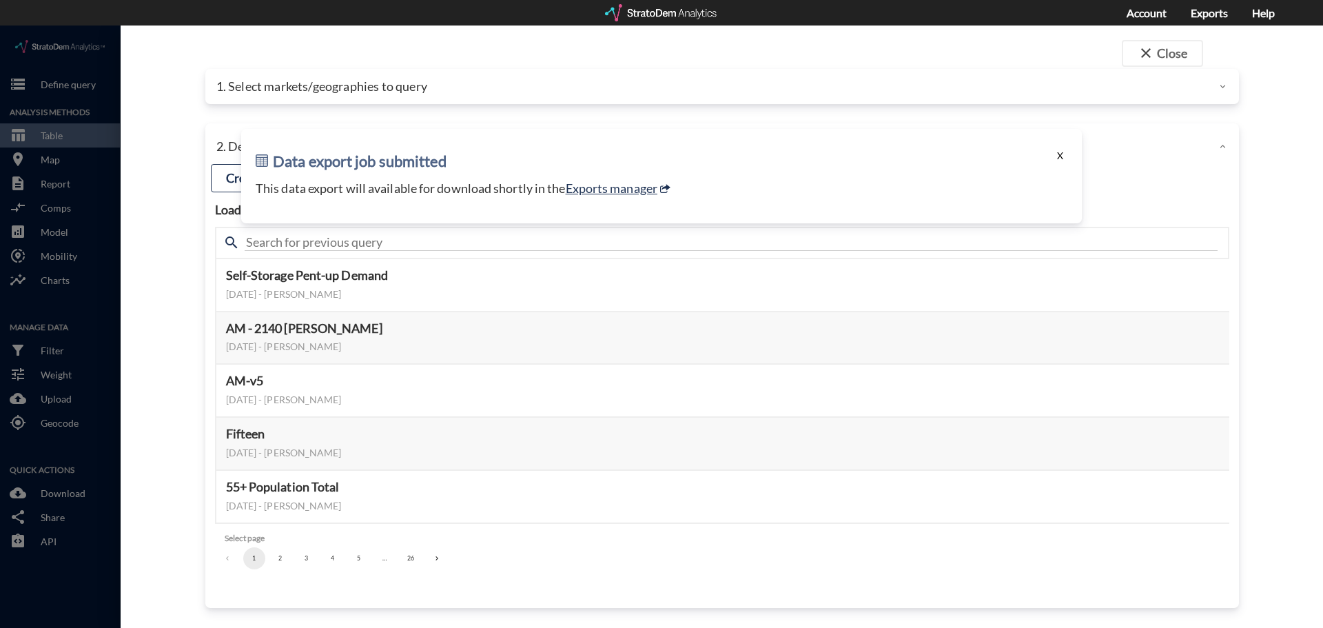
click button "X"
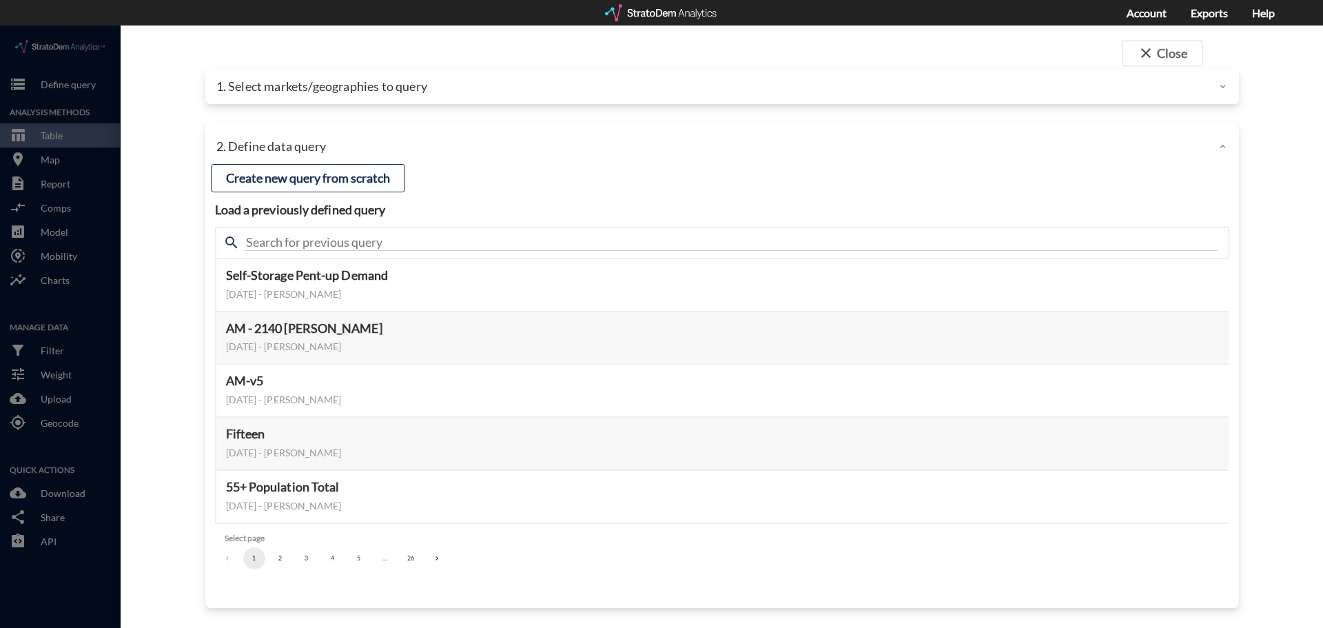
click p "1. Select markets/geographies to query"
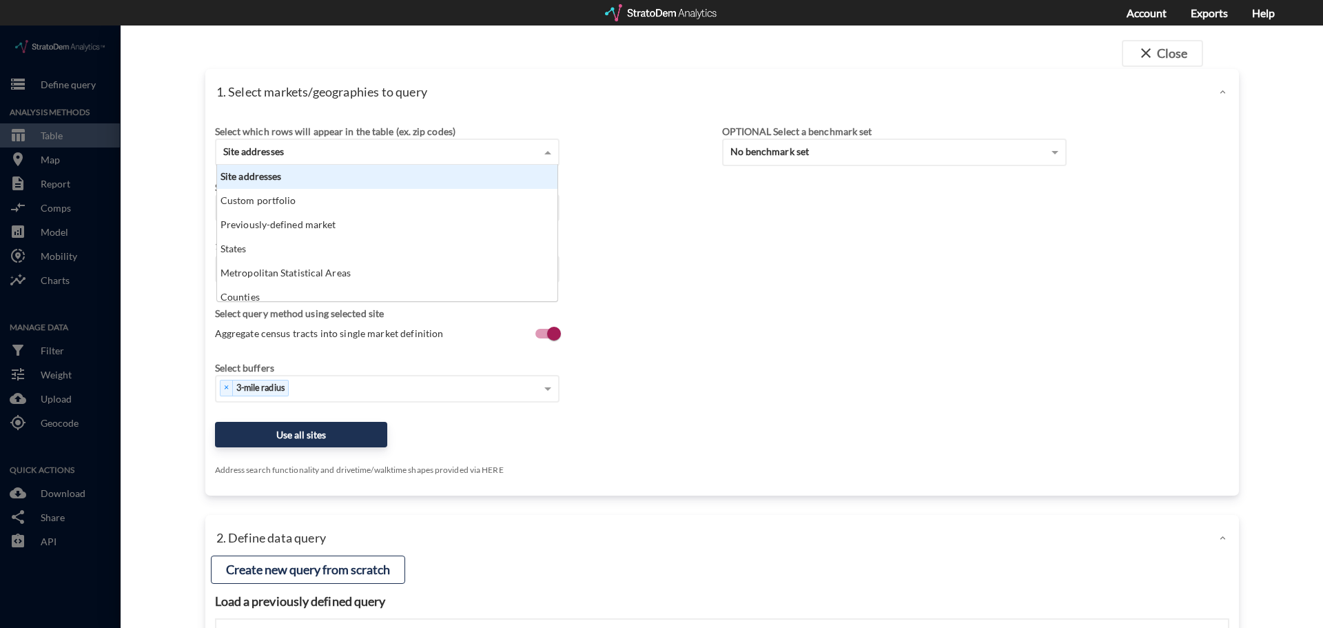
click div "Site addresses"
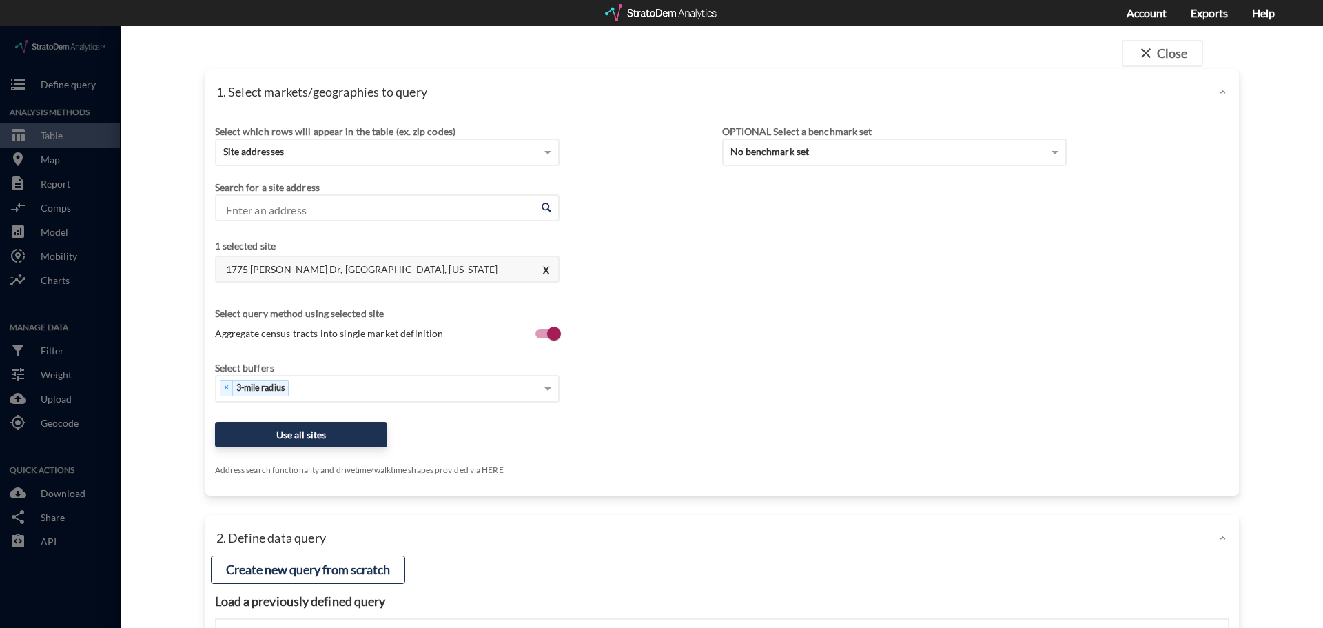
drag, startPoint x: 140, startPoint y: 156, endPoint x: 209, endPoint y: 185, distance: 74.7
click div "close Close 1. Select markets/geographies to query Select which rows will appea…"
click input "Enter an address"
paste input "1000 Gilman Rd, Gilroy, CA 95020"
click li "1000 Gilman Rd, Gilroy, California"
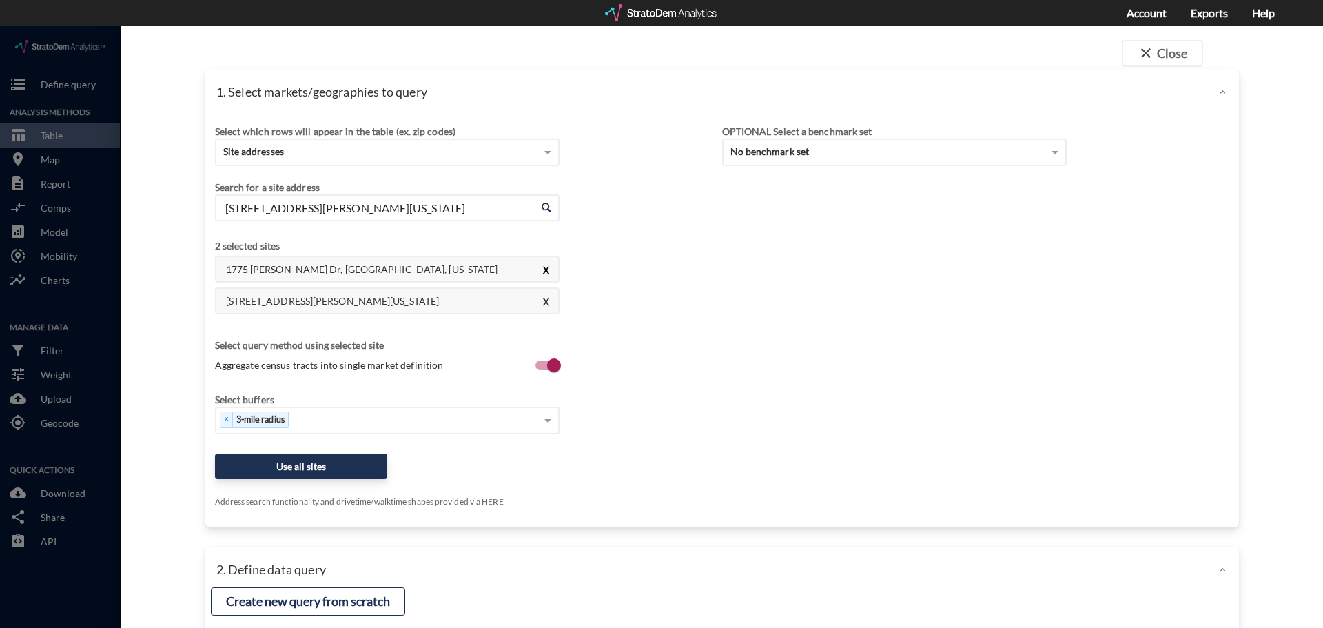
type input "1000 Gilman Rd, Gilroy, California"
click button "X"
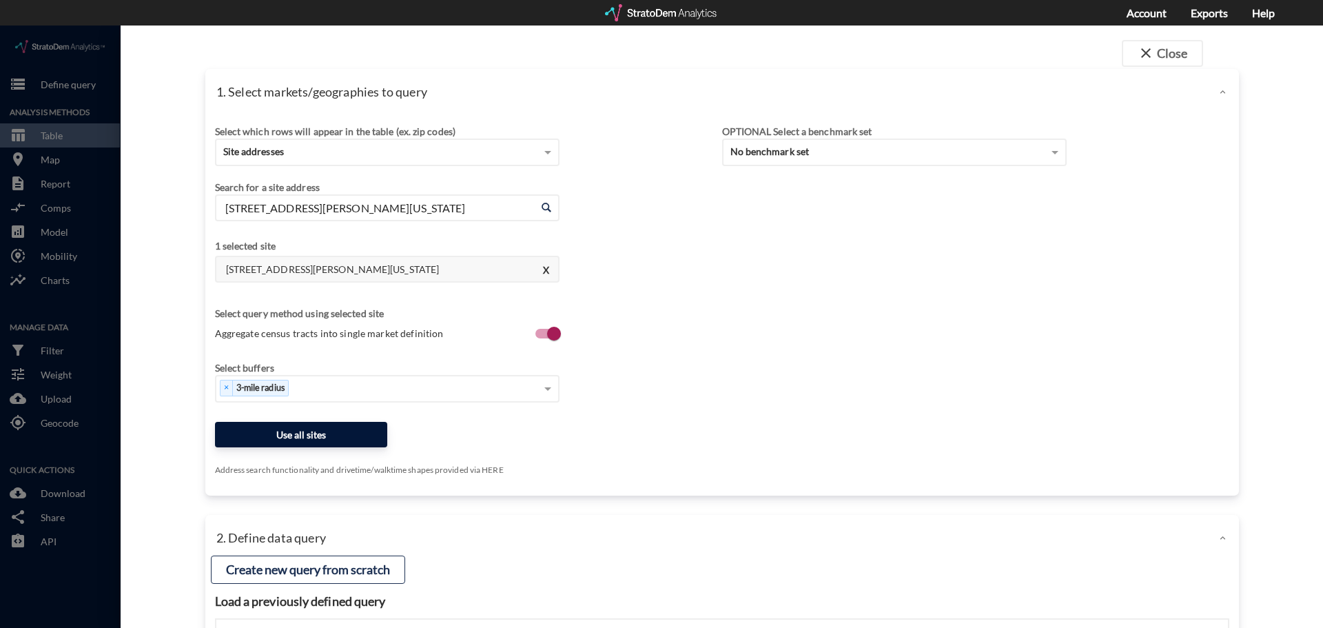
click button "Use all sites"
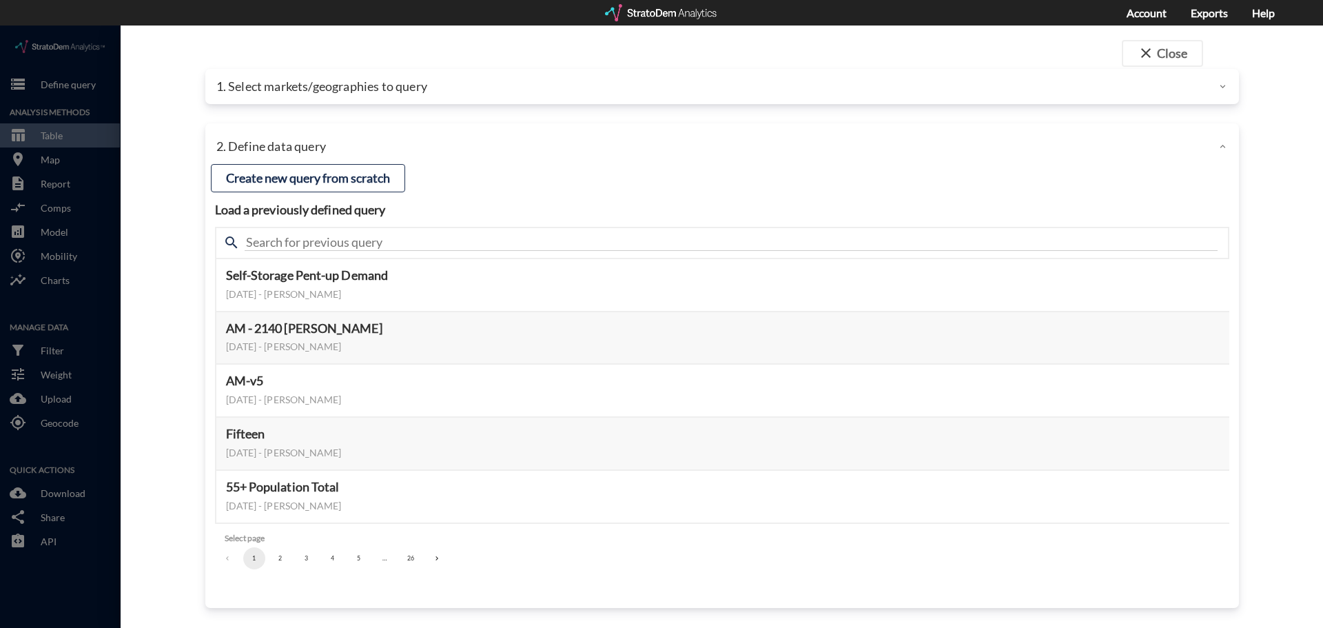
click div "1. Select markets/geographies to query"
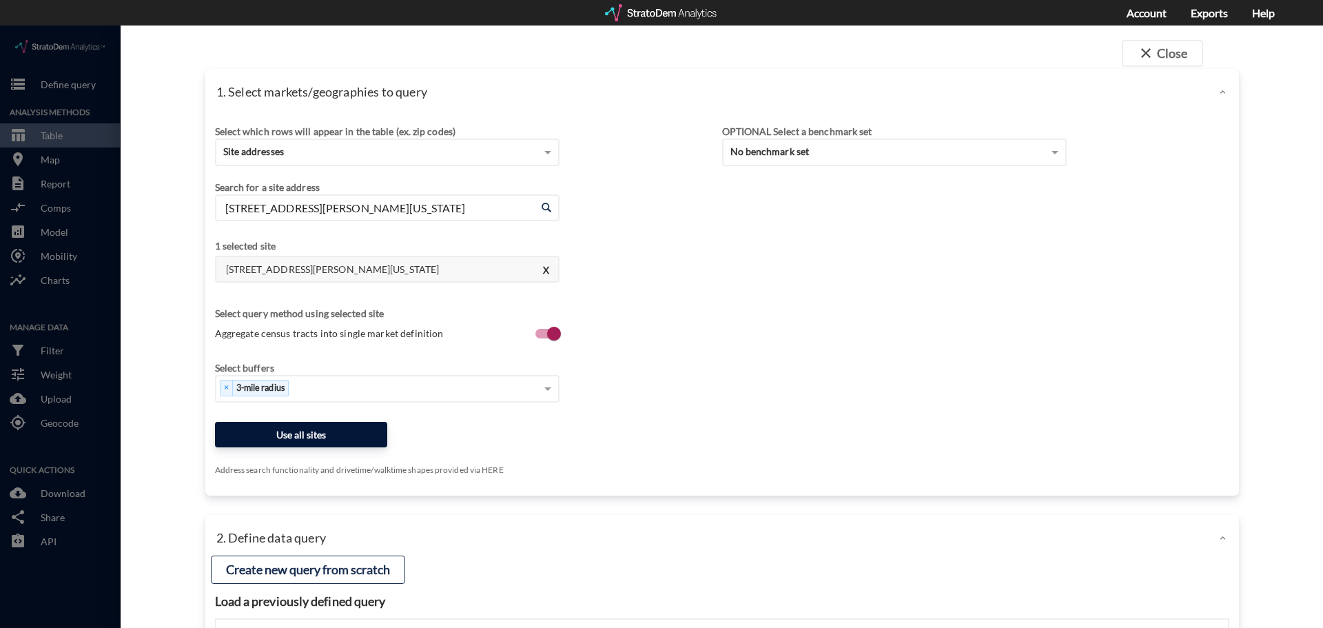
click button "Use all sites"
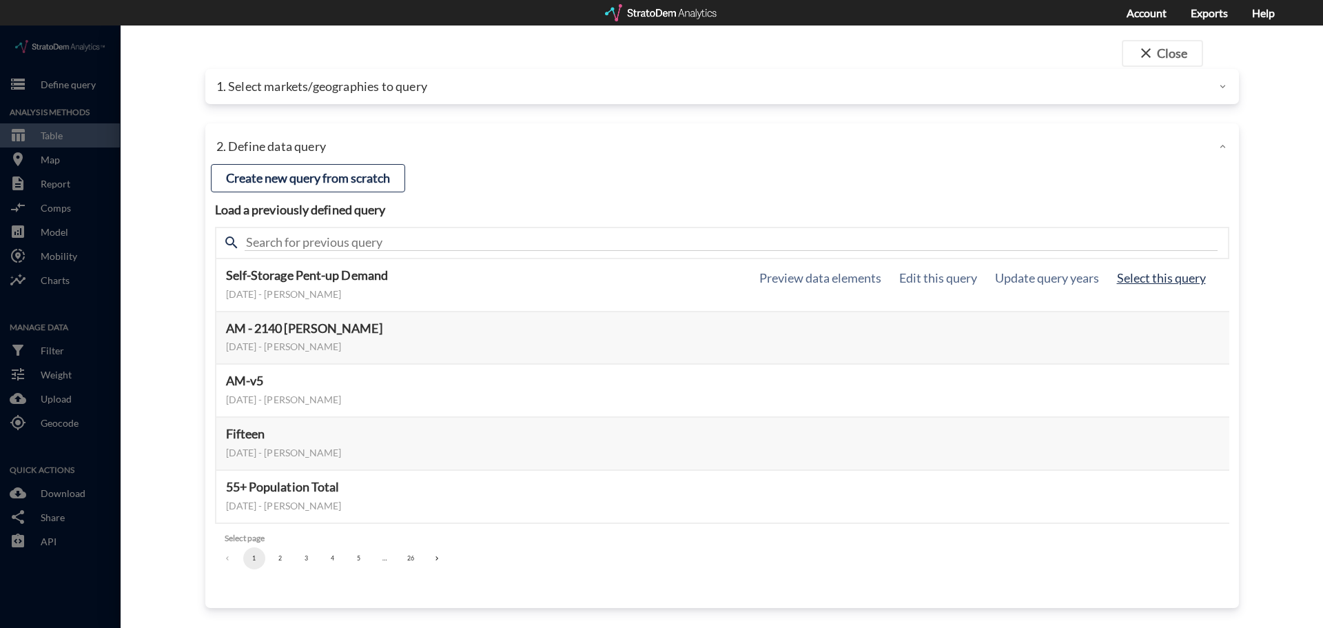
click button "Select this query"
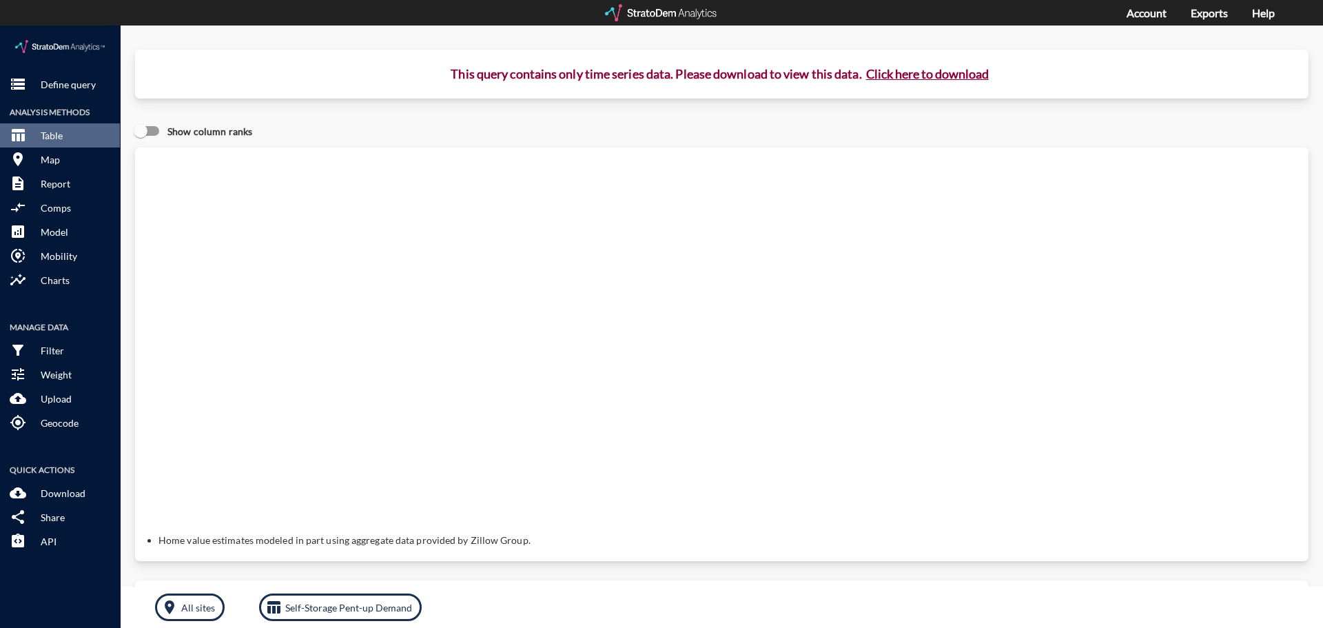
click button "Click here to download"
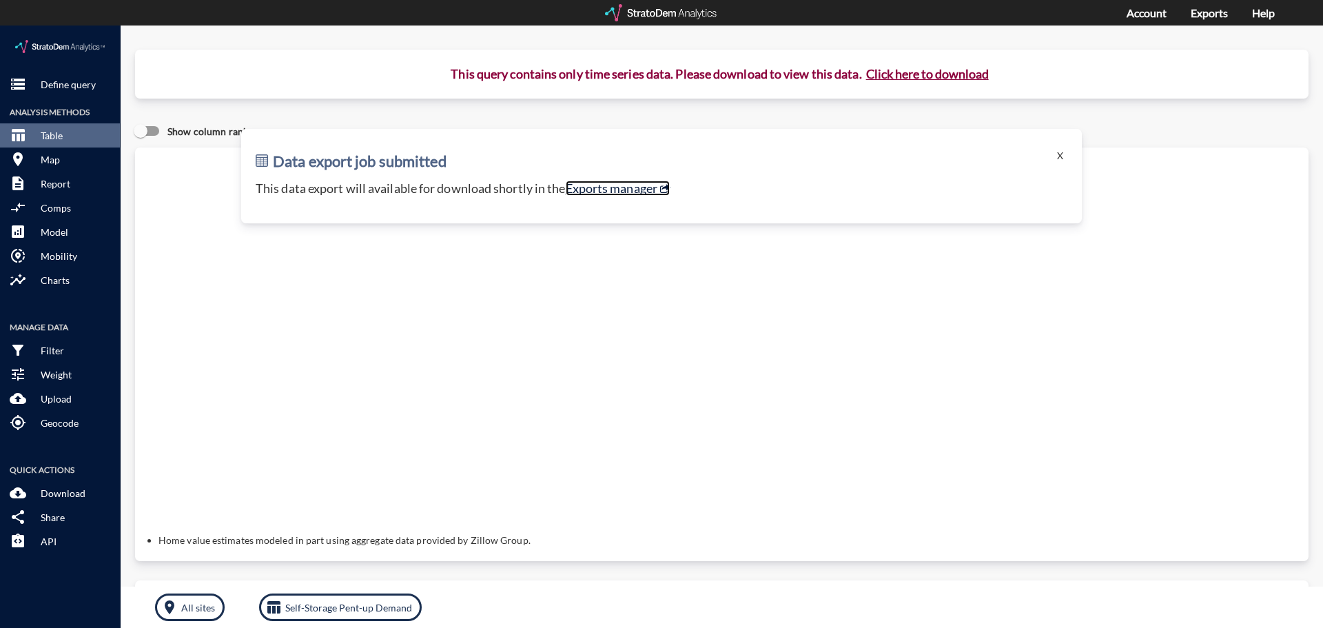
click link "Exports manager"
click button "X"
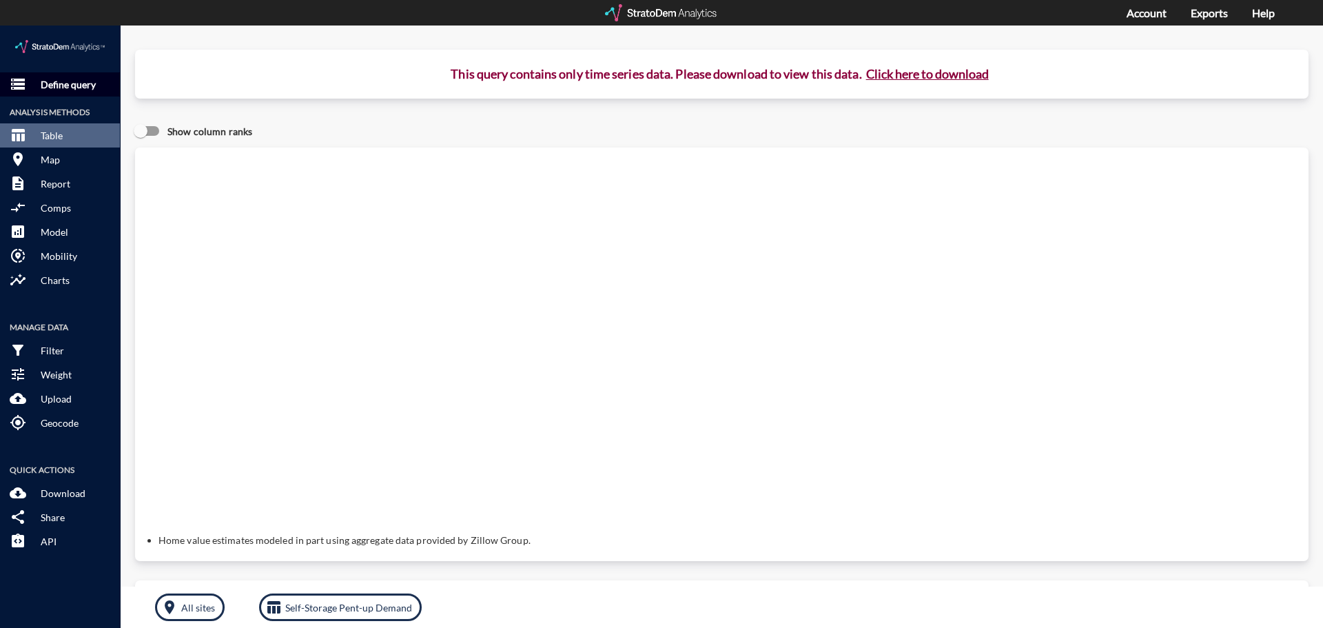
click button "storage Define query"
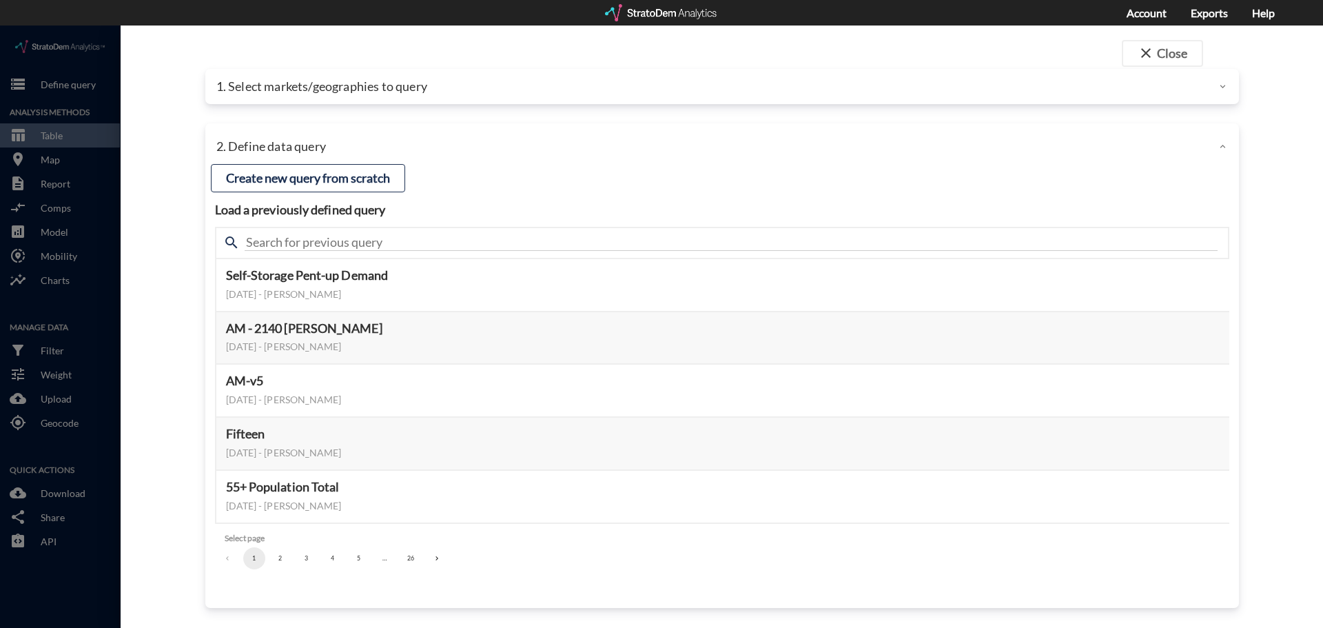
click div "1. Select markets/geographies to query"
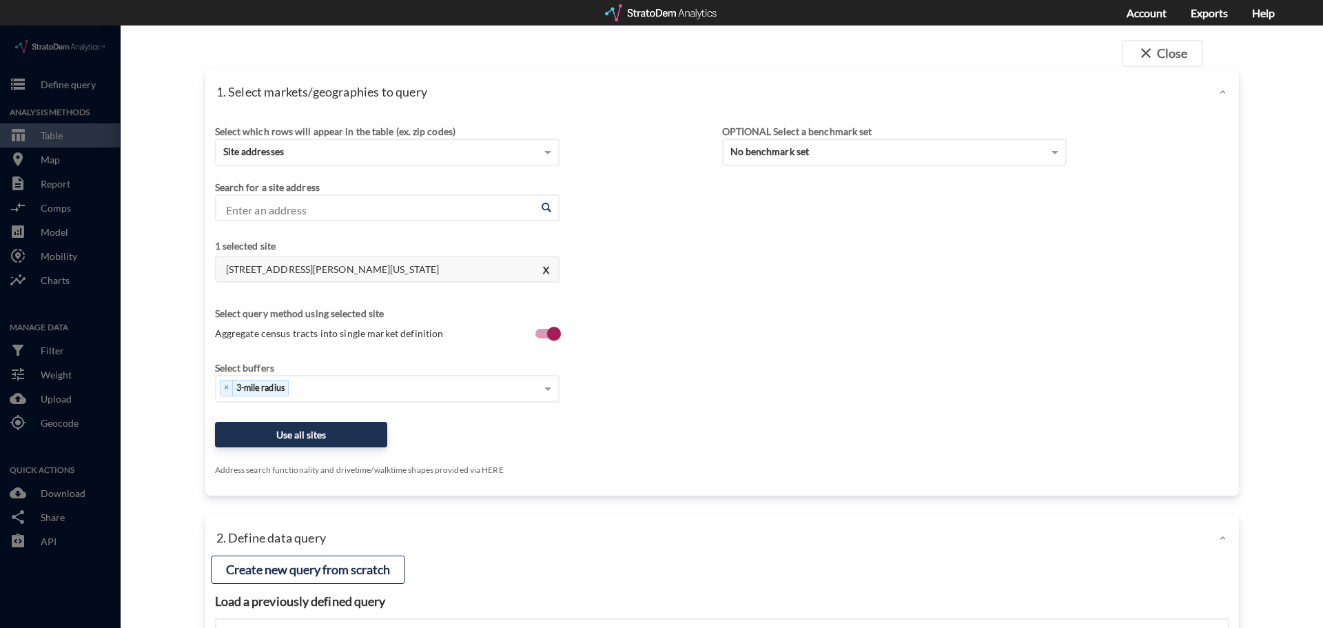
click input "Enter an address"
paste input "5790 NW 165th Terrace, Miami Lakes, FL 33014"
click li "1000 Gilman Rd, Gilroy, California"
click button "X"
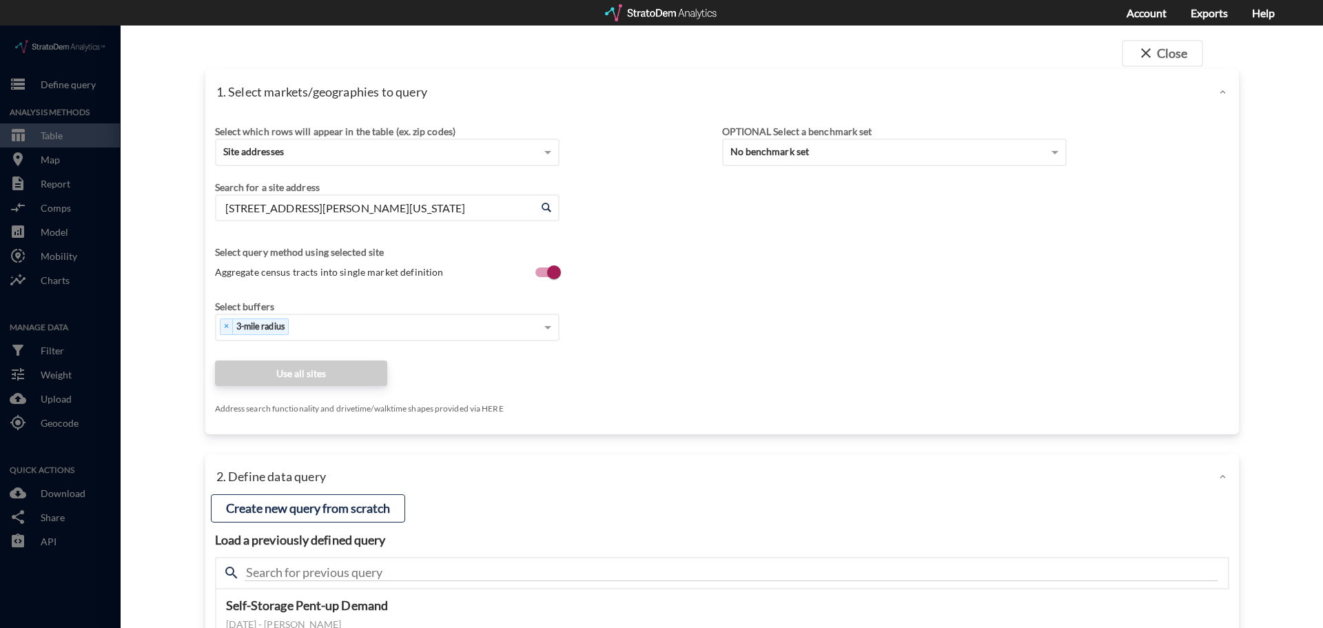
click input "1000 Gilman Rd, Gilroy, California"
paste input "5790 NW 165th Terrace, Miami Lakes, FL 33014"
click li "NW 165th Ter, Miami Lakes, Florida"
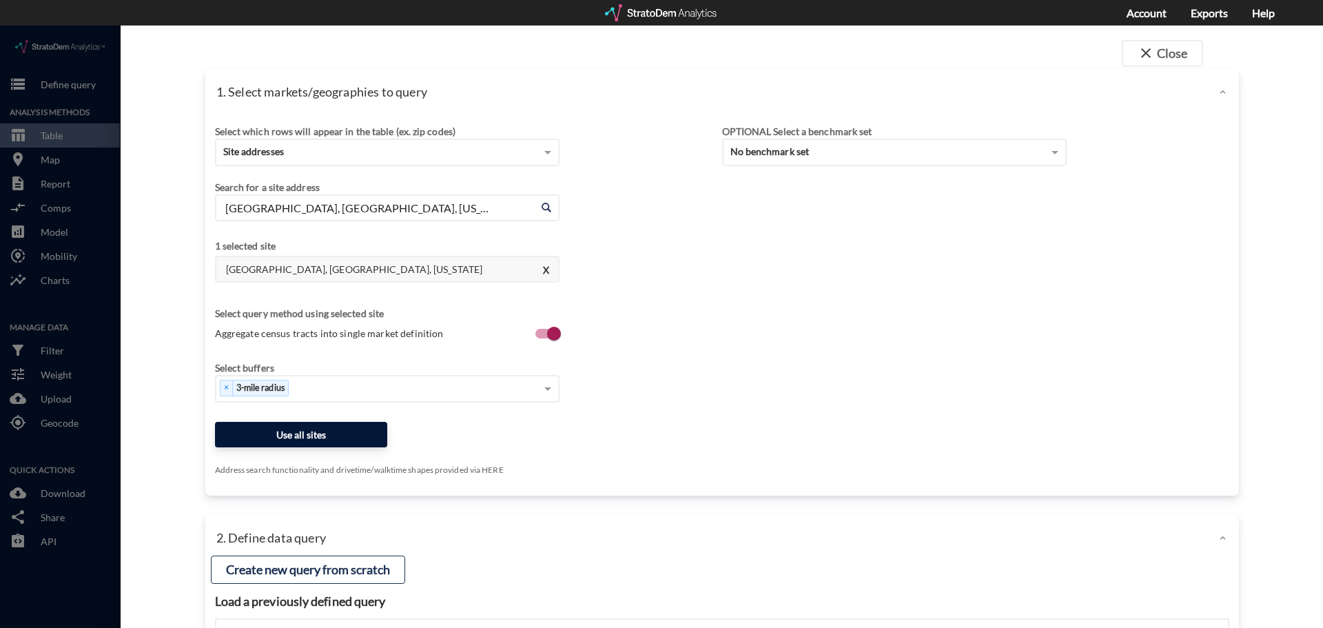
type input "NW 165th Ter, Miami Lakes, Florida"
click button "Use all sites"
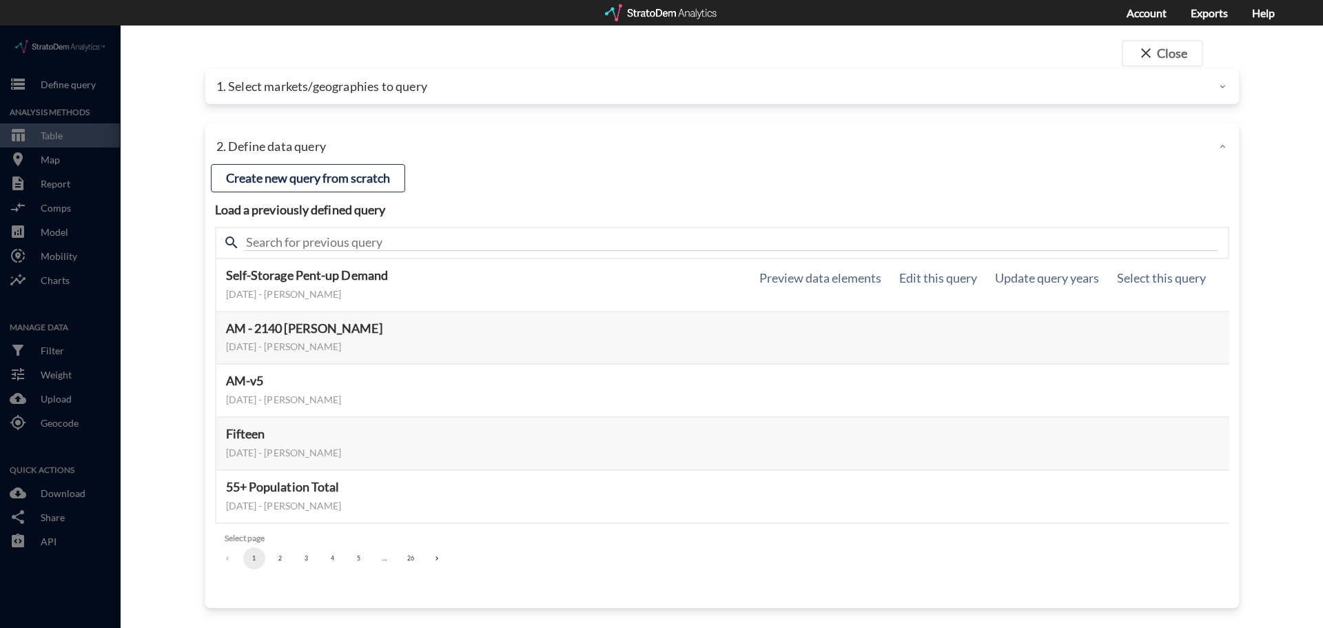
click button "Select this query"
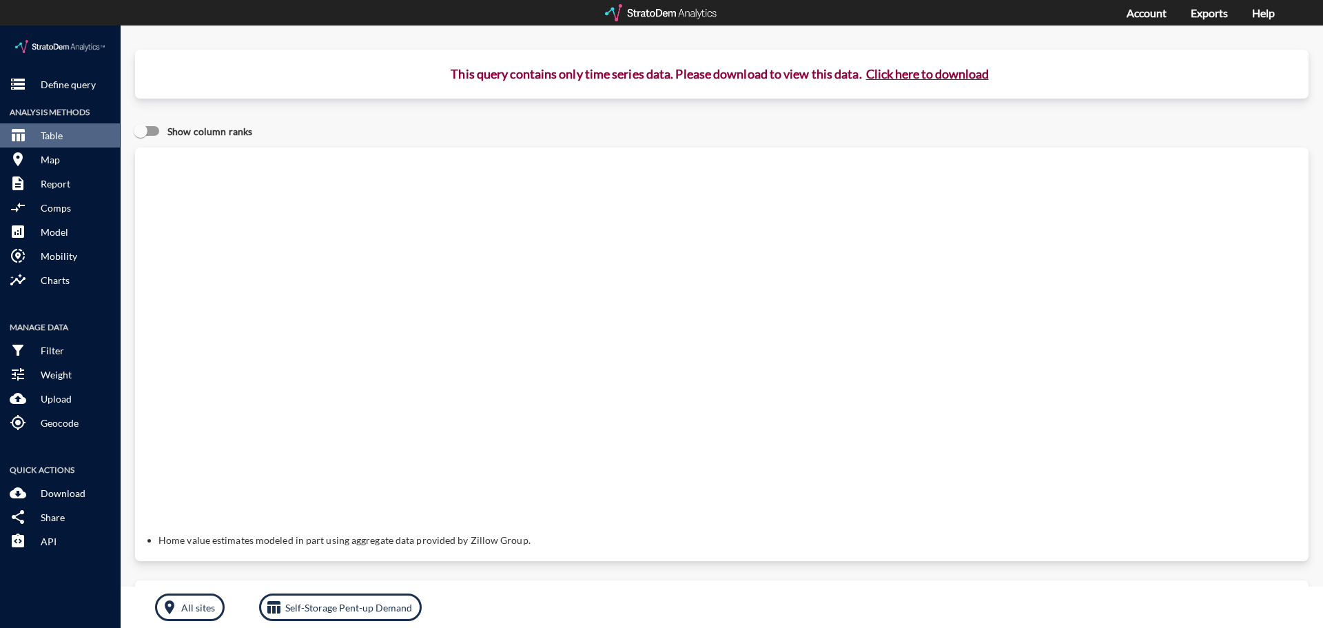
click button "Click here to download"
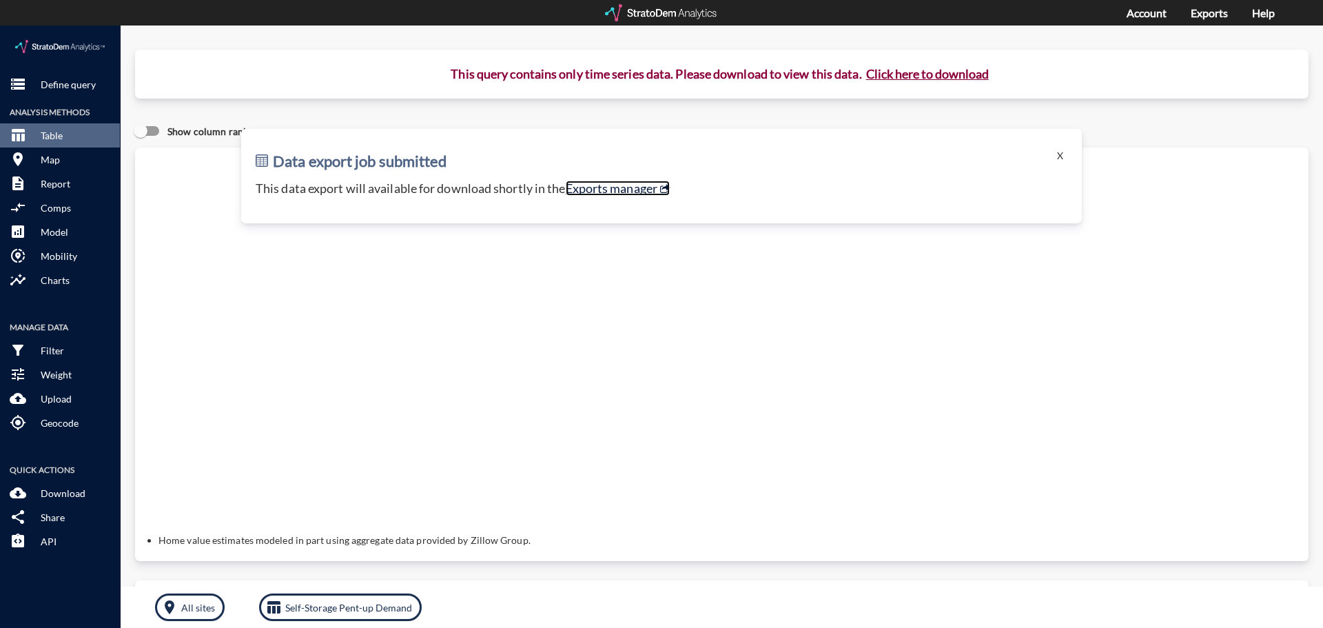
click link "Exports manager"
click button "X"
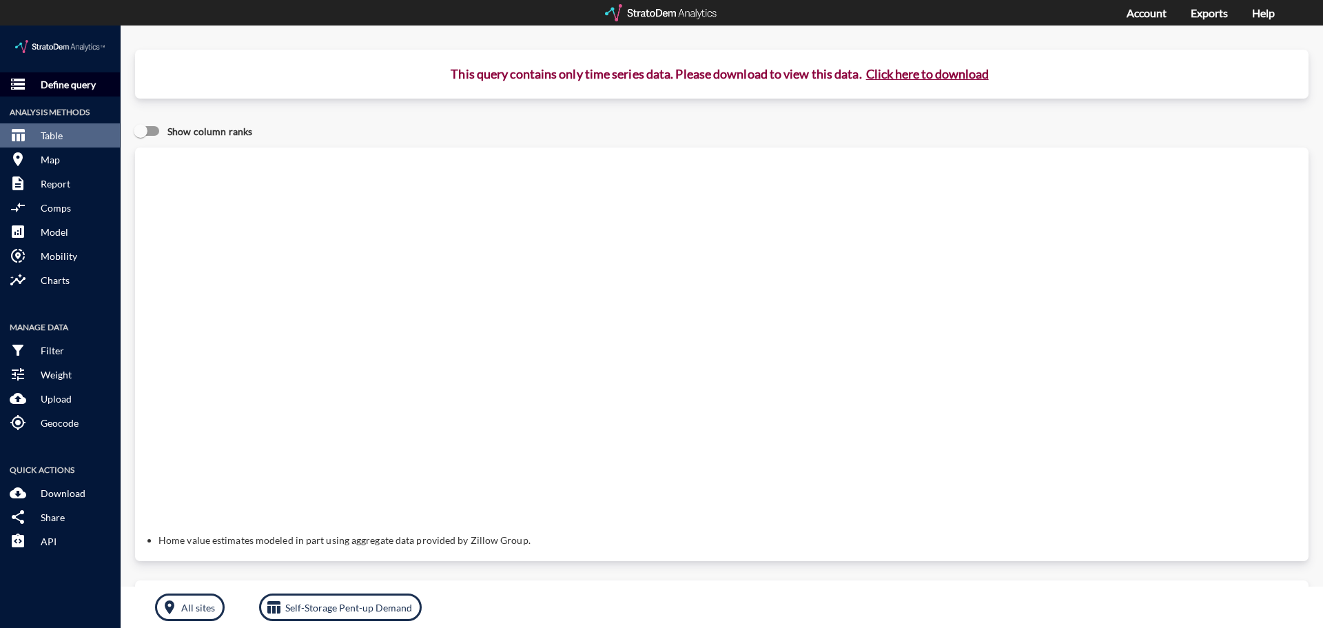
click p "Define query"
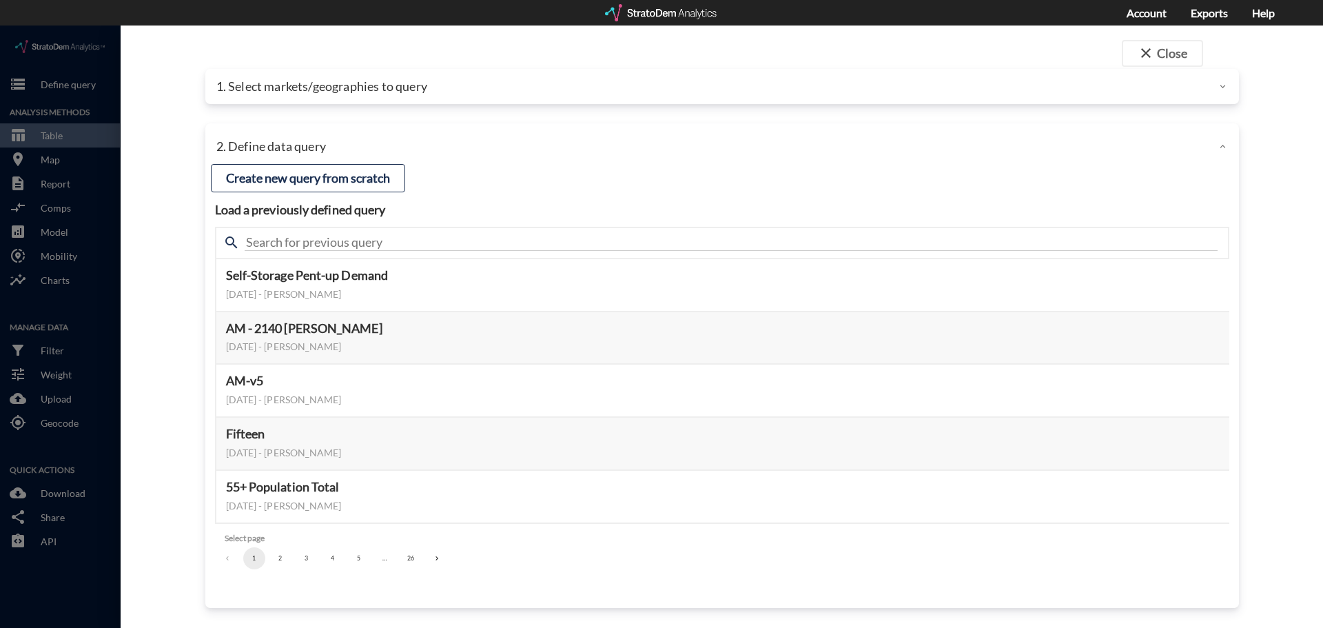
click p "1. Select markets/geographies to query"
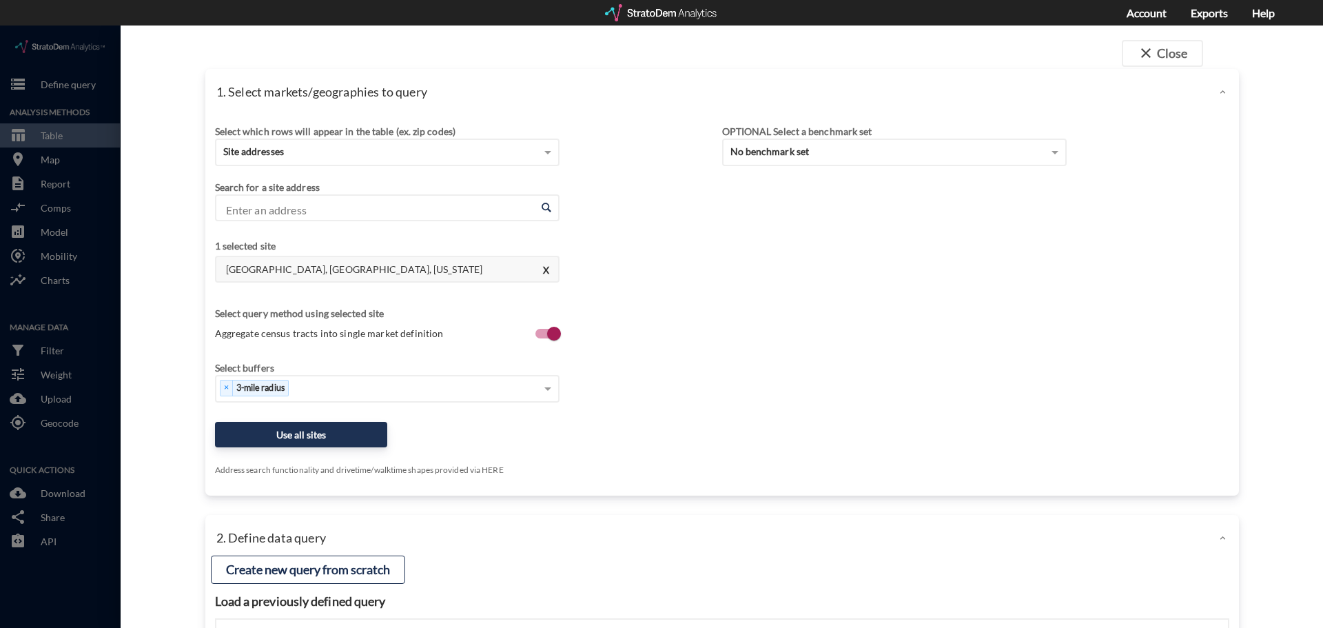
click input "Enter an address"
paste input "8857 SW 172nd Ave, Miami, FL"
click li "NW 165th Ter, Miami Lakes, Florida"
click button "X"
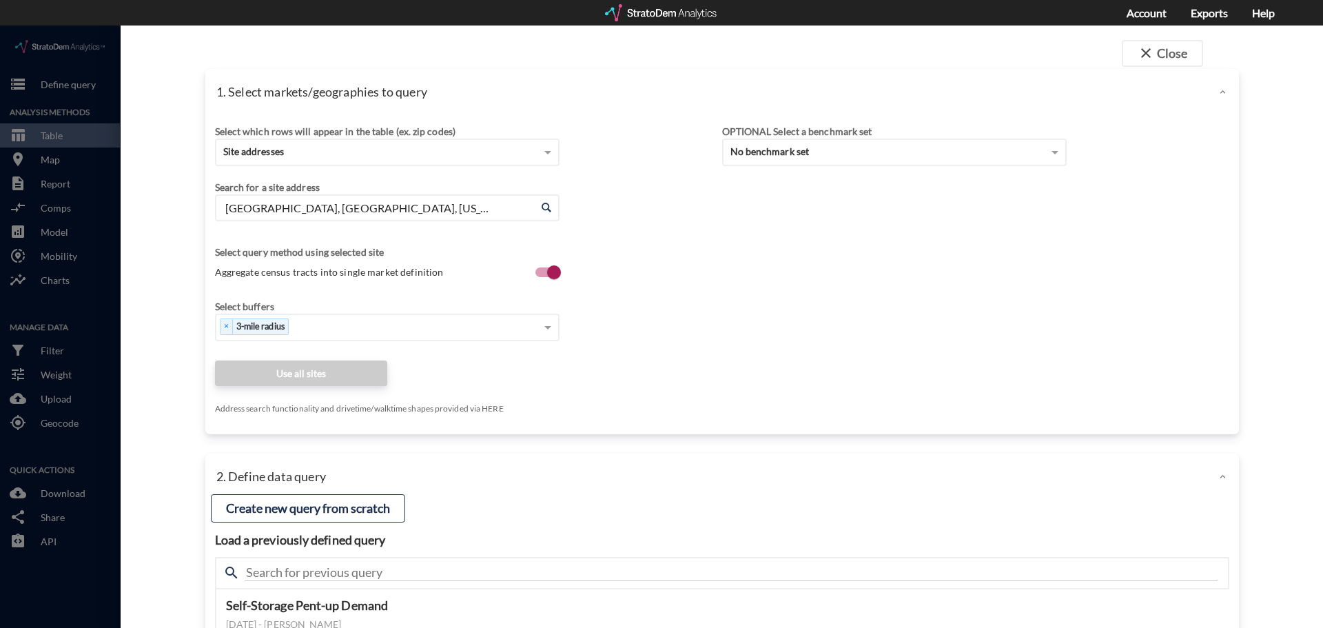
click input "NW 165th Ter, Miami Lakes, Florida"
paste input "8857 SW 172nd Ave, Miami, FL"
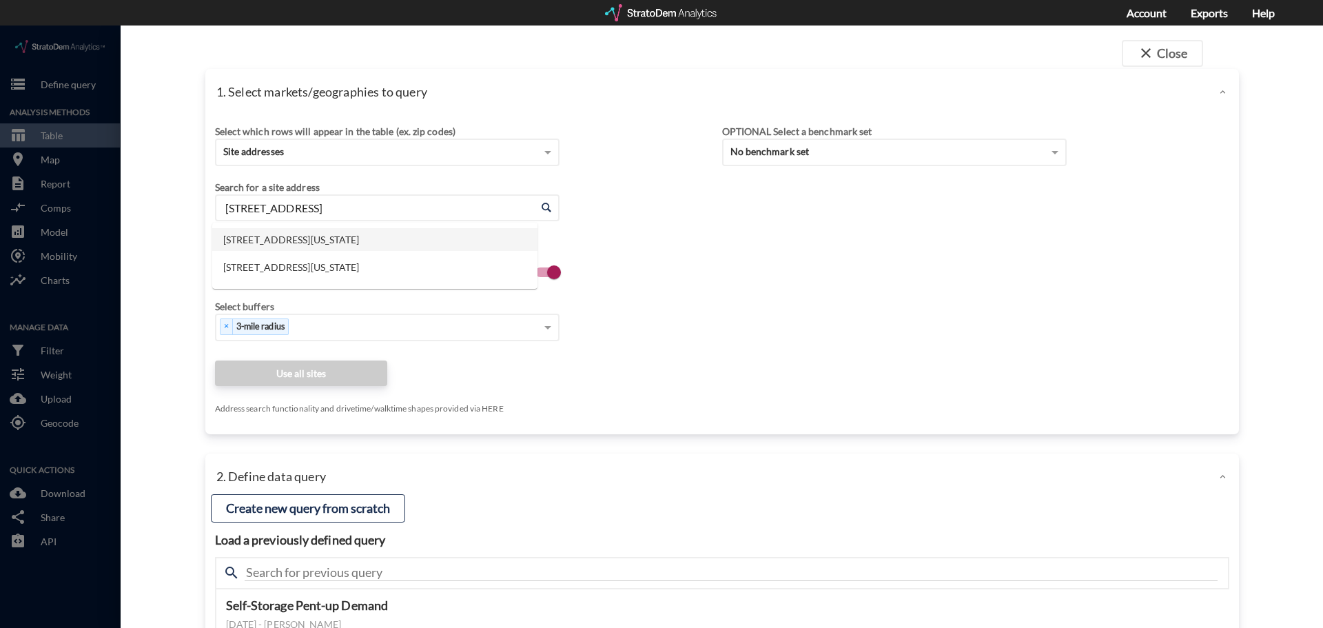
click li "8857 SW 172nd Ave, Miami, Florida"
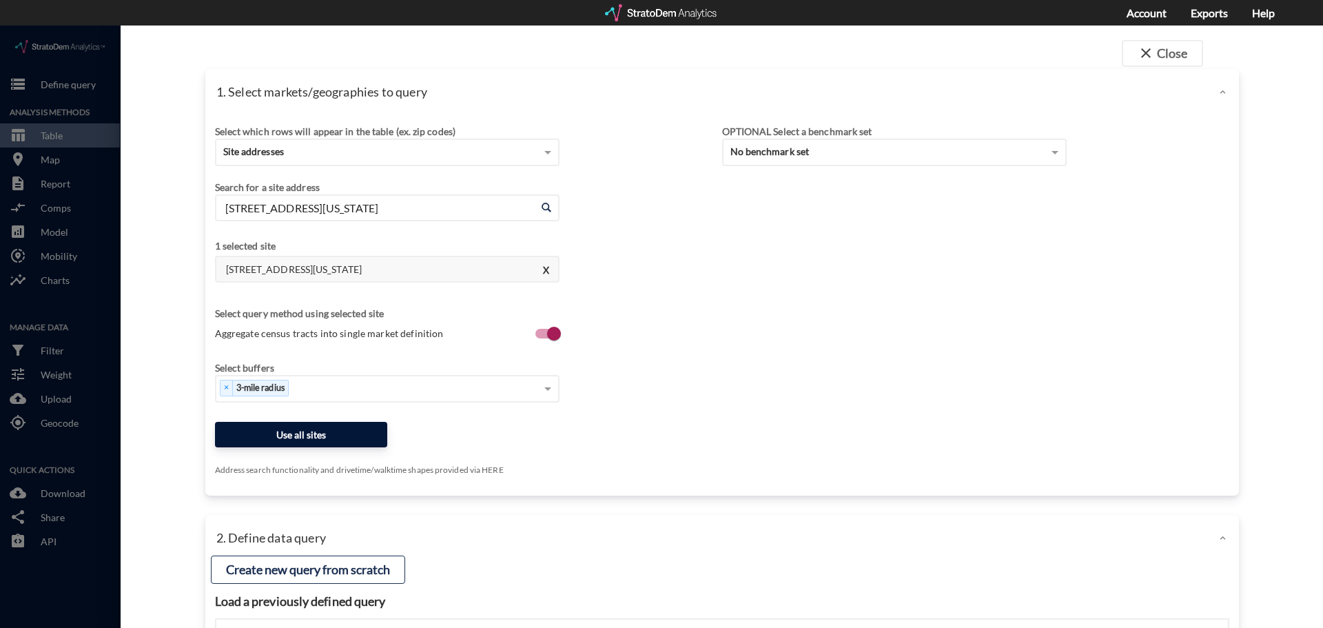
type input "8857 SW 172nd Ave, Miami, Florida"
click button "Use all sites"
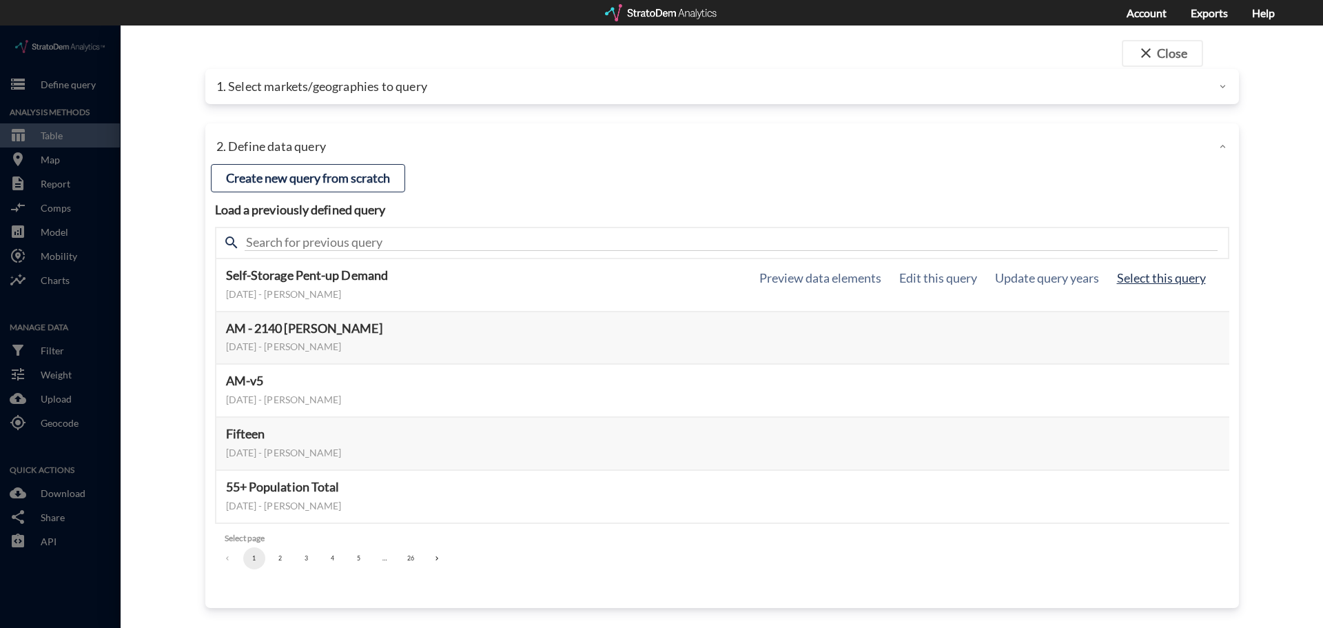
click button "Select this query"
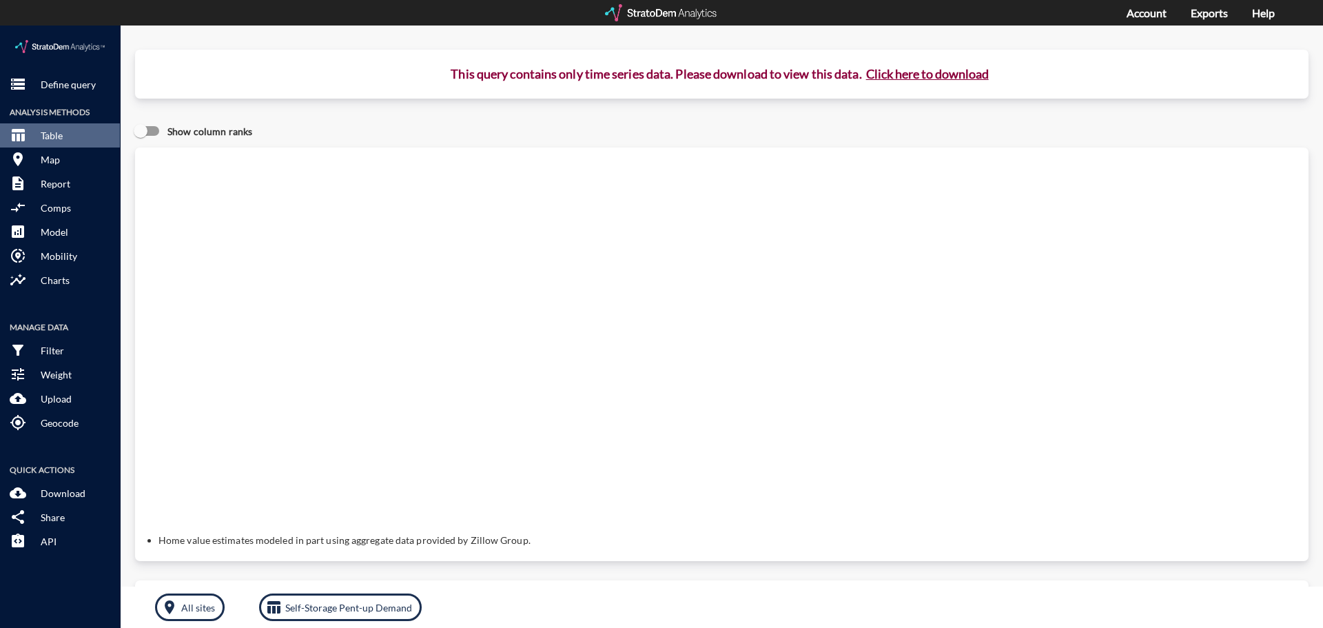
click button "Click here to download"
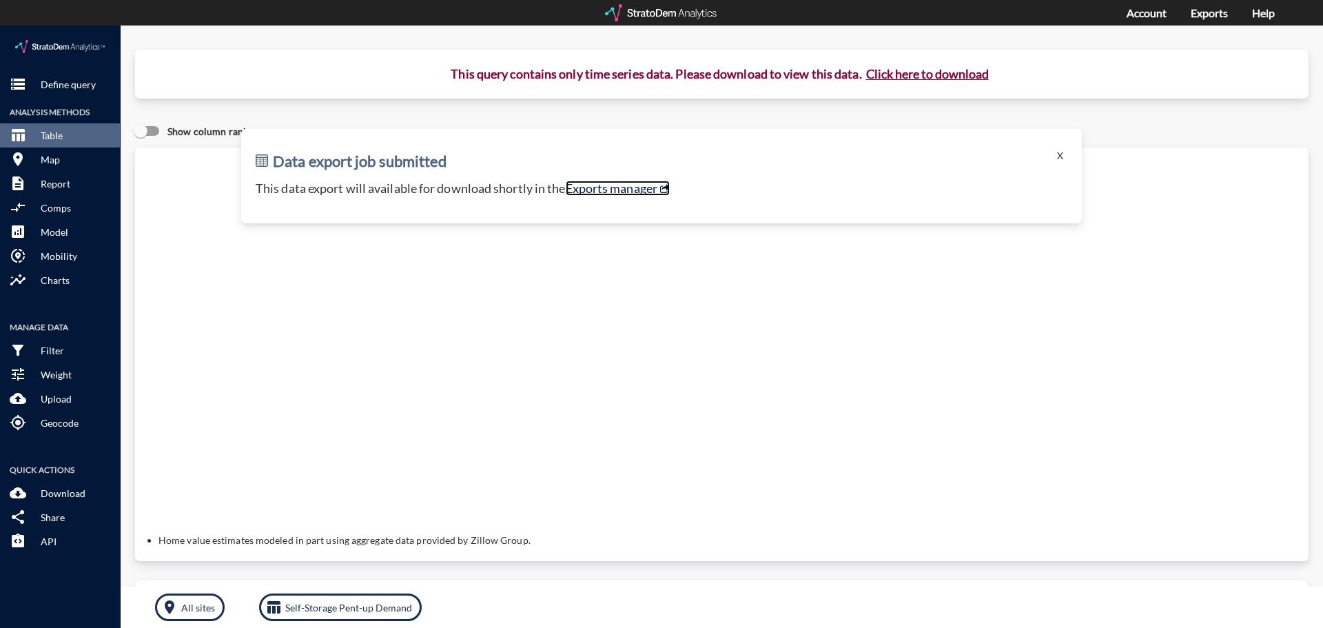
click link "Exports manager"
click button "X"
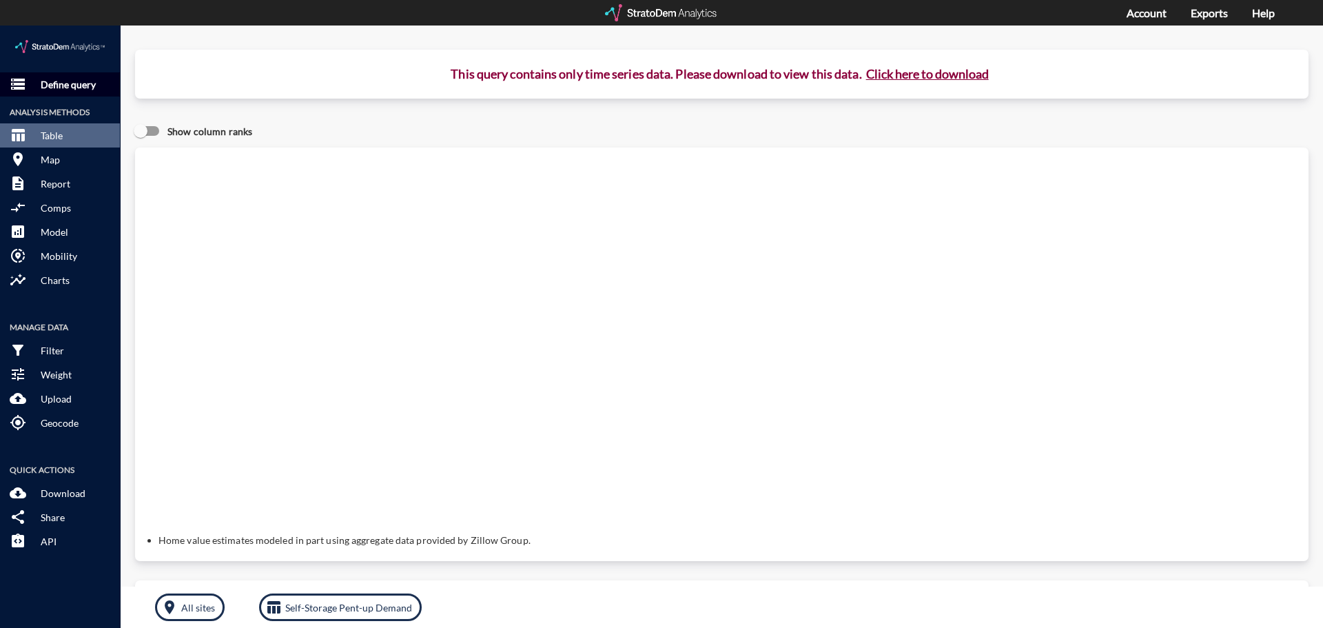
click button "storage Define query"
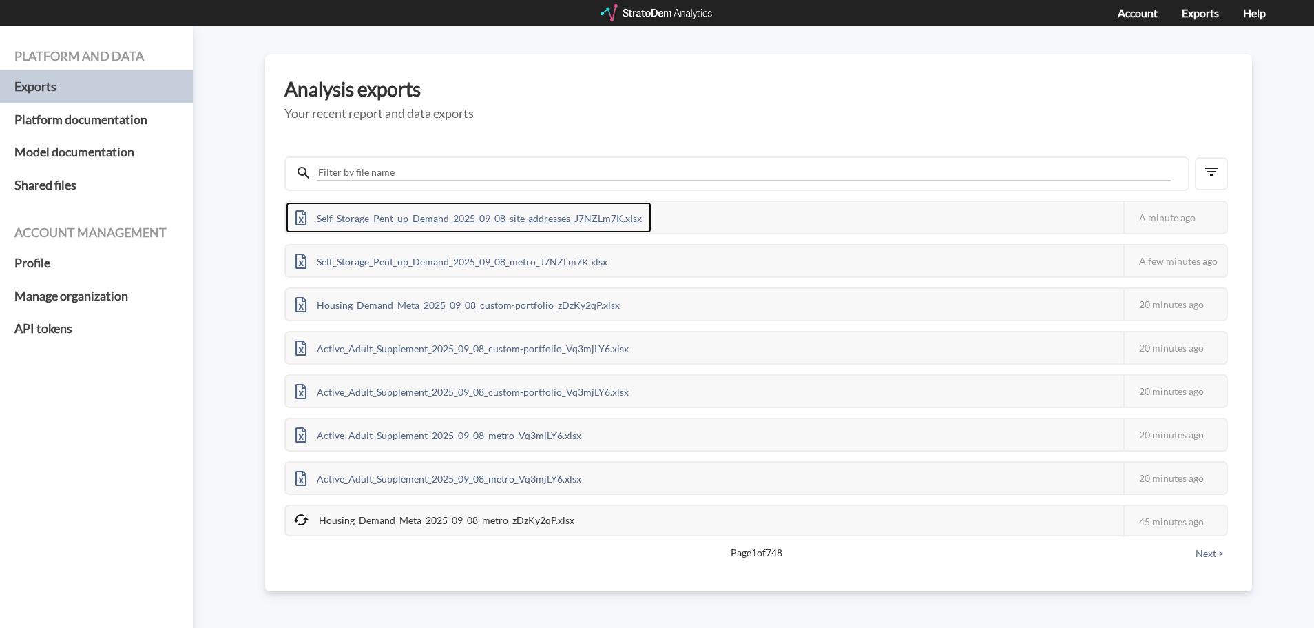
click at [544, 209] on div "Self_Storage_Pent_up_Demand_2025_09_08_site-addresses_J7NZLm7K.xlsx" at bounding box center [469, 217] width 366 height 31
click at [528, 225] on div "Self_Storage_Pent_up_Demand_2025_09_08_site-addresses_J7NZLm7K.xlsx" at bounding box center [469, 217] width 366 height 31
click at [459, 214] on div "Self_Storage_Pent_up_Demand_2025_09_08_site-addresses_J7NZLm7K.xlsx" at bounding box center [469, 217] width 366 height 31
click at [607, 205] on div "Self_Storage_Pent_up_Demand_2025_09_08_custom-portfolio_J7NZLm7K.xlsx" at bounding box center [475, 217] width 379 height 31
click at [546, 221] on div "Self_Storage_Pent_up_Demand_2025_09_08_site-addresses_J7NZLm7K.xlsx" at bounding box center [469, 217] width 366 height 31
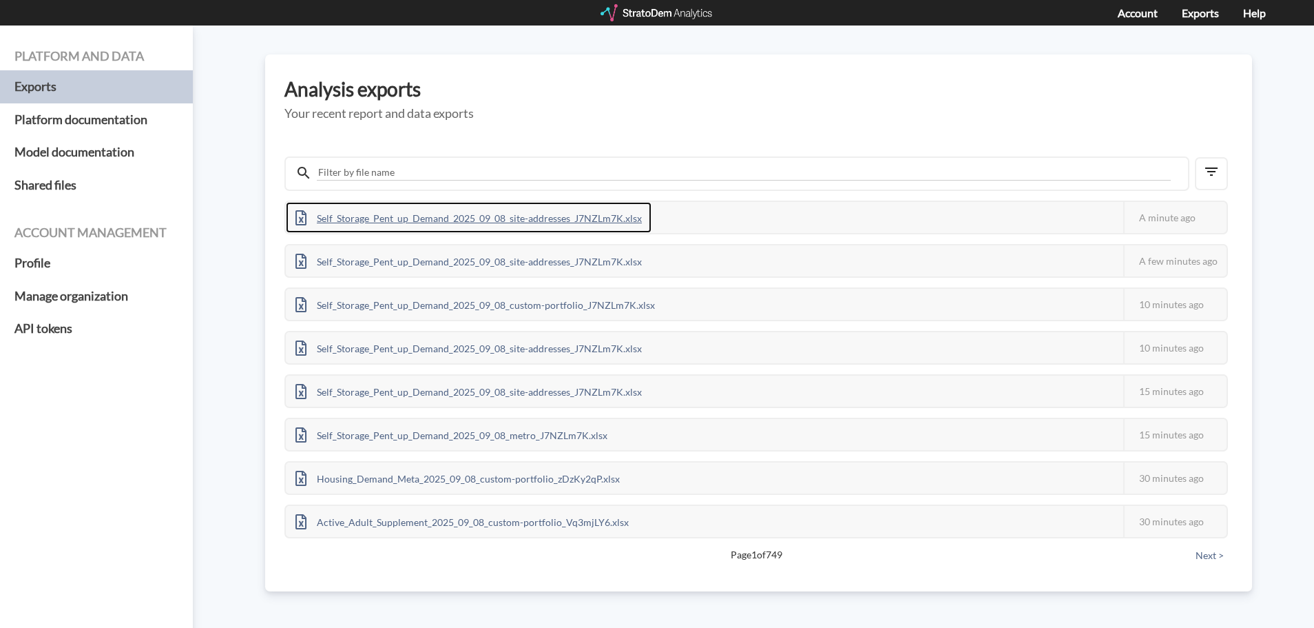
click at [537, 224] on div "Self_Storage_Pent_up_Demand_2025_09_08_site-addresses_J7NZLm7K.xlsx" at bounding box center [469, 217] width 366 height 31
click at [567, 218] on div "Self_Storage_Pent_up_Demand_2025_09_08_site-addresses_J7NZLm7K.xlsx" at bounding box center [469, 217] width 366 height 31
click at [411, 226] on div "Self_Storage_Pent_up_Demand_2025_09_08_site-addresses_J7NZLm7K.xlsx" at bounding box center [469, 217] width 366 height 31
click at [607, 220] on div "Self_Storage_Pent_up_Demand_2025_09_08_site-addresses_J7NZLm7K.xlsx" at bounding box center [469, 217] width 366 height 31
